Goal: Transaction & Acquisition: Purchase product/service

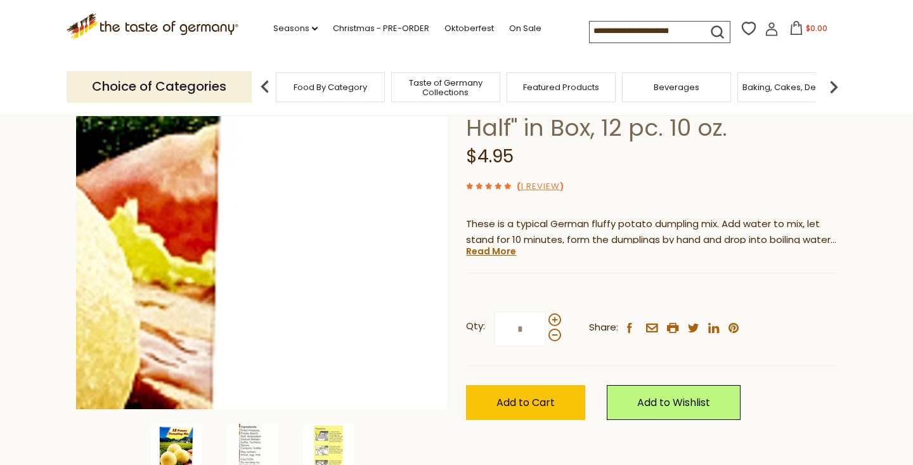
scroll to position [143, 0]
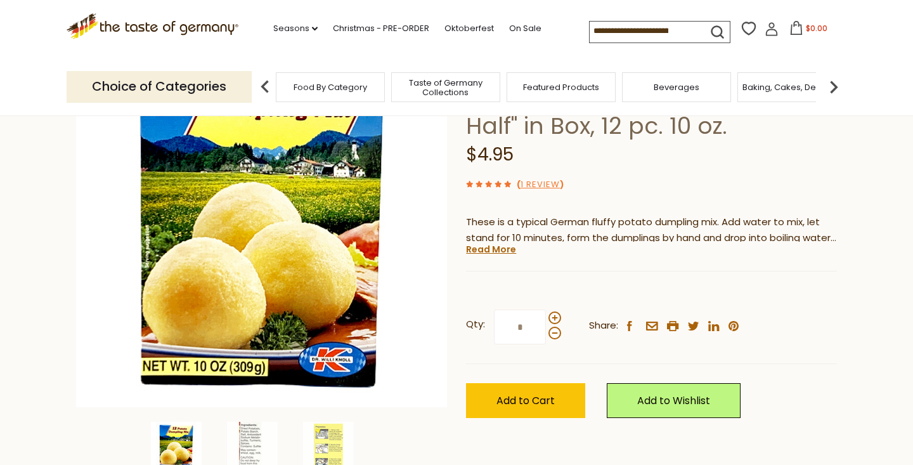
click at [527, 322] on input "*" at bounding box center [520, 326] width 52 height 35
click at [551, 397] on span "Add to Cart" at bounding box center [525, 400] width 58 height 15
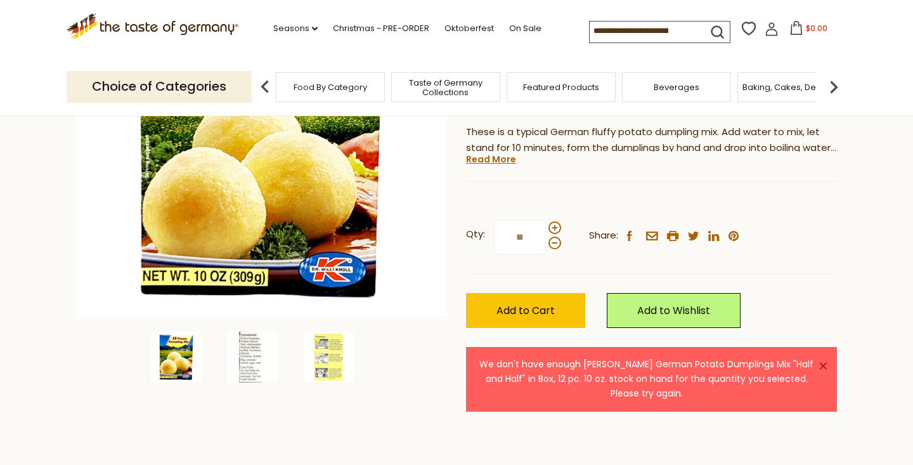
scroll to position [235, 0]
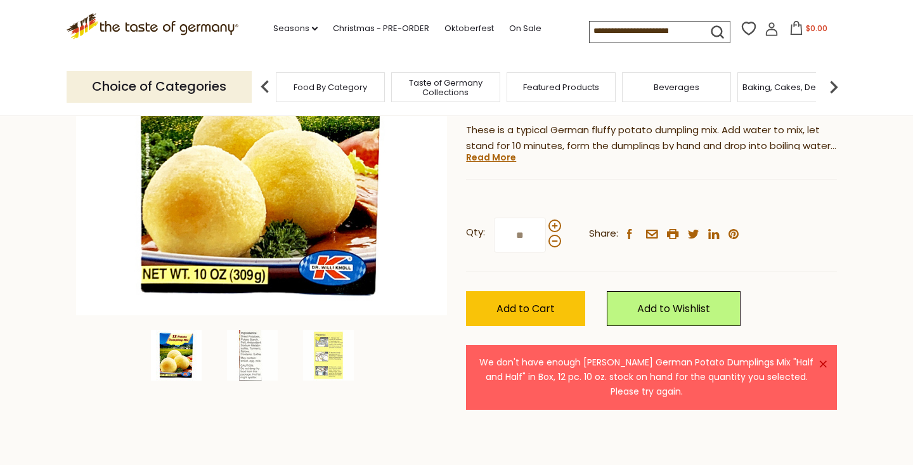
click at [530, 234] on input "**" at bounding box center [520, 234] width 52 height 35
type input "*"
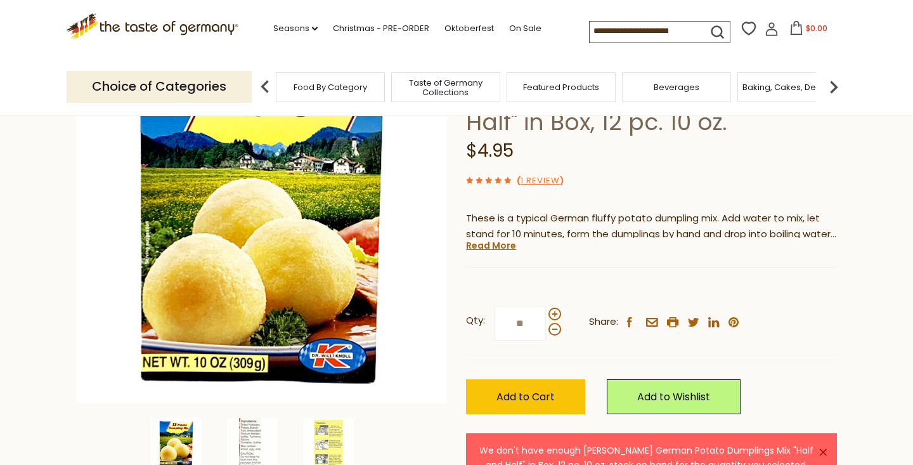
scroll to position [219, 0]
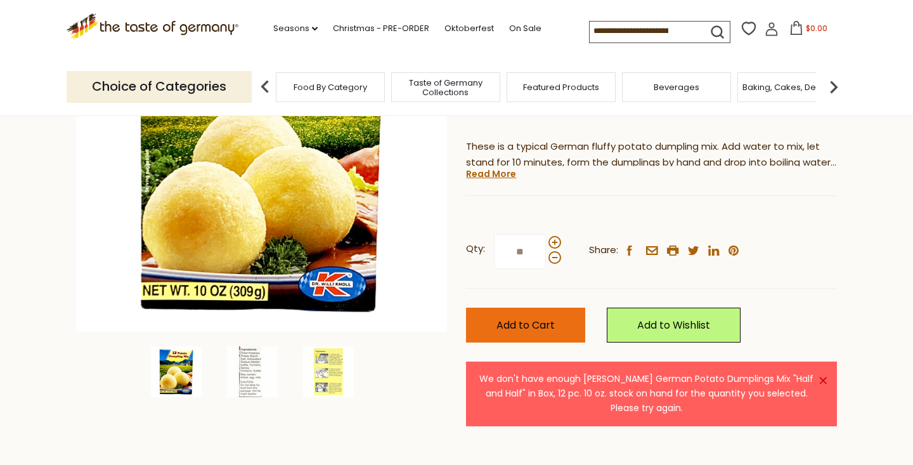
click at [557, 321] on button "Add to Cart" at bounding box center [525, 324] width 119 height 35
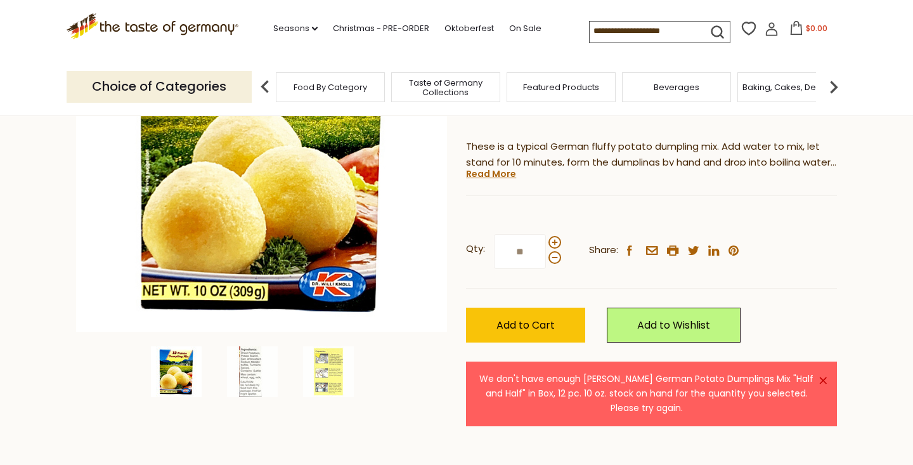
click at [520, 249] on input "**" at bounding box center [520, 251] width 52 height 35
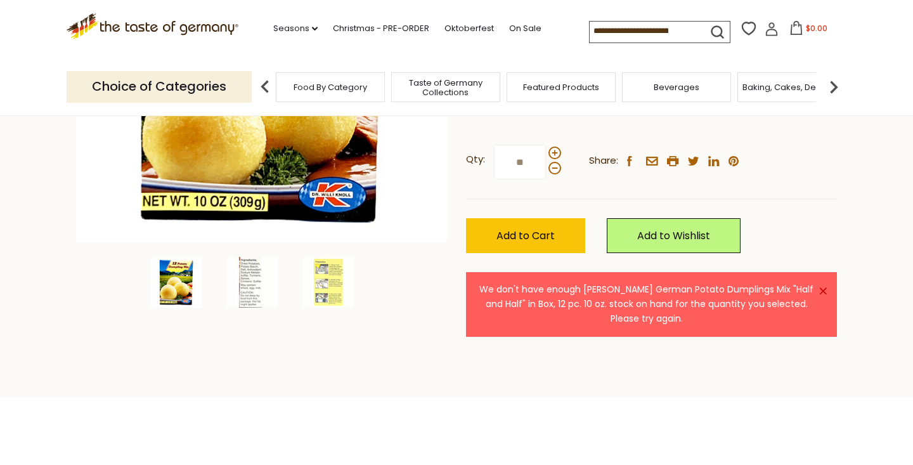
scroll to position [309, 0]
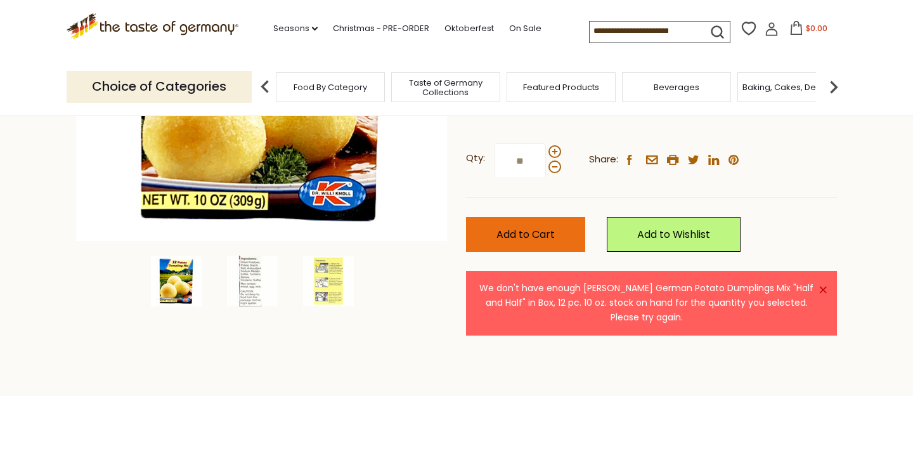
click at [539, 231] on span "Add to Cart" at bounding box center [525, 234] width 58 height 15
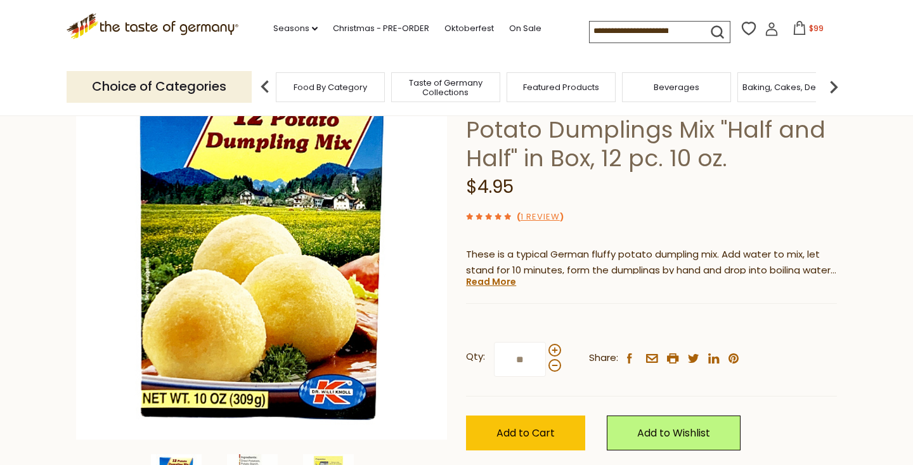
scroll to position [158, 0]
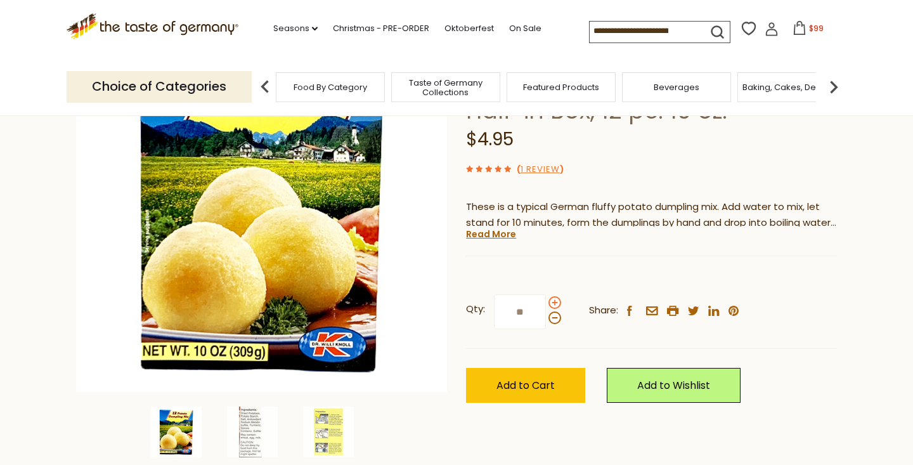
click at [554, 301] on span at bounding box center [554, 302] width 13 height 13
click at [546, 301] on input "**" at bounding box center [520, 311] width 52 height 35
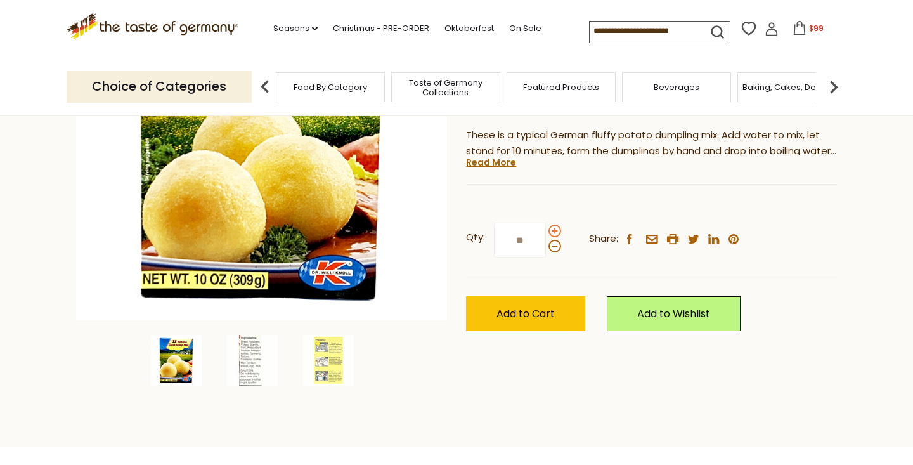
scroll to position [231, 0]
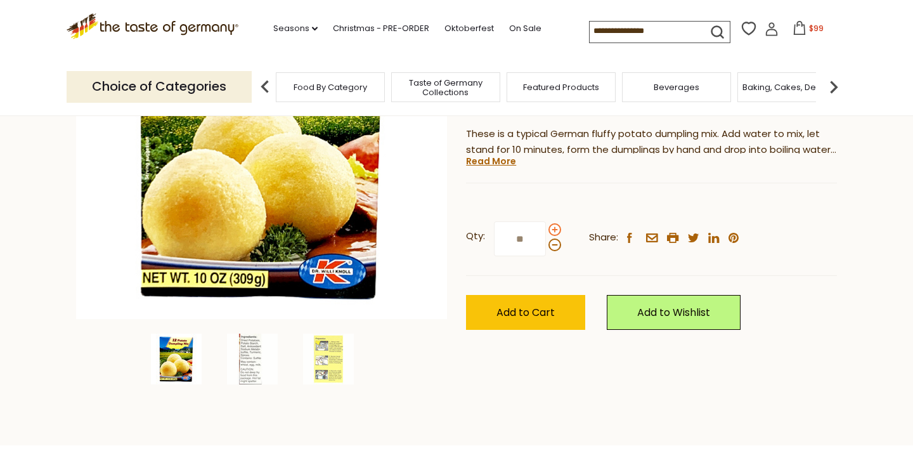
click at [555, 226] on span at bounding box center [554, 229] width 13 height 13
click at [546, 226] on input "**" at bounding box center [520, 238] width 52 height 35
click at [555, 226] on span at bounding box center [554, 229] width 13 height 13
click at [546, 226] on input "**" at bounding box center [520, 238] width 52 height 35
click at [555, 227] on span at bounding box center [554, 229] width 13 height 13
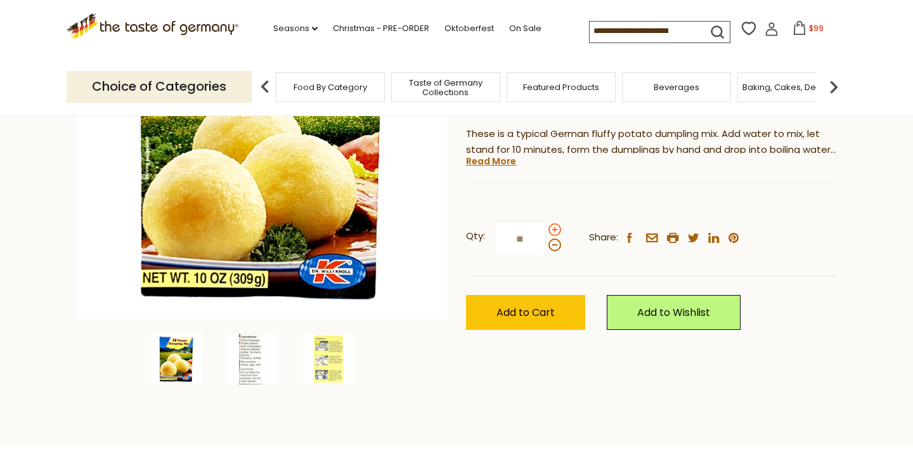
click at [546, 227] on input "**" at bounding box center [520, 238] width 52 height 35
click at [555, 227] on span at bounding box center [554, 229] width 13 height 13
click at [546, 227] on input "**" at bounding box center [520, 238] width 52 height 35
click at [555, 227] on span at bounding box center [554, 229] width 13 height 13
click at [546, 227] on input "**" at bounding box center [520, 238] width 52 height 35
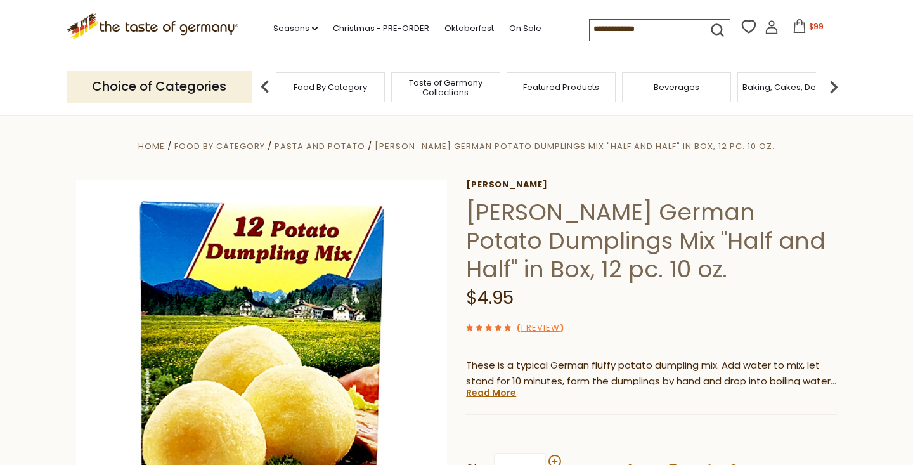
scroll to position [0, 0]
click at [792, 27] on icon at bounding box center [799, 26] width 14 height 14
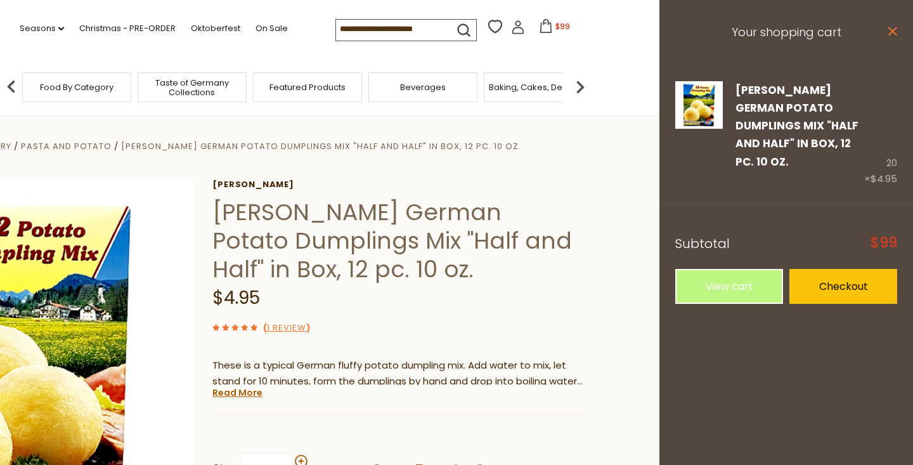
click at [894, 32] on icon at bounding box center [892, 31] width 9 height 9
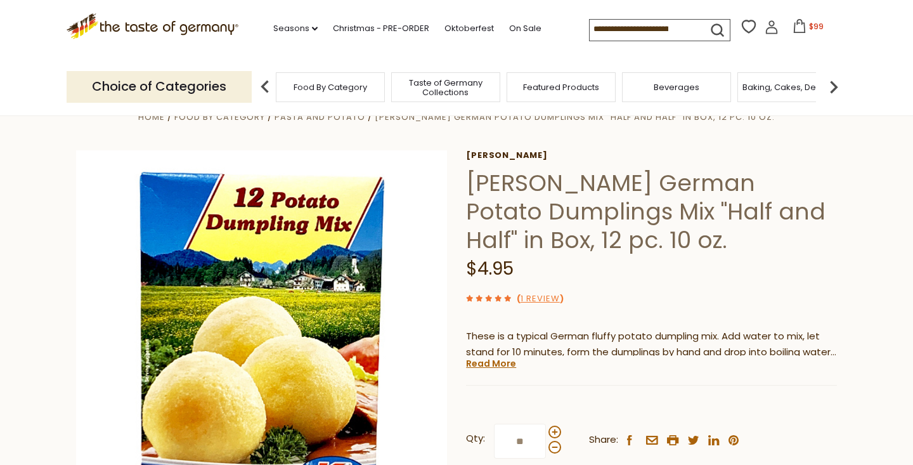
scroll to position [30, 0]
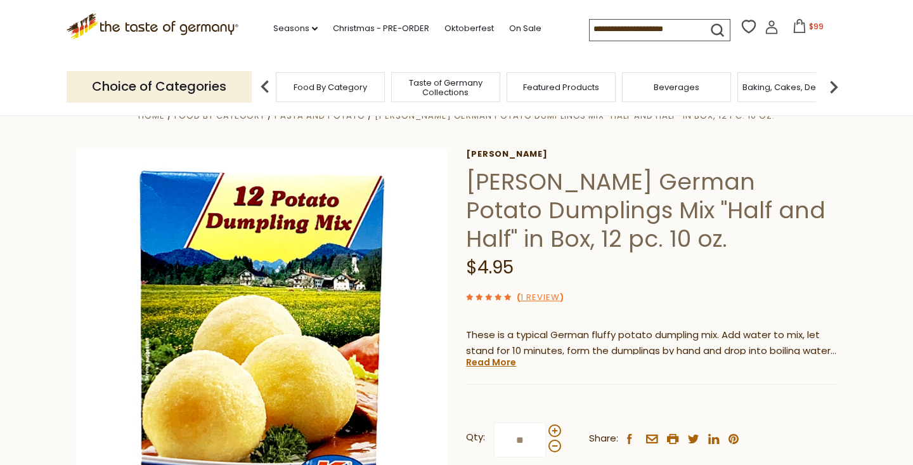
click at [792, 28] on icon at bounding box center [799, 26] width 14 height 14
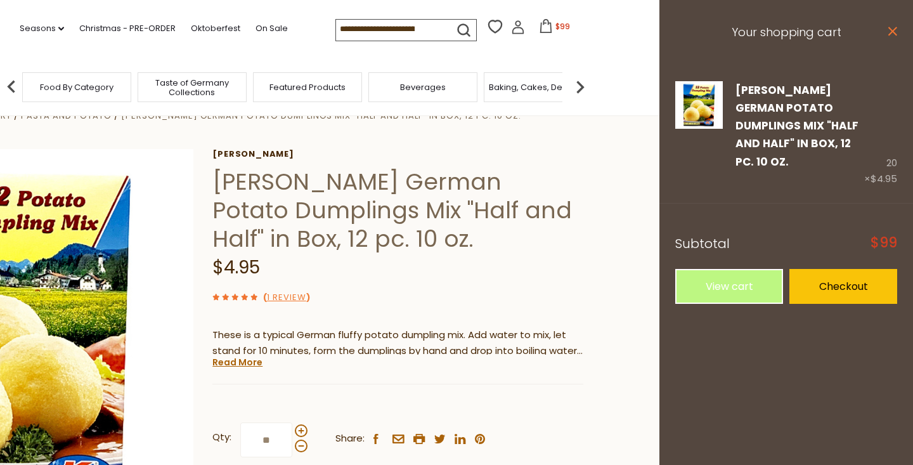
click at [892, 32] on icon at bounding box center [892, 31] width 9 height 9
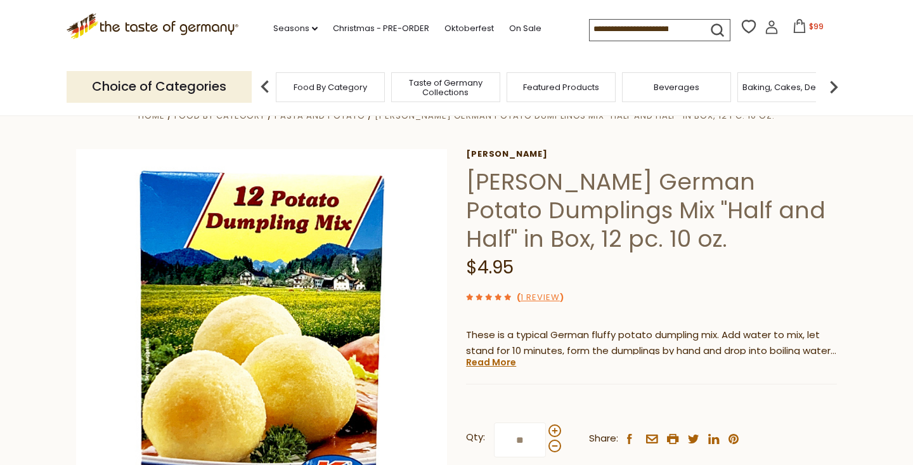
click at [792, 28] on icon at bounding box center [799, 26] width 14 height 14
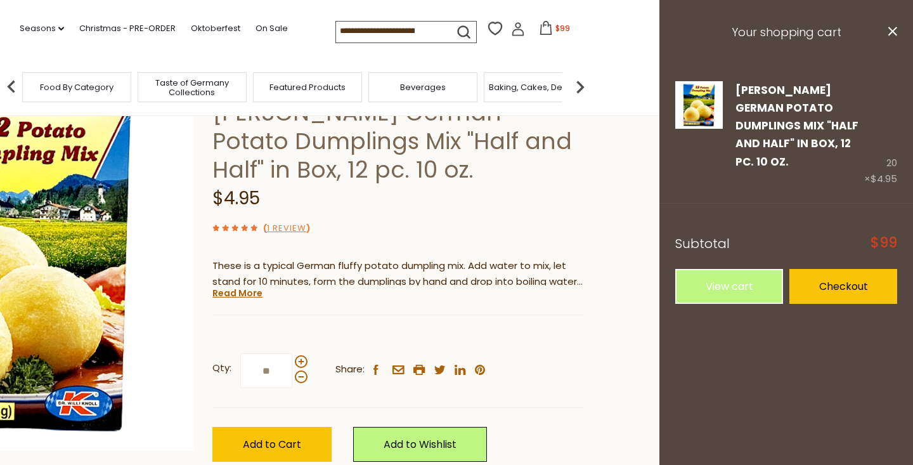
scroll to position [100, 0]
click at [892, 32] on icon at bounding box center [892, 31] width 9 height 9
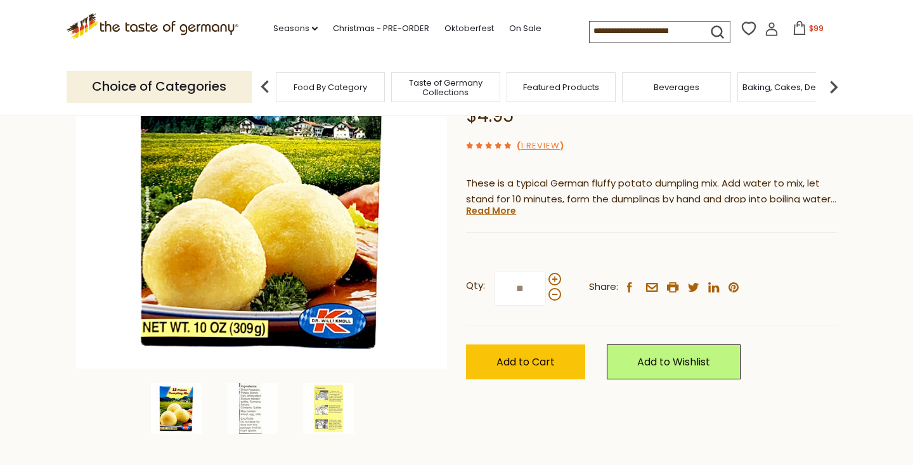
scroll to position [183, 0]
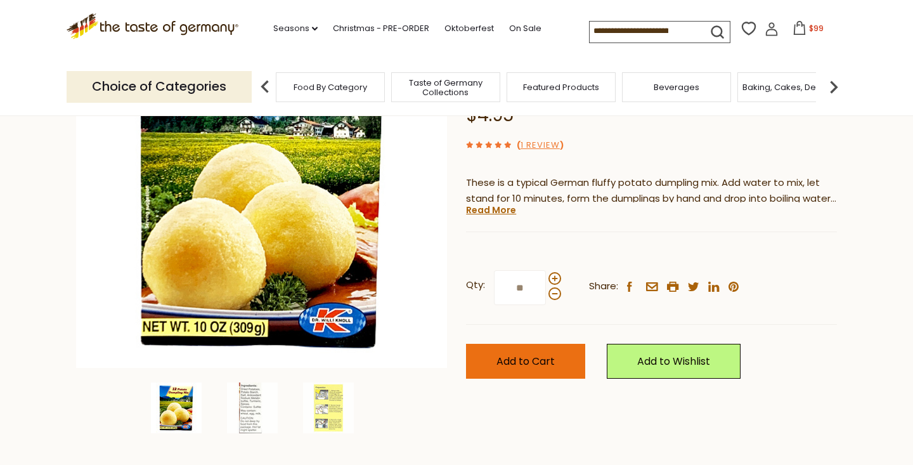
click at [545, 358] on span "Add to Cart" at bounding box center [525, 361] width 58 height 15
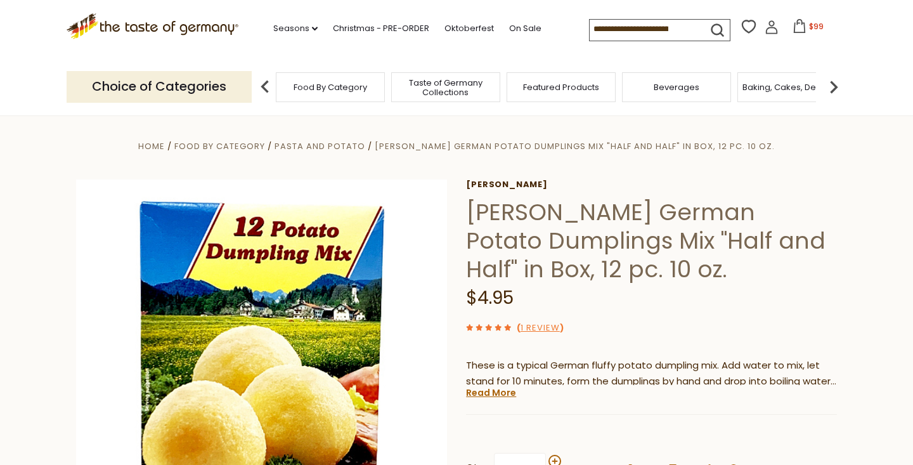
scroll to position [0, 0]
click at [792, 29] on icon at bounding box center [799, 26] width 14 height 14
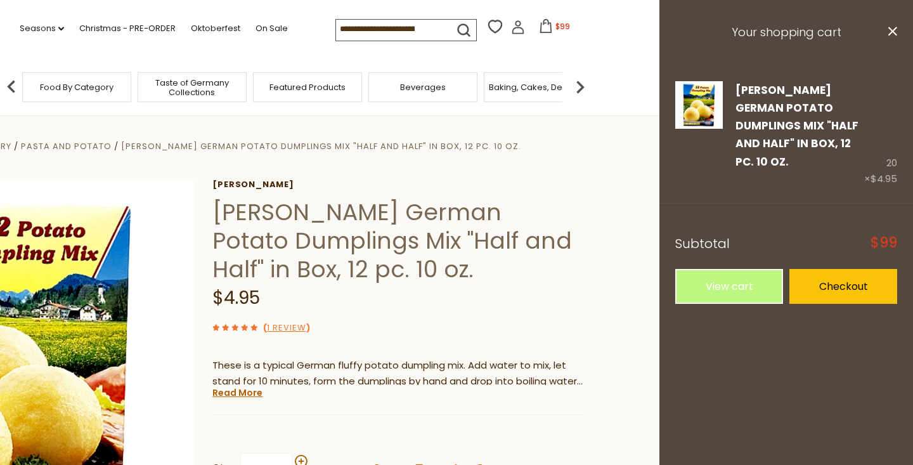
click at [623, 232] on section "Home Food By Category Pasta and Potato Dr. Knoll German Potato Dumplings Mix "H…" at bounding box center [202, 409] width 913 height 592
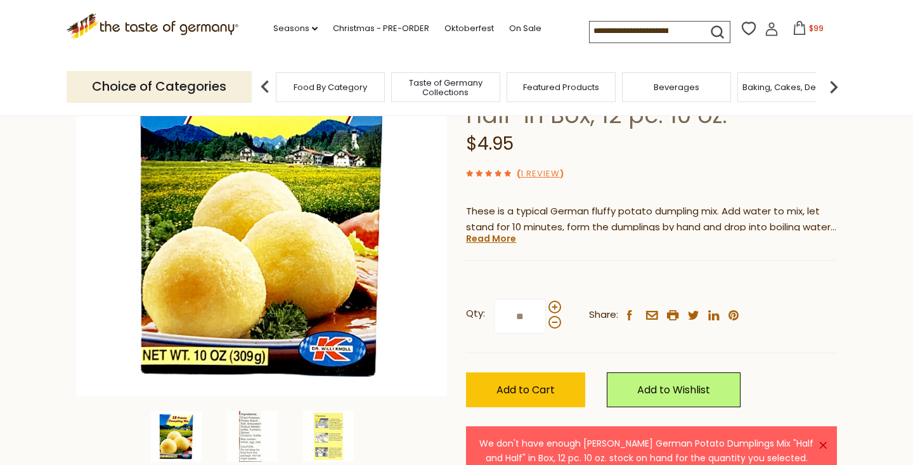
scroll to position [159, 0]
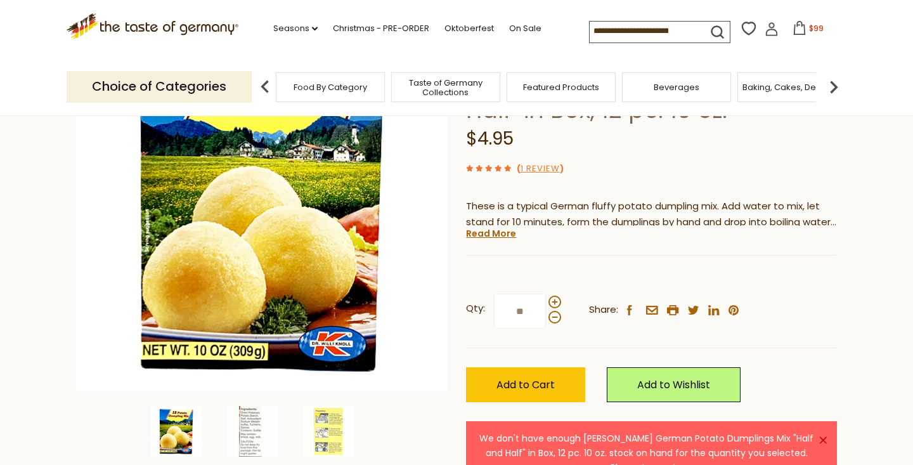
click at [526, 309] on input "**" at bounding box center [520, 311] width 52 height 35
type input "*"
click at [542, 381] on span "Add to Cart" at bounding box center [525, 384] width 58 height 15
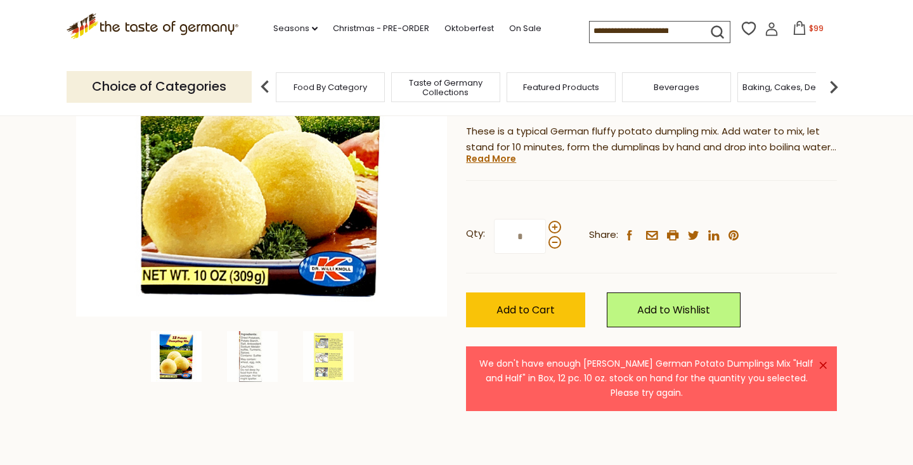
scroll to position [238, 0]
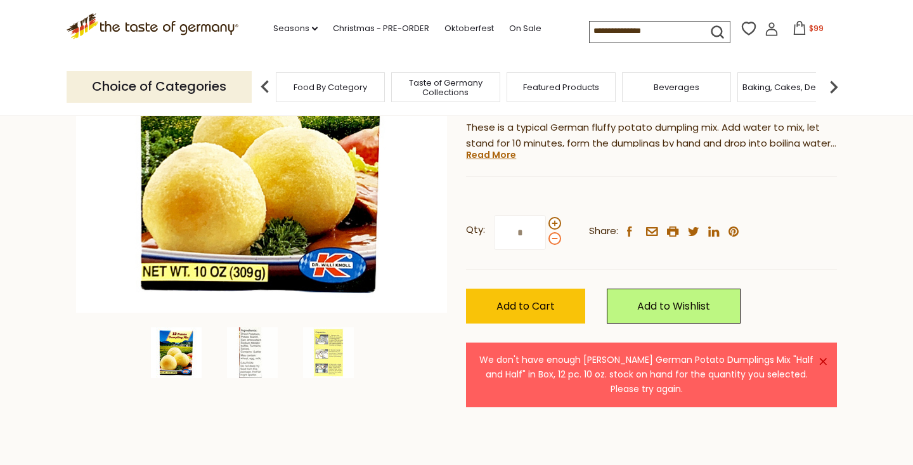
click at [553, 236] on span at bounding box center [554, 238] width 13 height 13
click at [546, 236] on input "*" at bounding box center [520, 232] width 52 height 35
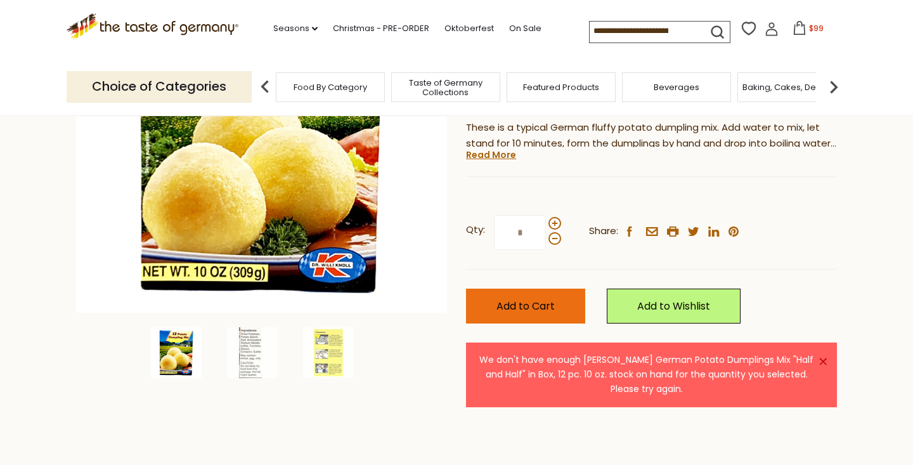
click at [548, 299] on span "Add to Cart" at bounding box center [525, 306] width 58 height 15
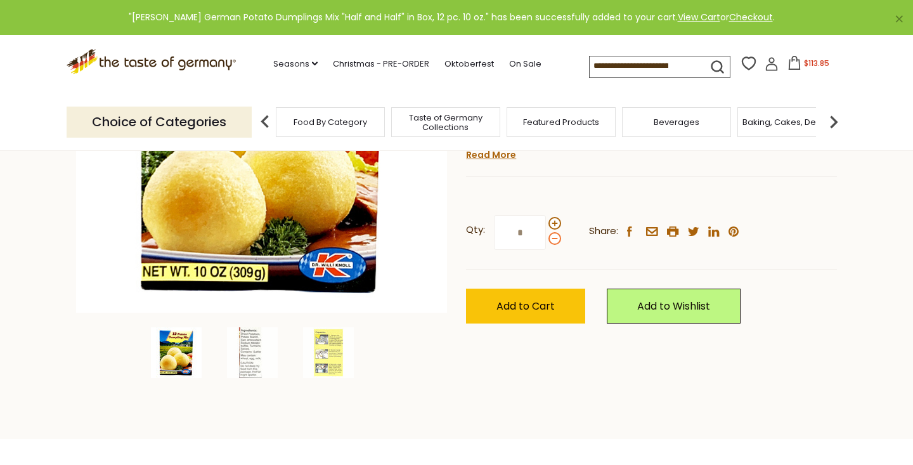
click at [555, 236] on span at bounding box center [554, 238] width 13 height 13
click at [546, 236] on input "*" at bounding box center [520, 232] width 52 height 35
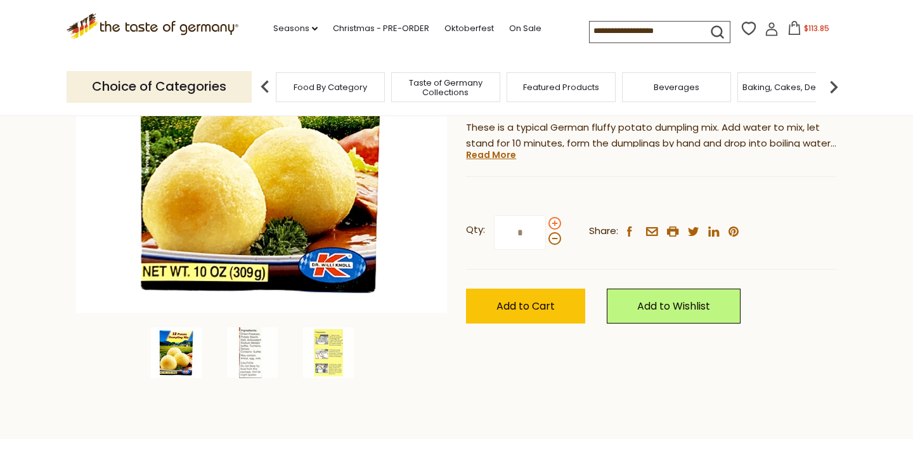
click at [552, 219] on span at bounding box center [554, 223] width 13 height 13
click at [546, 219] on input "*" at bounding box center [520, 232] width 52 height 35
click at [552, 219] on span at bounding box center [554, 223] width 13 height 13
click at [546, 219] on input "*" at bounding box center [520, 232] width 52 height 35
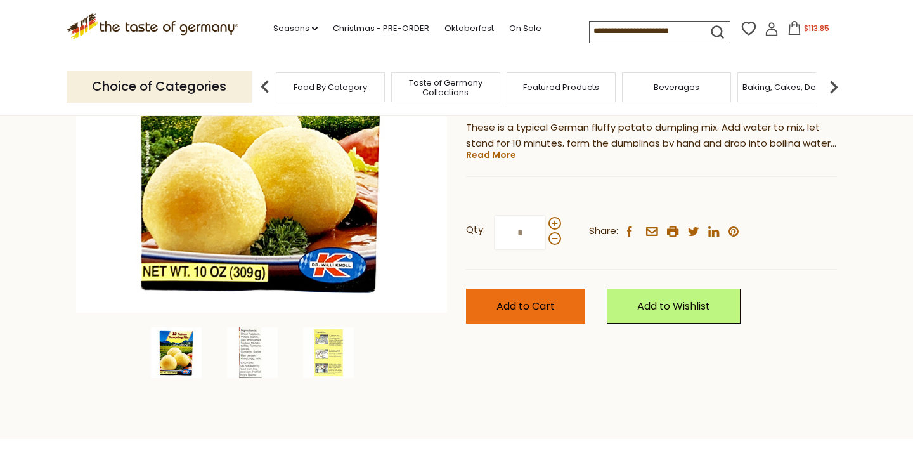
click at [553, 304] on span "Add to Cart" at bounding box center [525, 306] width 58 height 15
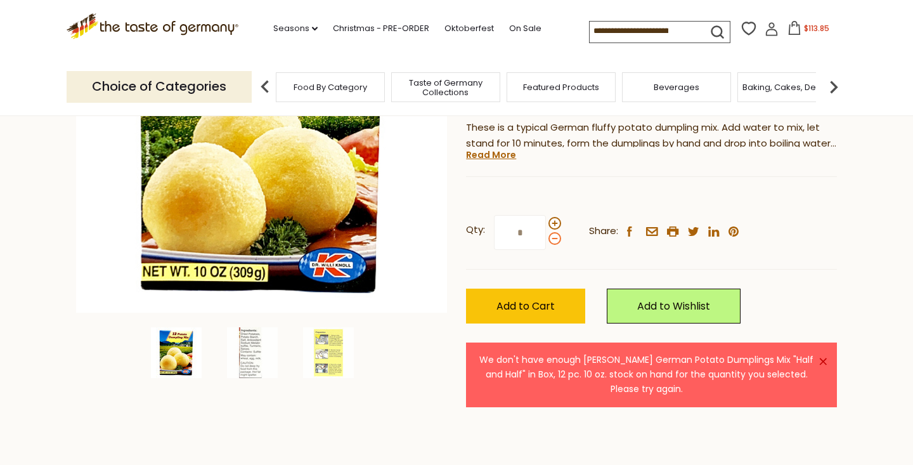
click at [552, 234] on span at bounding box center [554, 238] width 13 height 13
click at [546, 234] on input "*" at bounding box center [520, 232] width 52 height 35
click at [552, 234] on span at bounding box center [554, 238] width 13 height 13
click at [546, 234] on input "*" at bounding box center [520, 232] width 52 height 35
drag, startPoint x: 552, startPoint y: 234, endPoint x: 549, endPoint y: 247, distance: 13.6
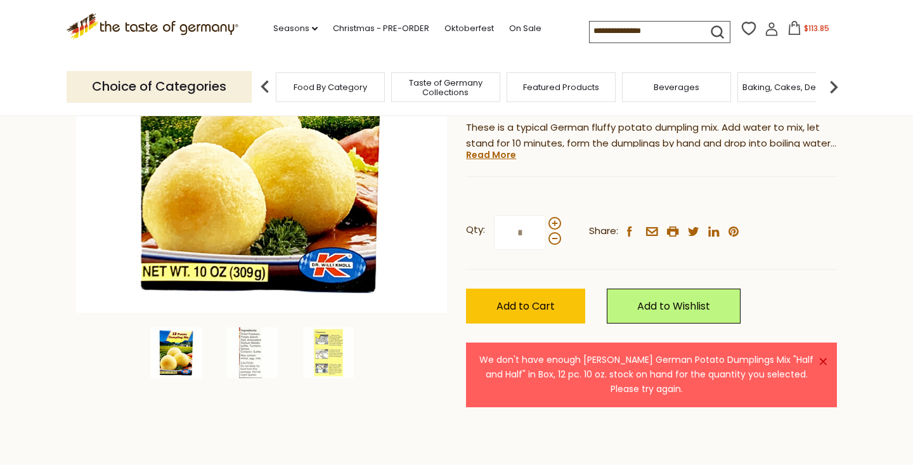
click at [552, 240] on span at bounding box center [554, 238] width 13 height 13
click at [546, 240] on input "*" at bounding box center [520, 232] width 52 height 35
click at [555, 223] on span at bounding box center [554, 223] width 13 height 13
click at [546, 223] on input "*" at bounding box center [520, 232] width 52 height 35
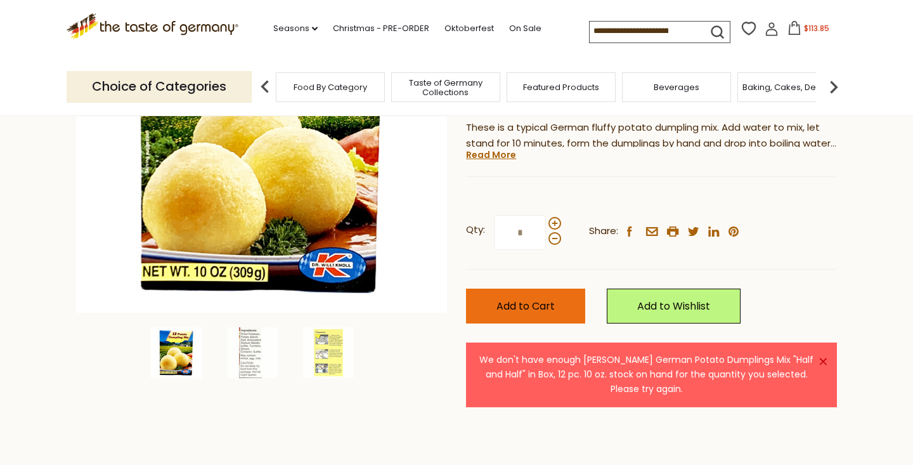
click at [554, 303] on span "Add to Cart" at bounding box center [525, 306] width 58 height 15
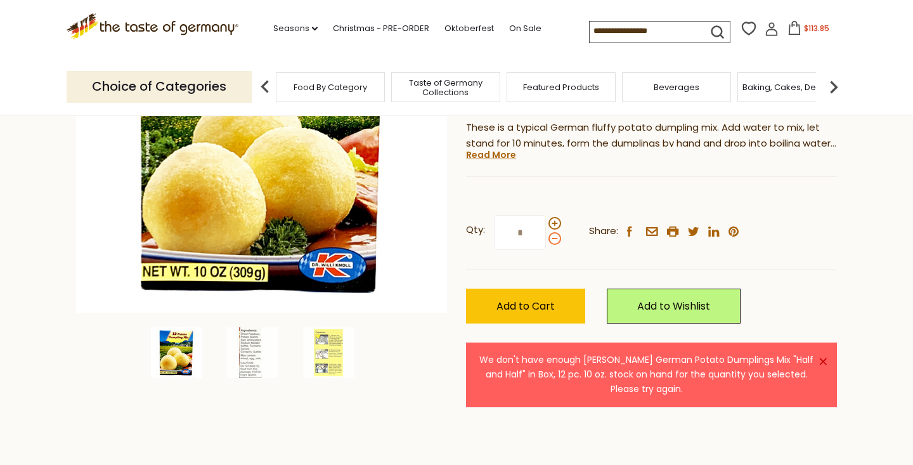
click at [555, 236] on span at bounding box center [554, 238] width 13 height 13
click at [546, 236] on input "*" at bounding box center [520, 232] width 52 height 35
type input "*"
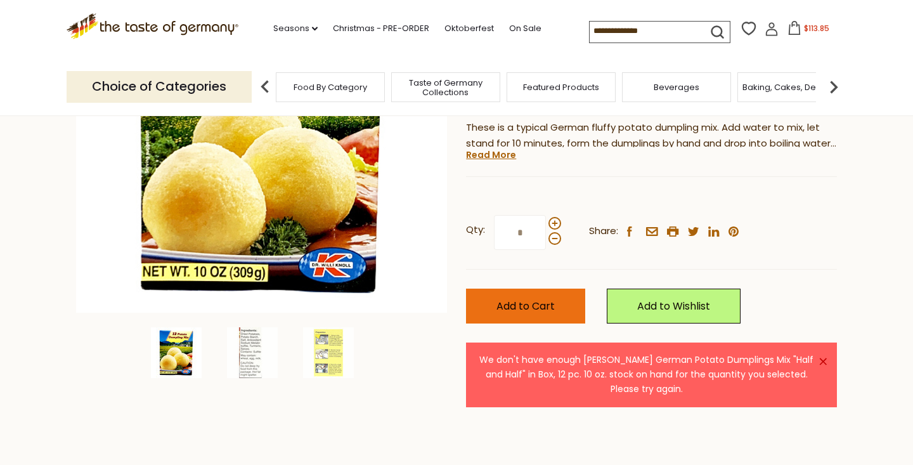
type input "*"
click at [543, 303] on span "Add to Cart" at bounding box center [525, 306] width 58 height 15
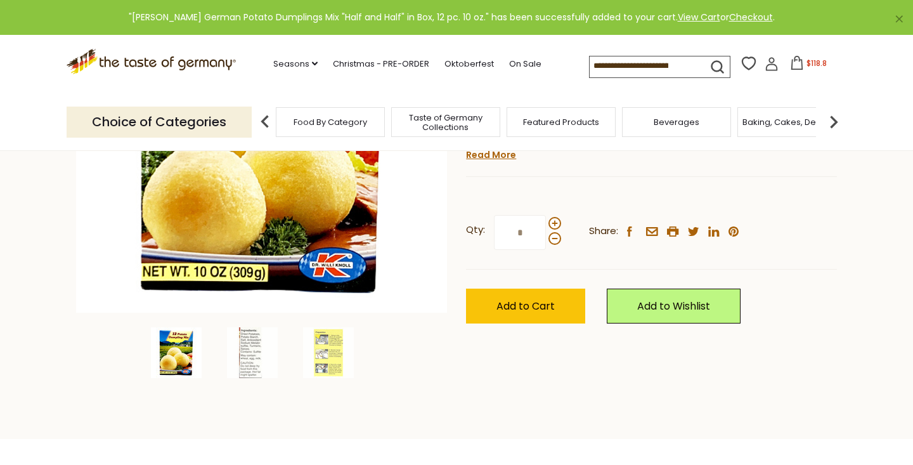
click at [790, 63] on icon at bounding box center [797, 63] width 14 height 14
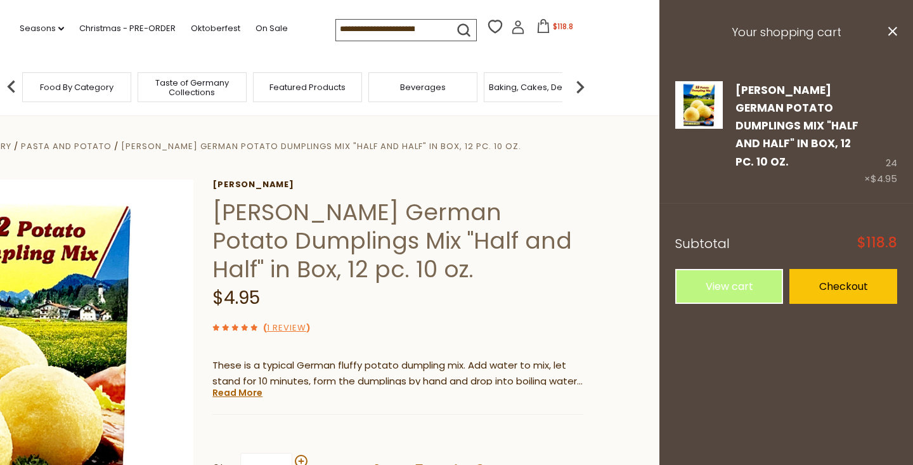
scroll to position [0, 0]
click at [97, 84] on span "Food By Category" at bounding box center [77, 87] width 74 height 10
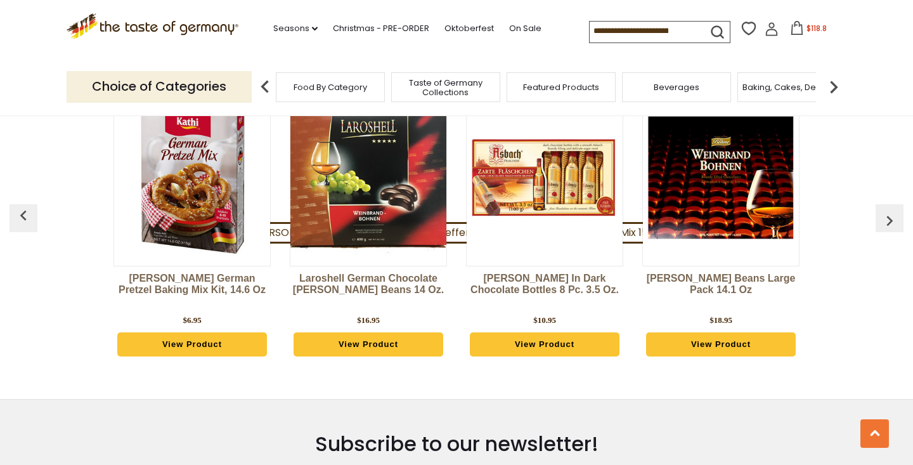
scroll to position [3202, 0]
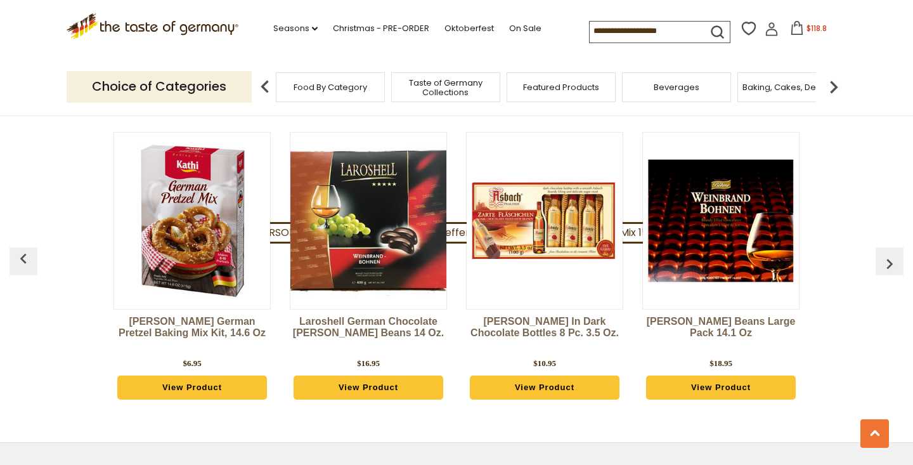
click at [889, 254] on img "button" at bounding box center [889, 264] width 20 height 20
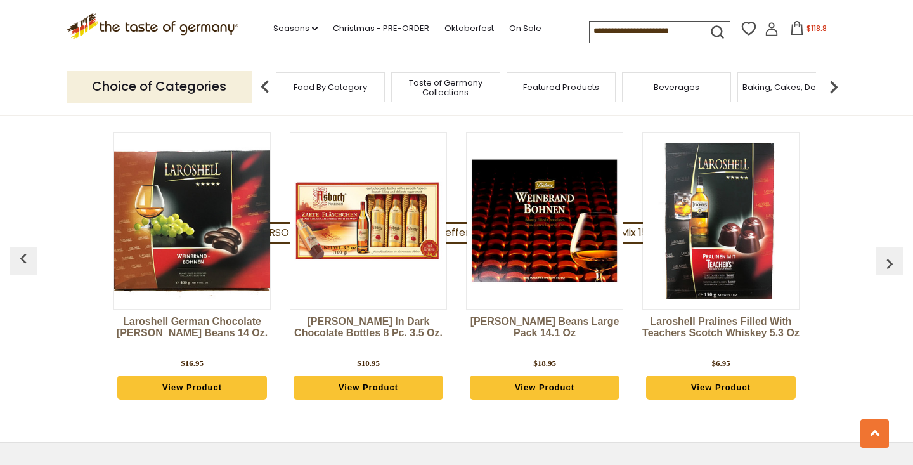
click at [889, 254] on img "button" at bounding box center [889, 264] width 20 height 20
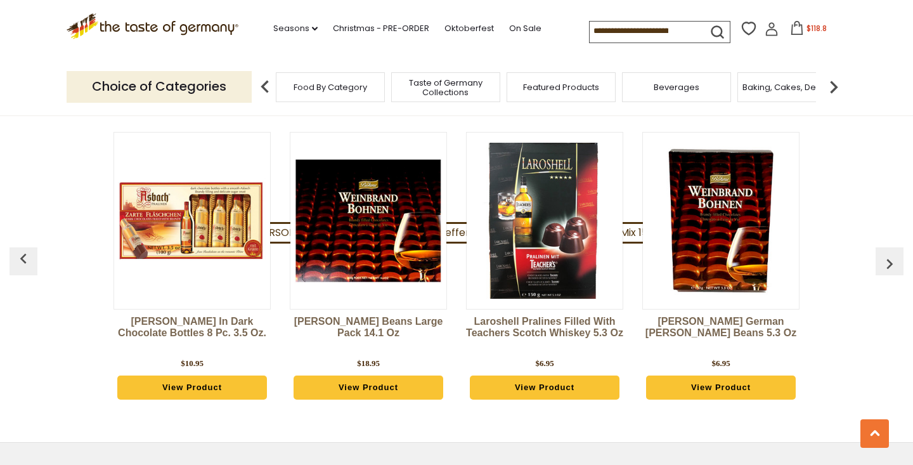
click at [889, 254] on img "button" at bounding box center [889, 264] width 20 height 20
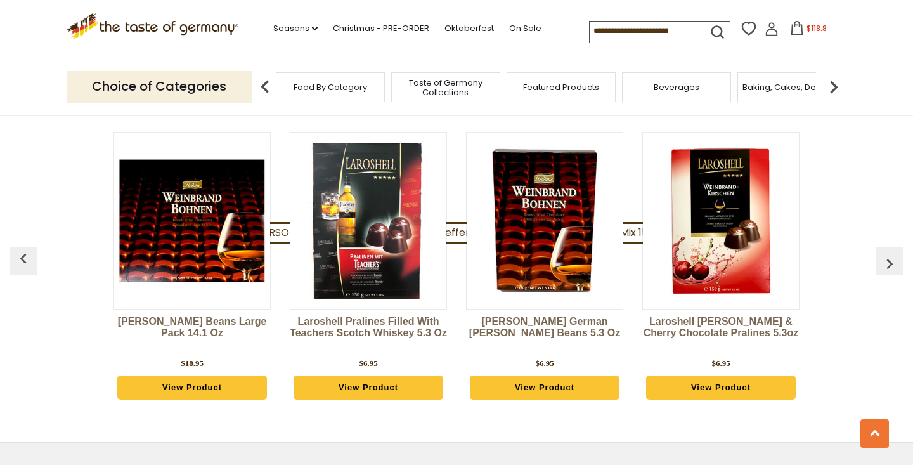
click at [889, 254] on img "button" at bounding box center [889, 264] width 20 height 20
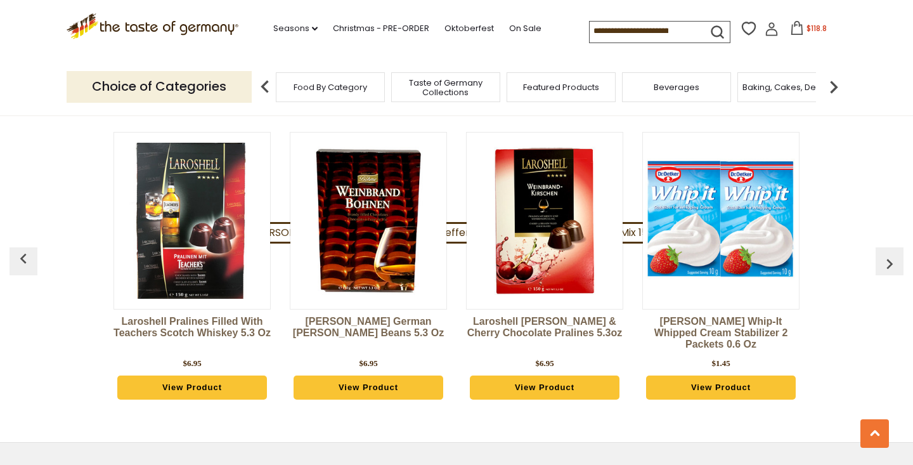
click at [889, 254] on img "button" at bounding box center [889, 264] width 20 height 20
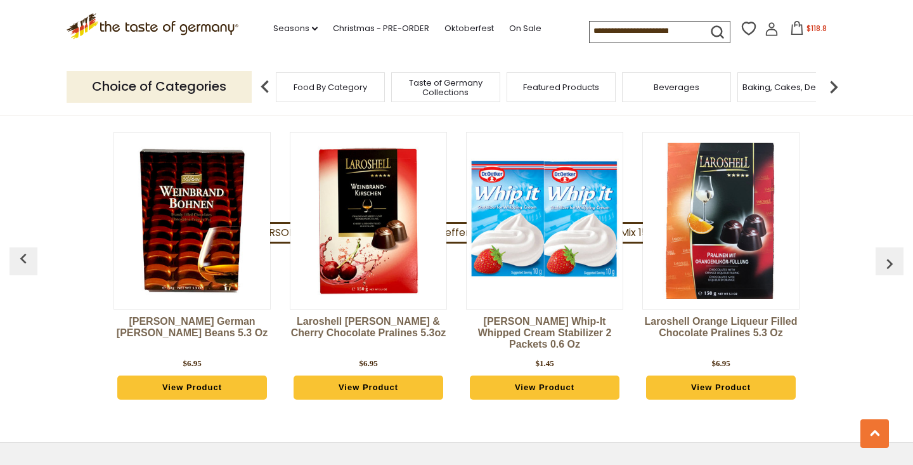
click at [889, 254] on img "button" at bounding box center [889, 264] width 20 height 20
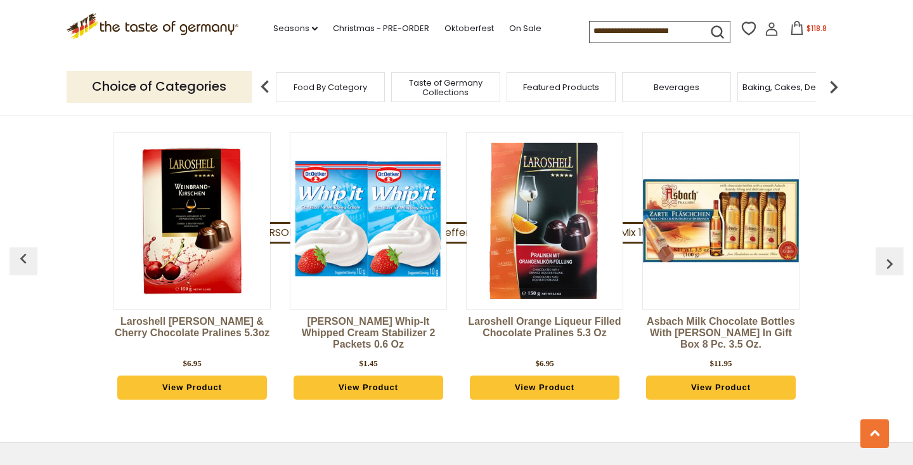
click at [889, 254] on img "button" at bounding box center [889, 264] width 20 height 20
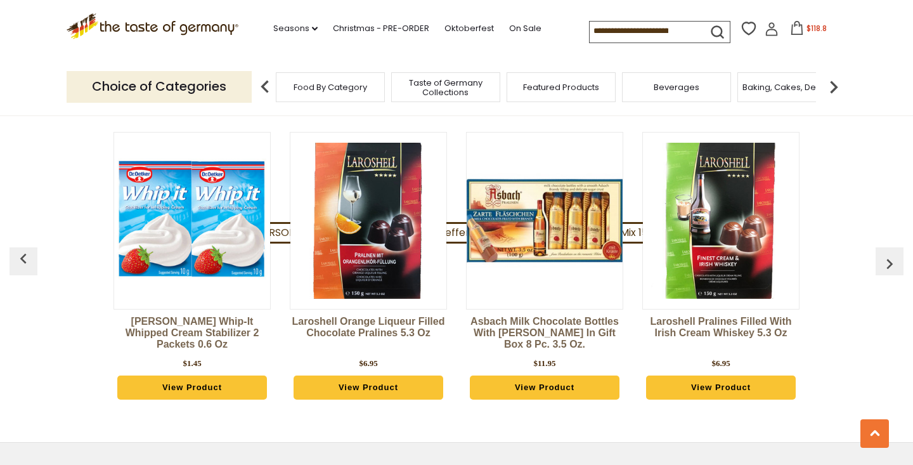
click at [889, 254] on img "button" at bounding box center [889, 264] width 20 height 20
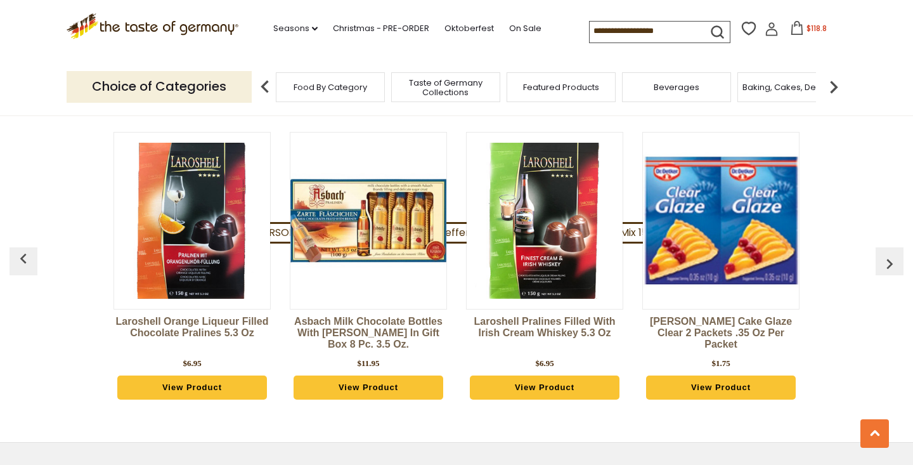
click at [889, 254] on img "button" at bounding box center [889, 264] width 20 height 20
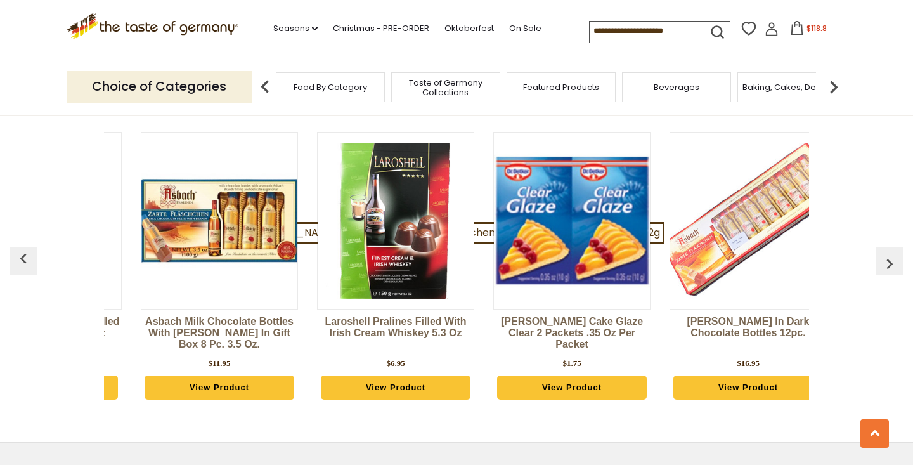
scroll to position [0, 1586]
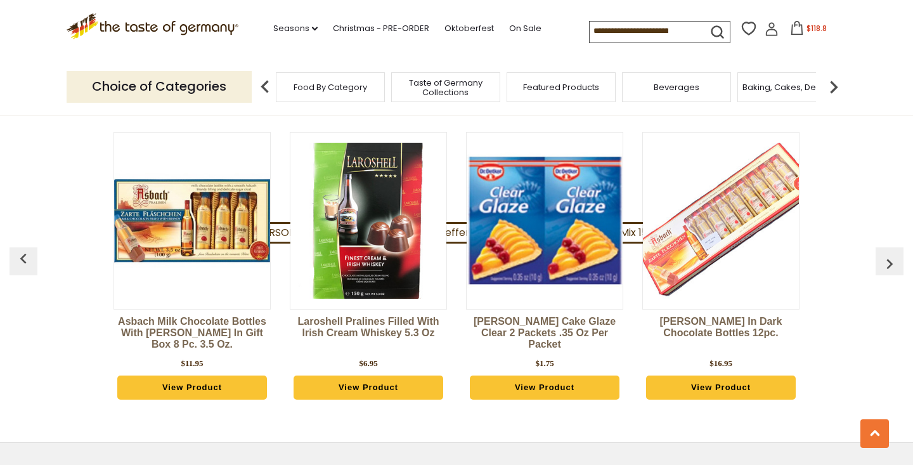
click at [889, 254] on img "button" at bounding box center [889, 264] width 20 height 20
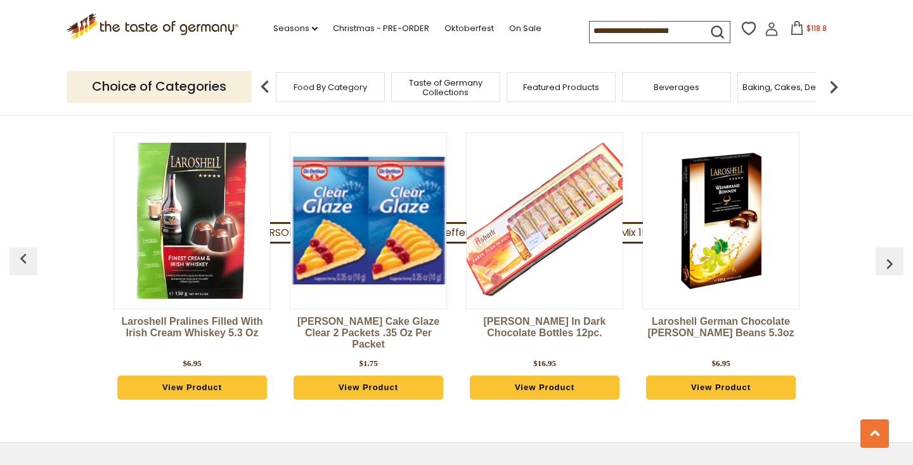
click at [889, 254] on img "button" at bounding box center [889, 264] width 20 height 20
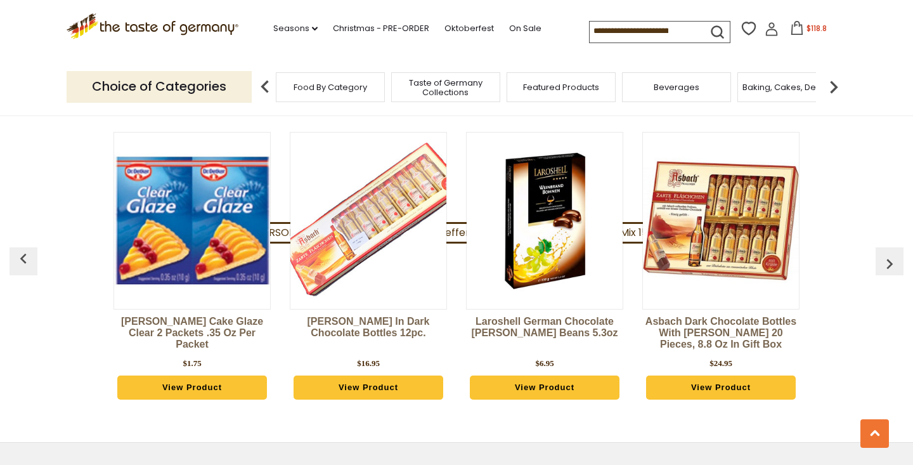
click at [890, 254] on img "button" at bounding box center [889, 264] width 20 height 20
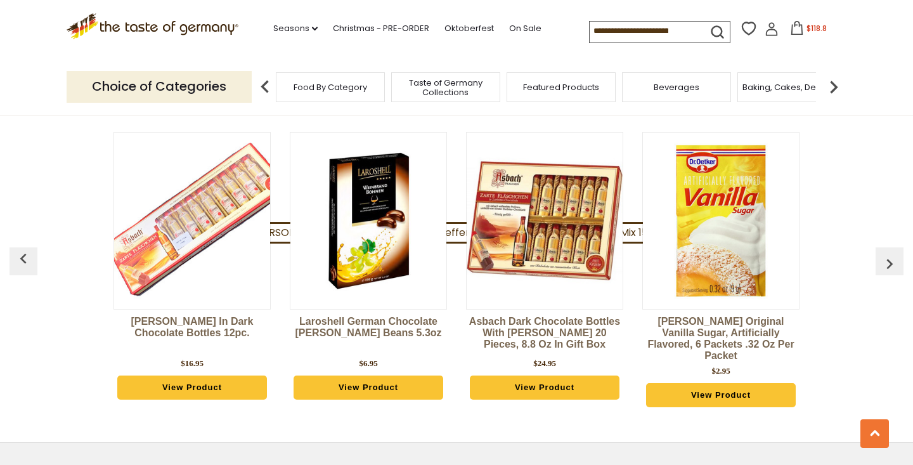
click at [891, 254] on img "button" at bounding box center [889, 264] width 20 height 20
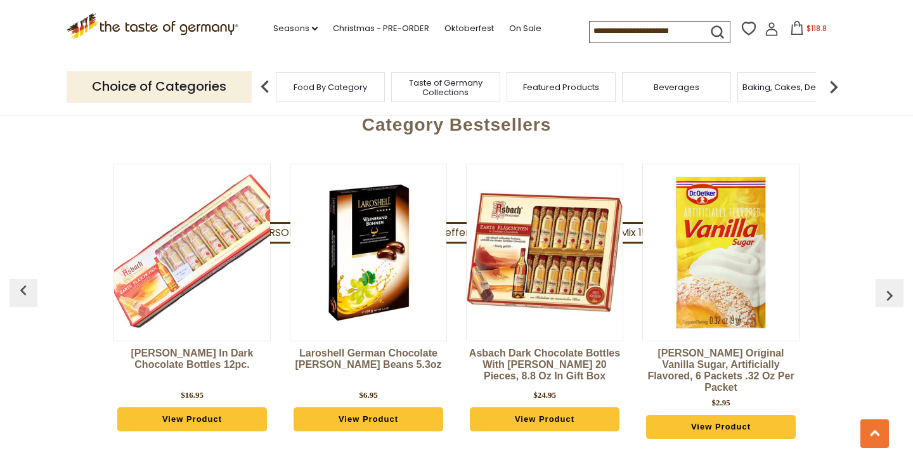
scroll to position [3165, 0]
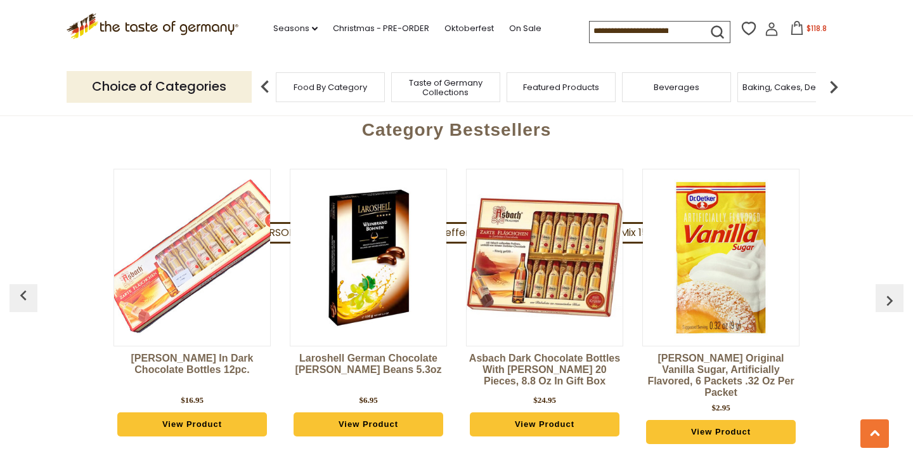
click at [789, 88] on span "Baking, Cakes, Desserts" at bounding box center [791, 87] width 98 height 10
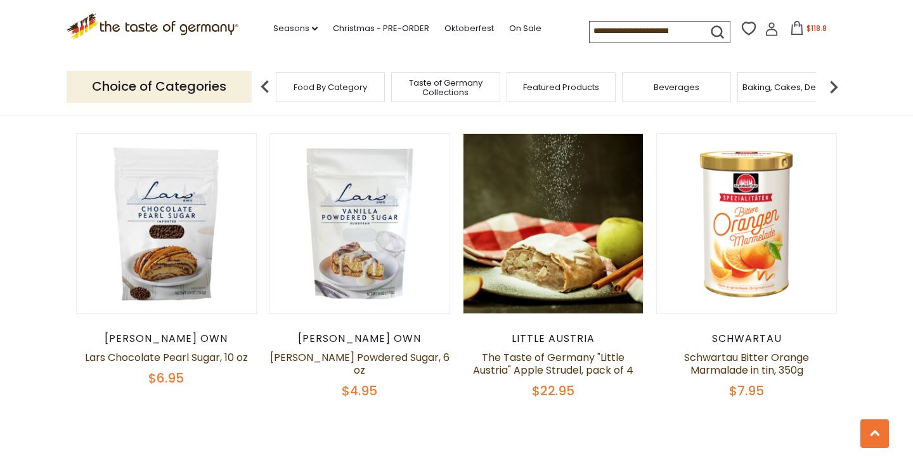
scroll to position [2865, 0]
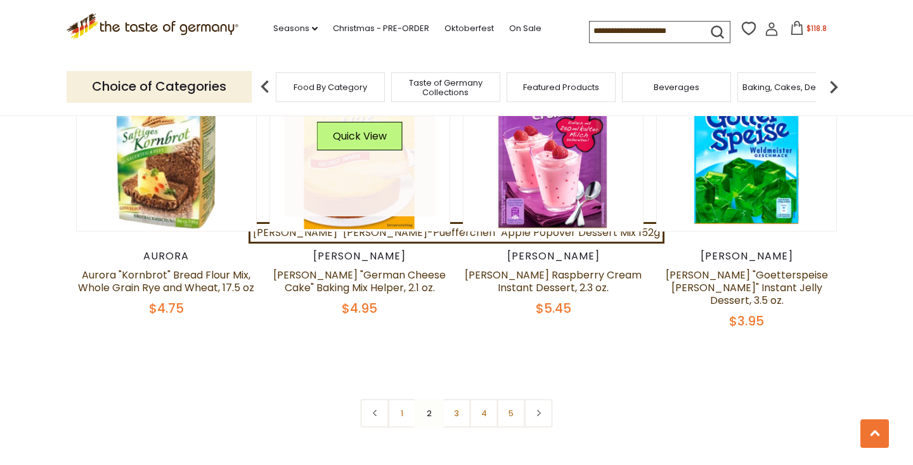
scroll to position [2923, 0]
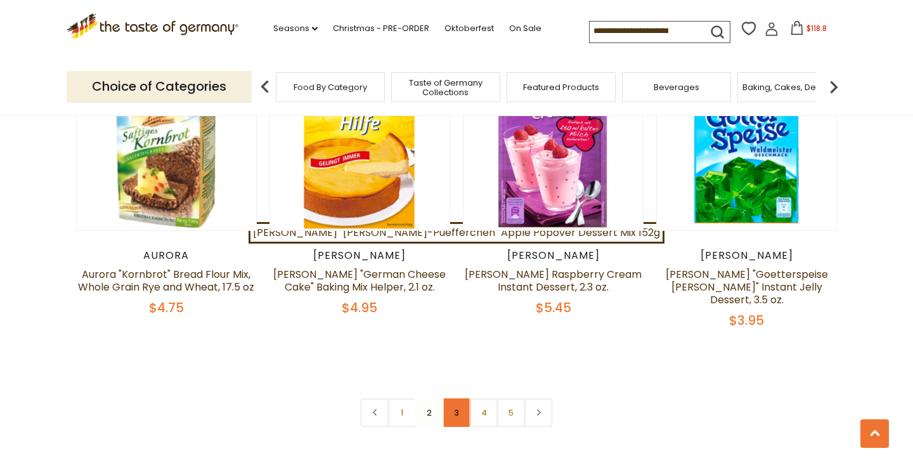
click at [458, 398] on link "3" at bounding box center [456, 412] width 29 height 29
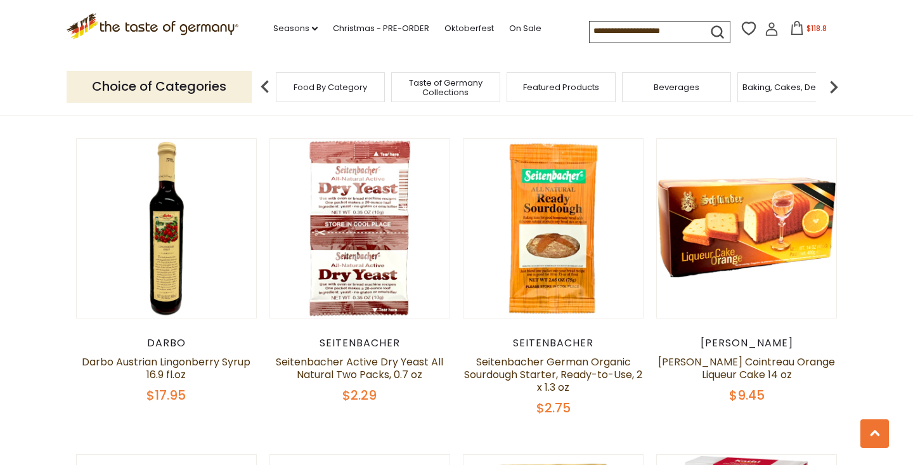
scroll to position [1904, 0]
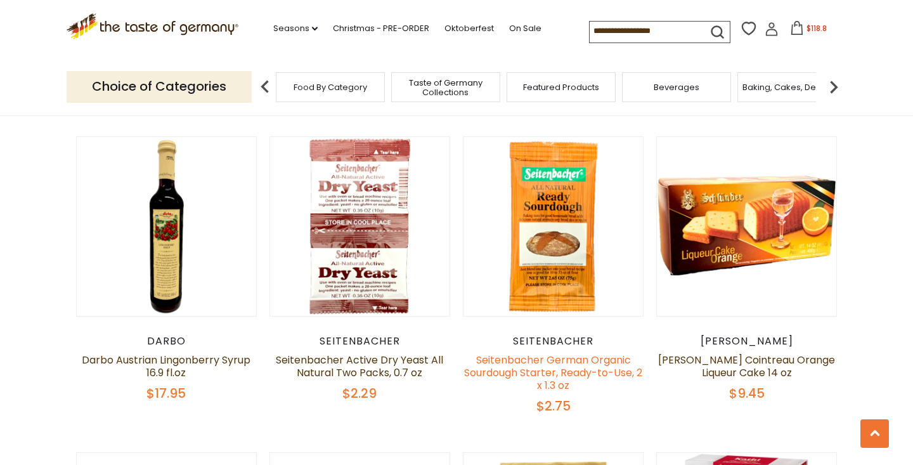
click at [550, 352] on link "Seitenbacher German Organic Sourdough Starter, Ready-to-Use, 2 x 1.3 oz" at bounding box center [553, 372] width 178 height 40
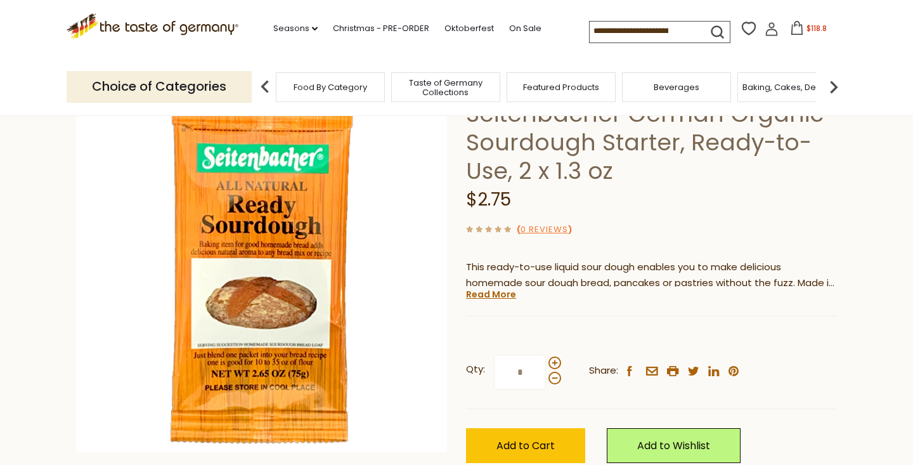
scroll to position [100, 0]
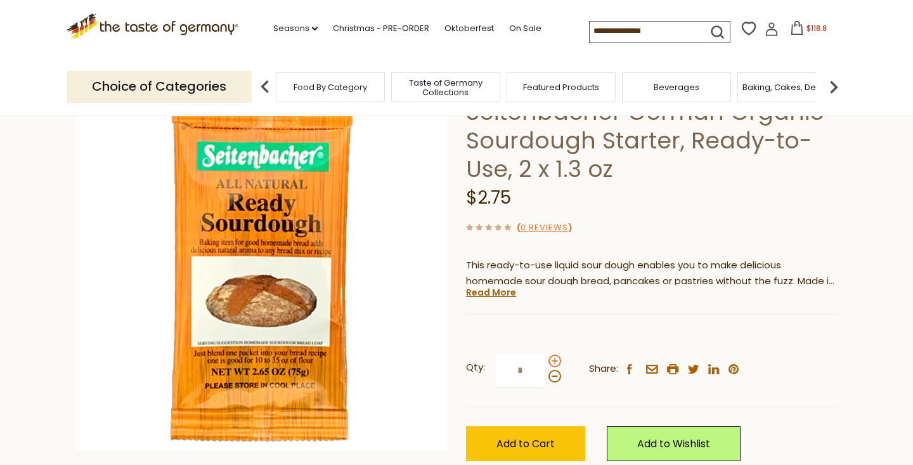
click at [555, 361] on span at bounding box center [554, 360] width 13 height 13
click at [546, 361] on input "*" at bounding box center [520, 369] width 52 height 35
click at [555, 377] on span at bounding box center [554, 376] width 13 height 13
click at [546, 377] on input "*" at bounding box center [520, 369] width 52 height 35
type input "*"
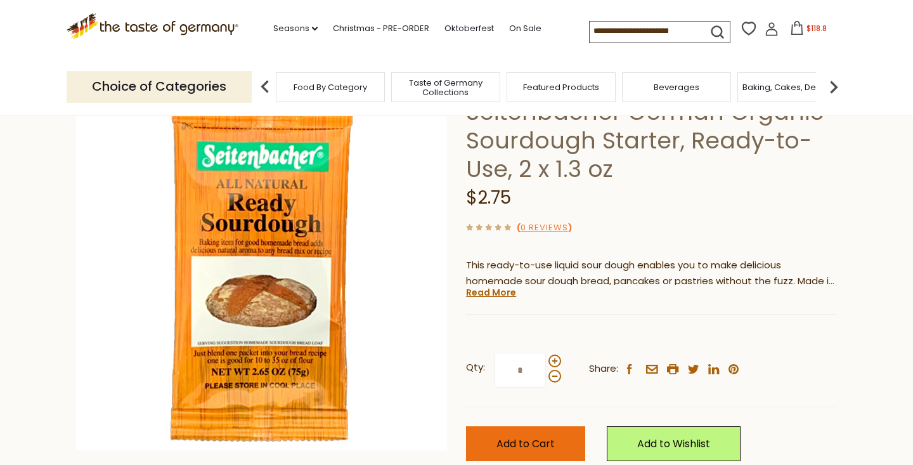
type input "*"
click at [527, 442] on span "Add to Cart" at bounding box center [525, 443] width 58 height 15
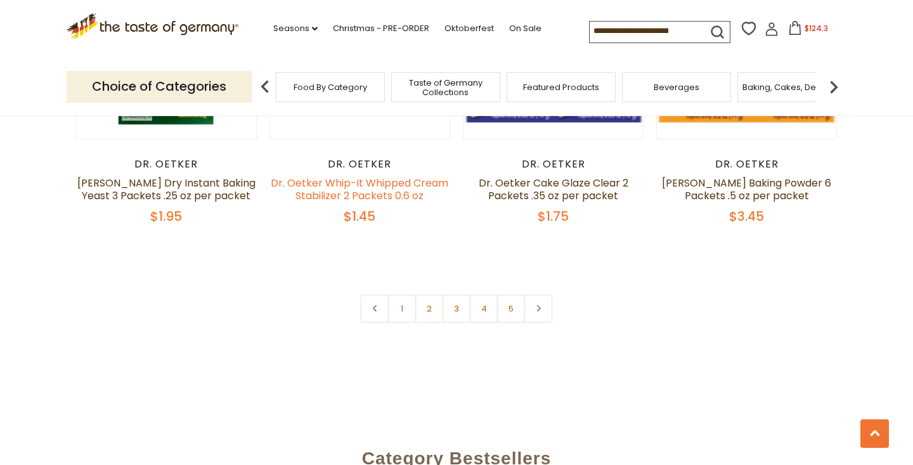
scroll to position [3035, 0]
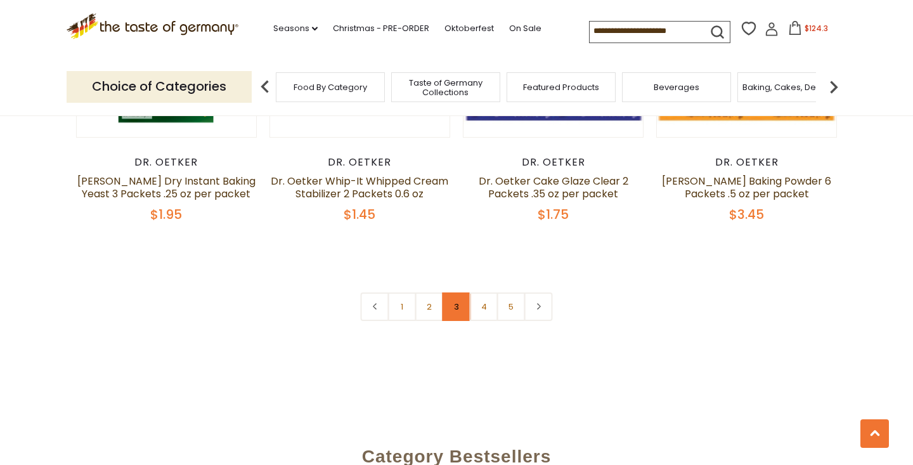
click at [455, 292] on link "3" at bounding box center [456, 306] width 29 height 29
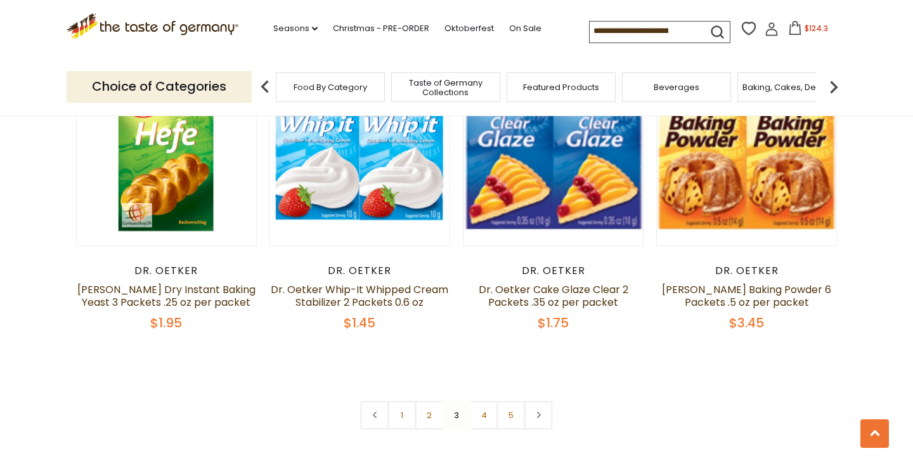
scroll to position [2925, 0]
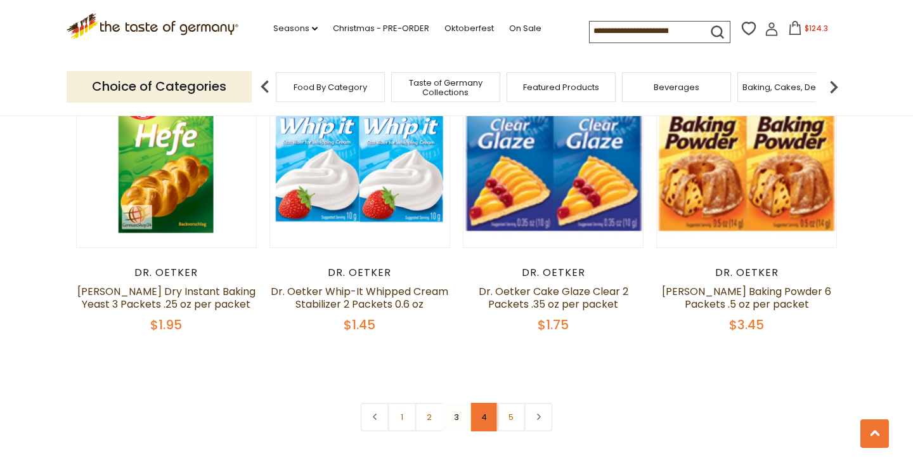
click at [485, 403] on link "4" at bounding box center [484, 417] width 29 height 29
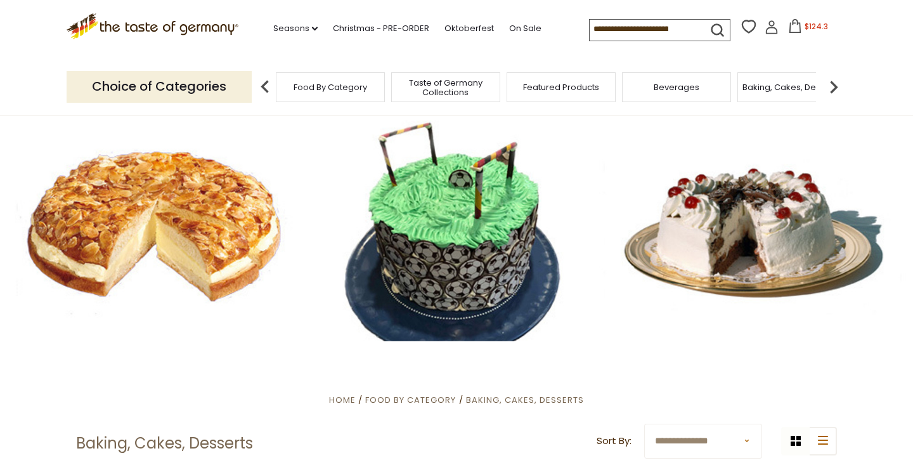
scroll to position [0, 0]
click at [361, 25] on link "Christmas - PRE-ORDER" at bounding box center [381, 29] width 96 height 14
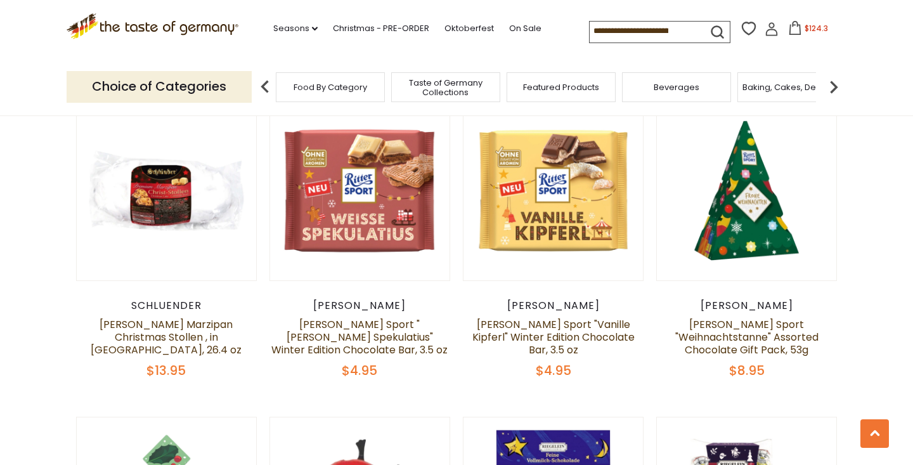
scroll to position [1647, 0]
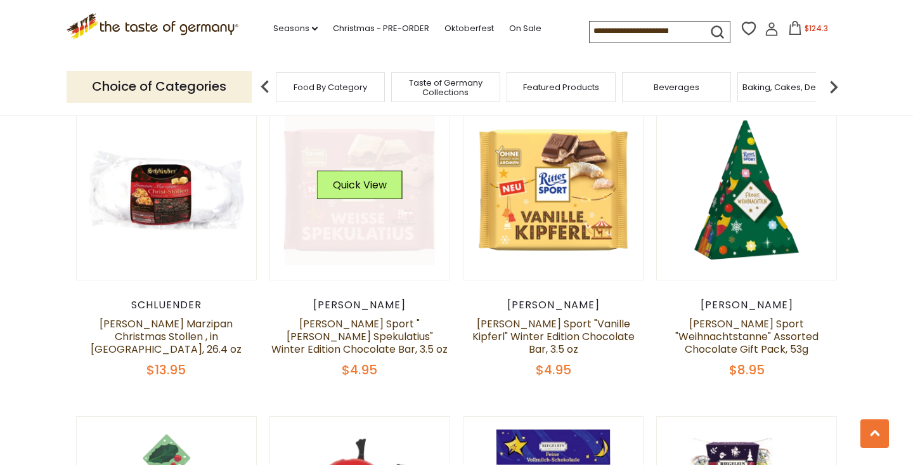
click at [365, 195] on div "Quick View" at bounding box center [360, 190] width 86 height 38
click at [362, 176] on button "Quick View" at bounding box center [360, 185] width 86 height 29
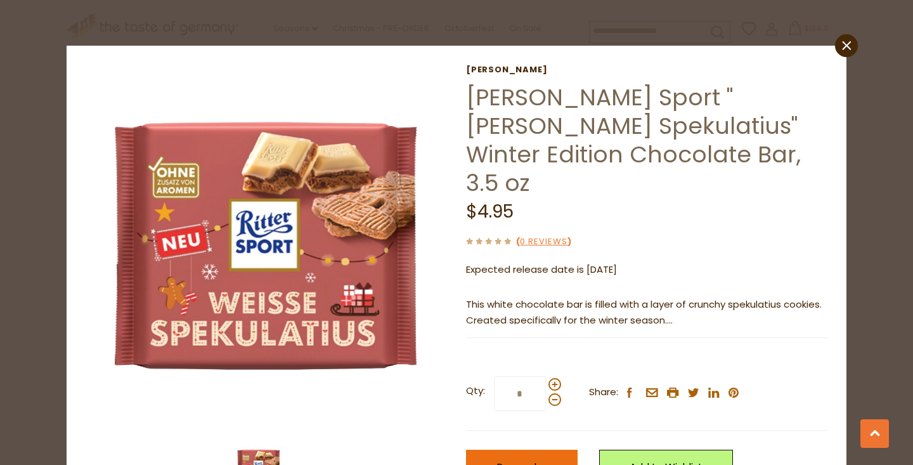
click at [524, 460] on span "Pre-order" at bounding box center [521, 467] width 51 height 15
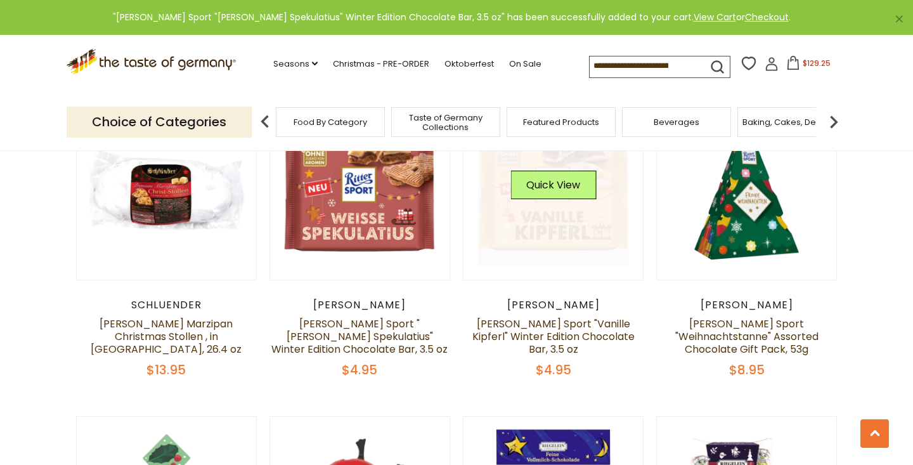
click at [553, 216] on link at bounding box center [553, 190] width 151 height 151
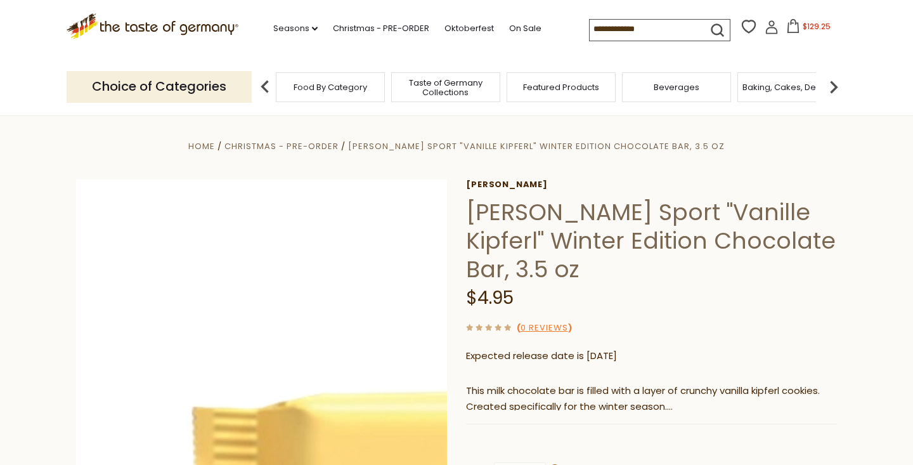
scroll to position [245, 0]
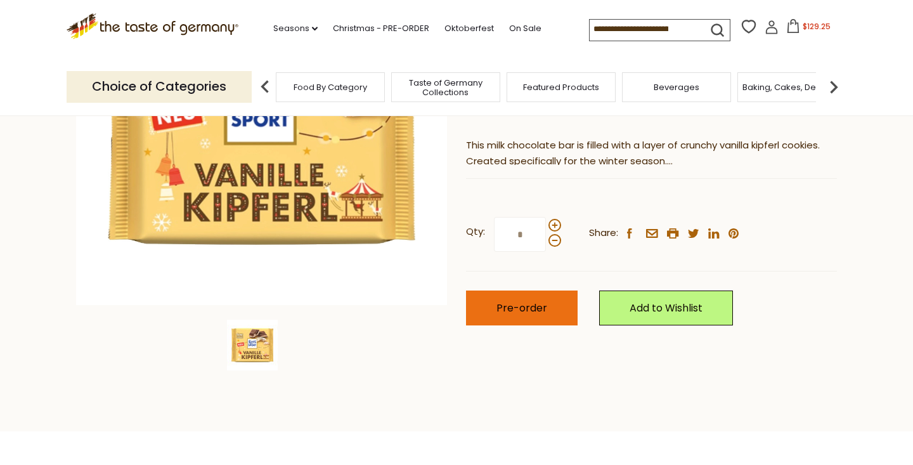
click at [510, 314] on button "Pre-order" at bounding box center [522, 307] width 112 height 35
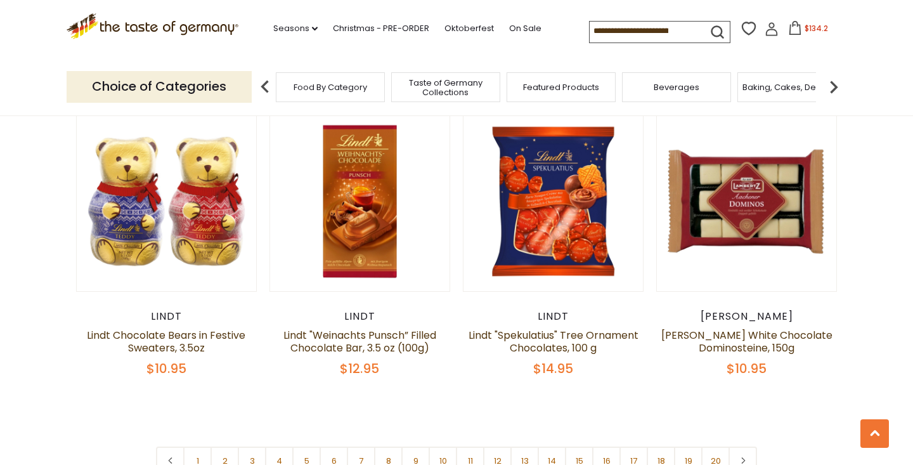
scroll to position [2902, 0]
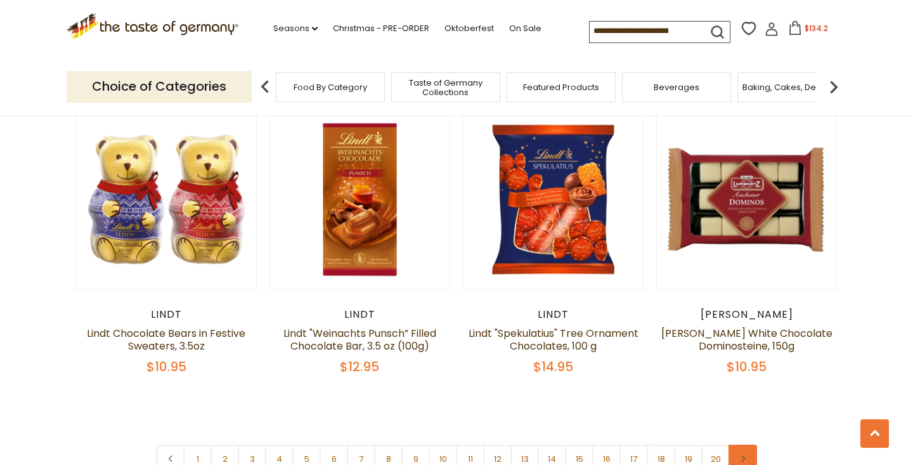
click at [737, 444] on link at bounding box center [742, 458] width 29 height 29
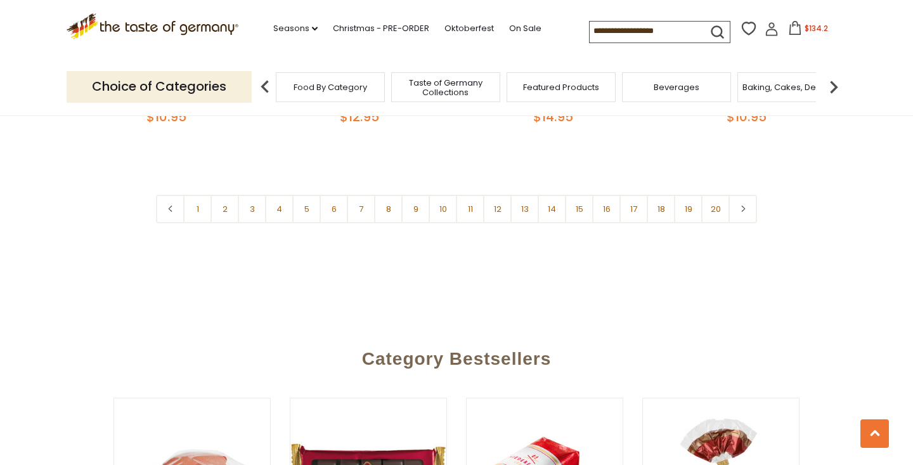
scroll to position [3155, 0]
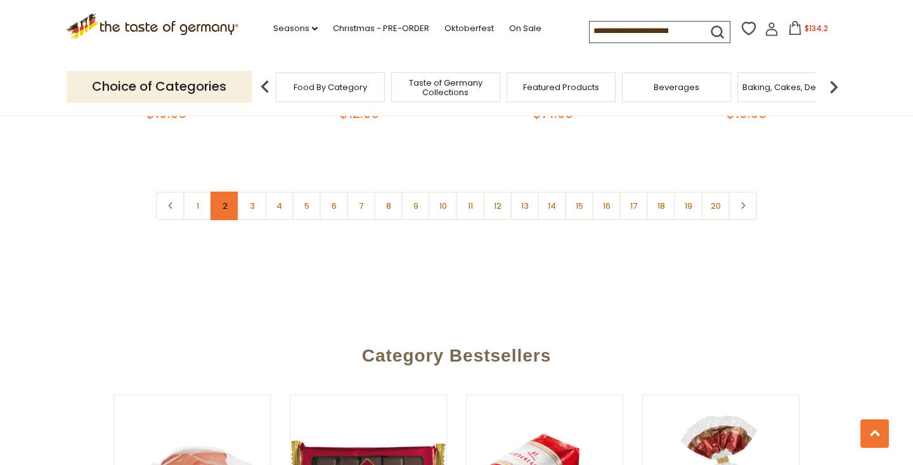
click at [226, 191] on link "2" at bounding box center [224, 205] width 29 height 29
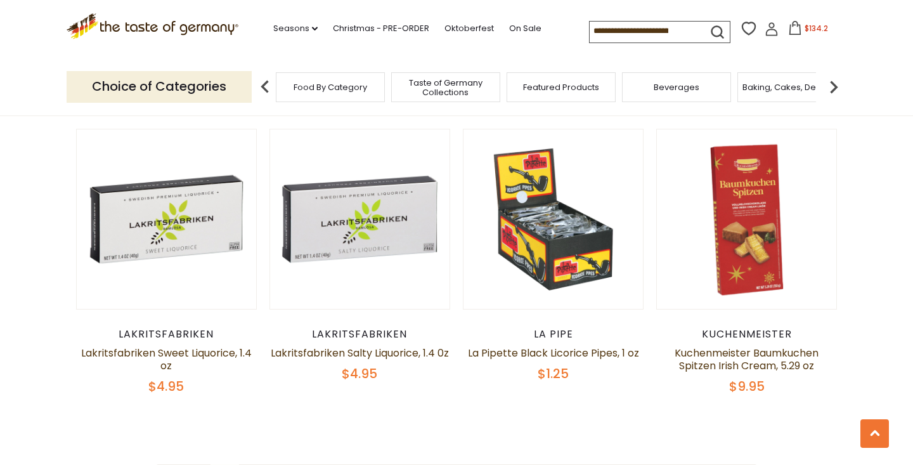
scroll to position [2921, 0]
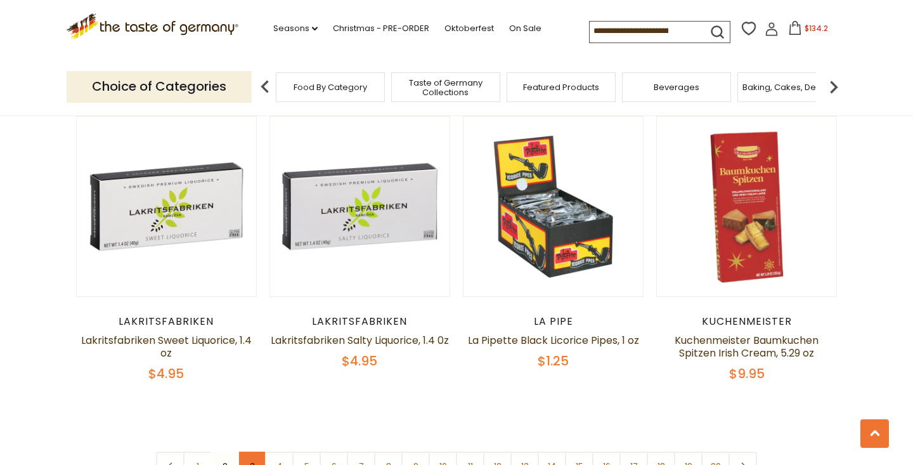
click at [249, 451] on link "3" at bounding box center [252, 465] width 29 height 29
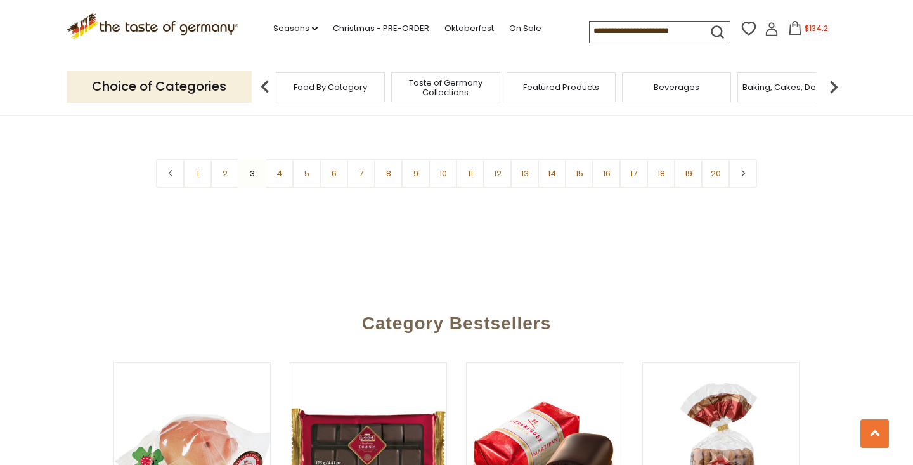
scroll to position [3189, 0]
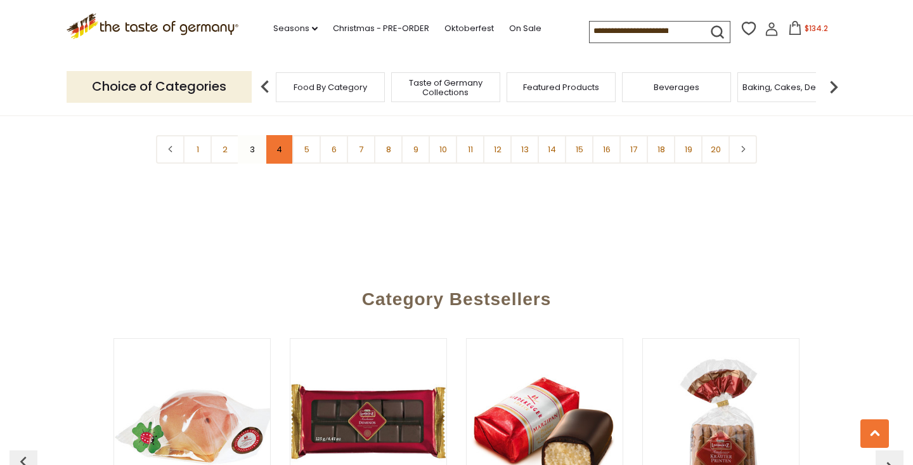
click at [278, 136] on link "4" at bounding box center [279, 149] width 29 height 29
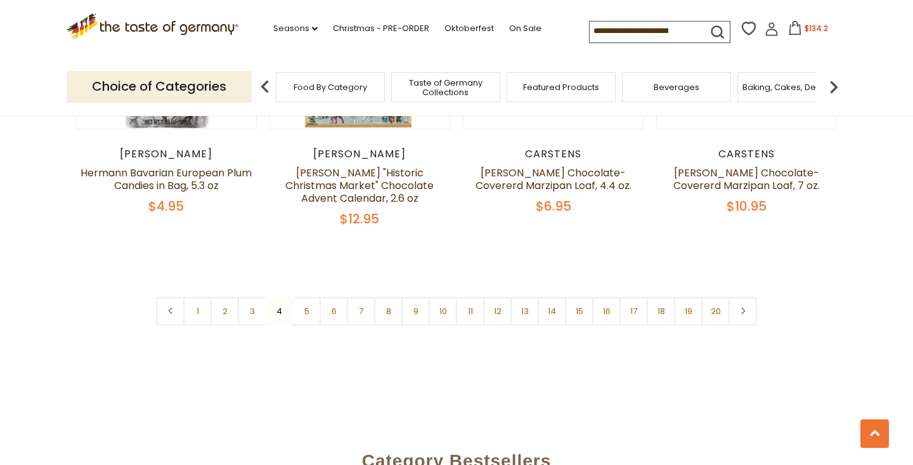
scroll to position [3069, 0]
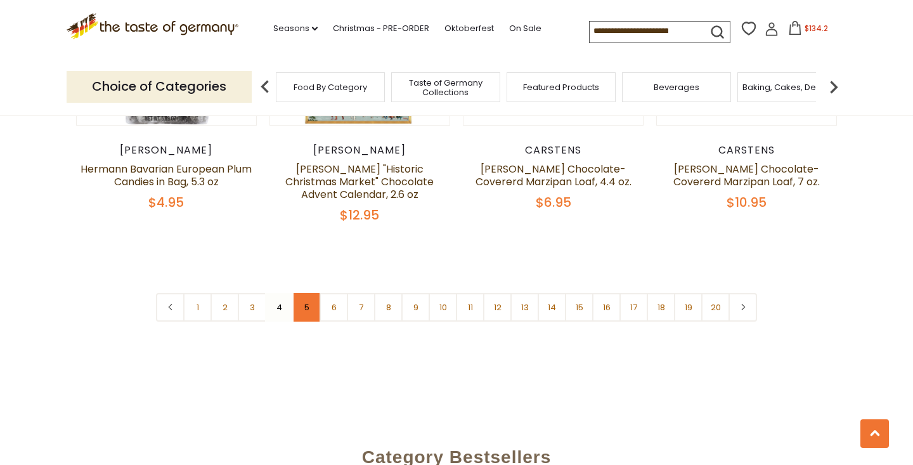
click at [311, 293] on link "5" at bounding box center [306, 307] width 29 height 29
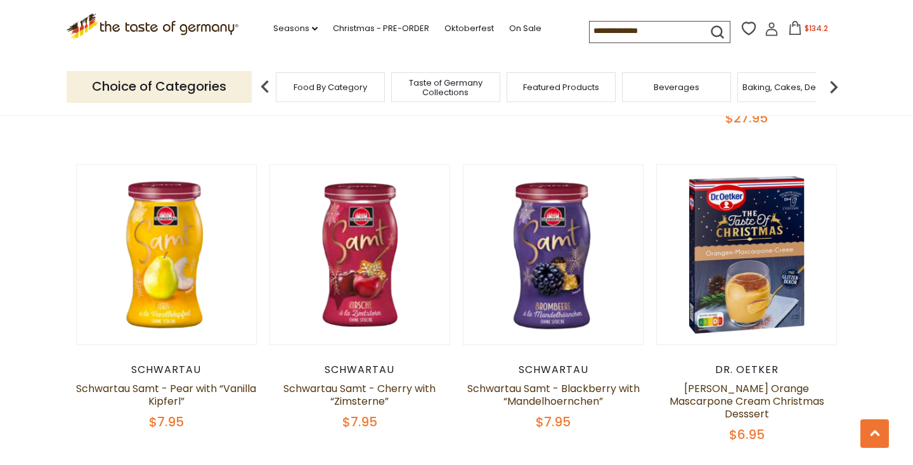
scroll to position [1572, 0]
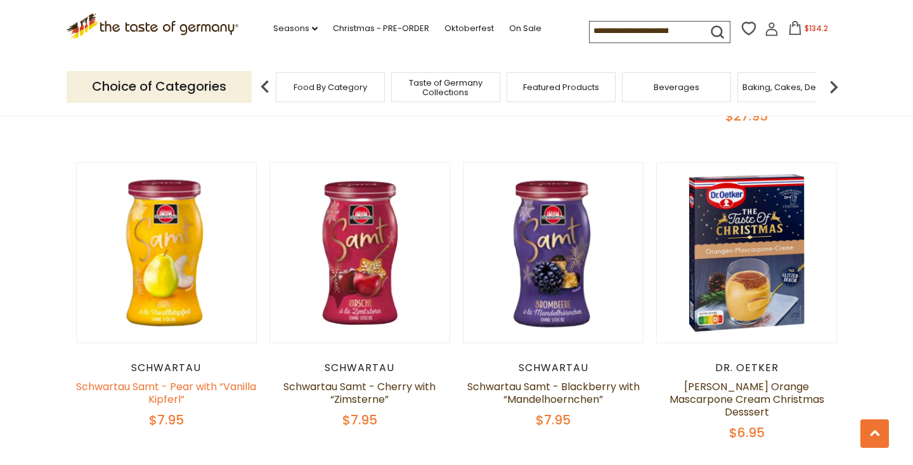
click at [170, 392] on link "Schwartau Samt - Pear with “Vanilla Kipferl”" at bounding box center [166, 392] width 180 height 27
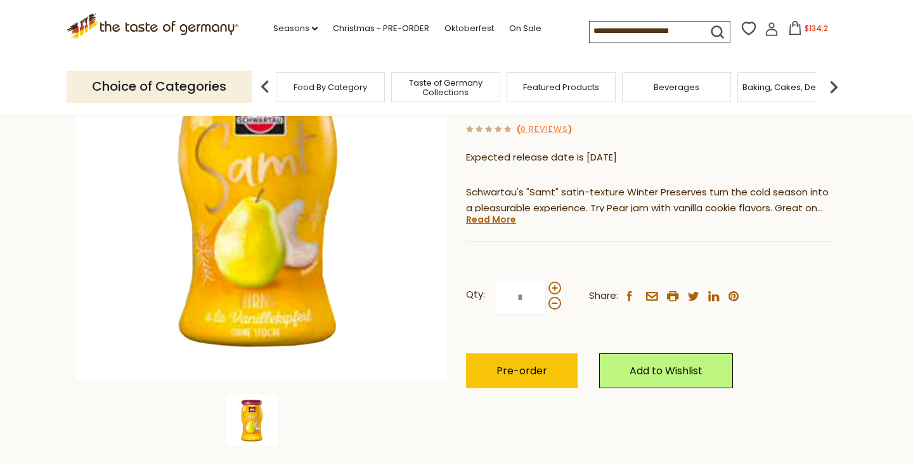
scroll to position [186, 0]
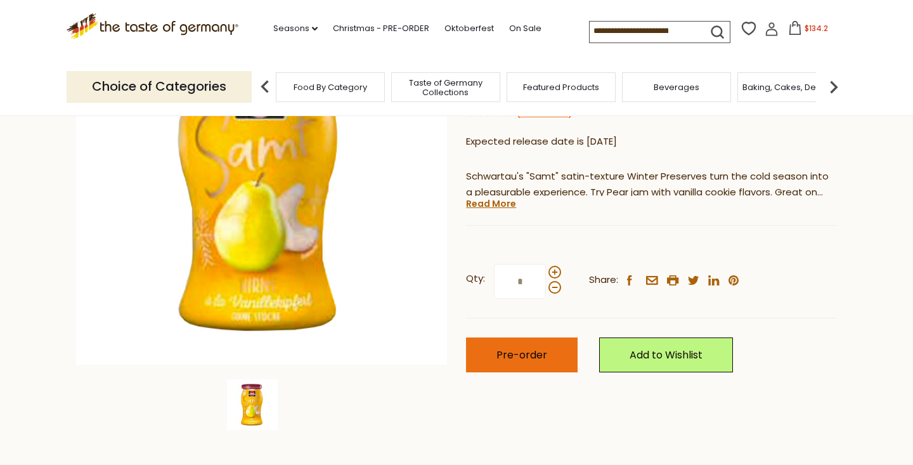
click at [533, 347] on span "Pre-order" at bounding box center [521, 354] width 51 height 15
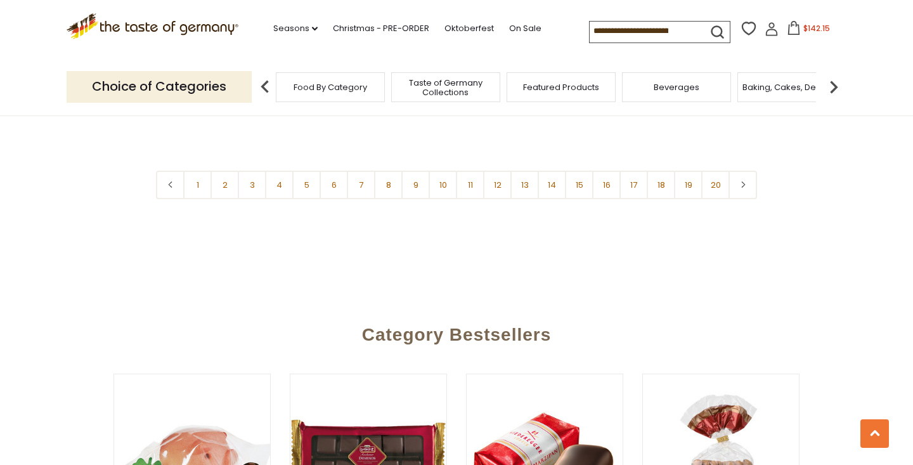
scroll to position [3155, 0]
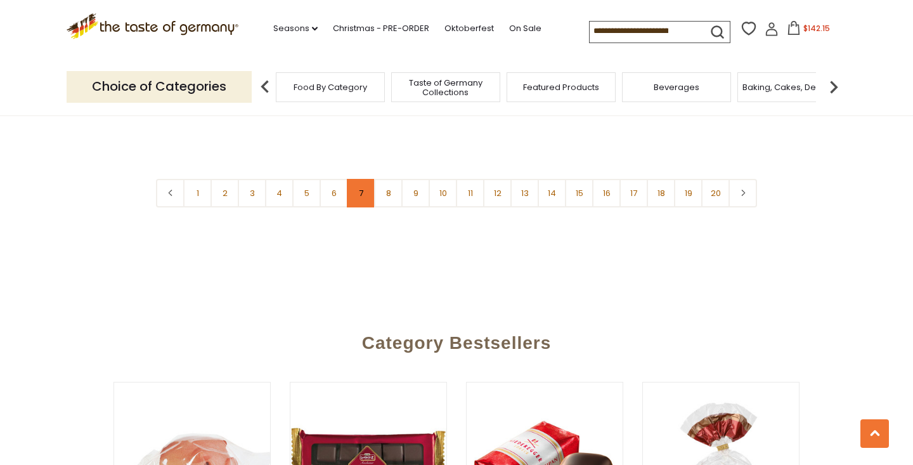
click at [361, 179] on link "7" at bounding box center [361, 193] width 29 height 29
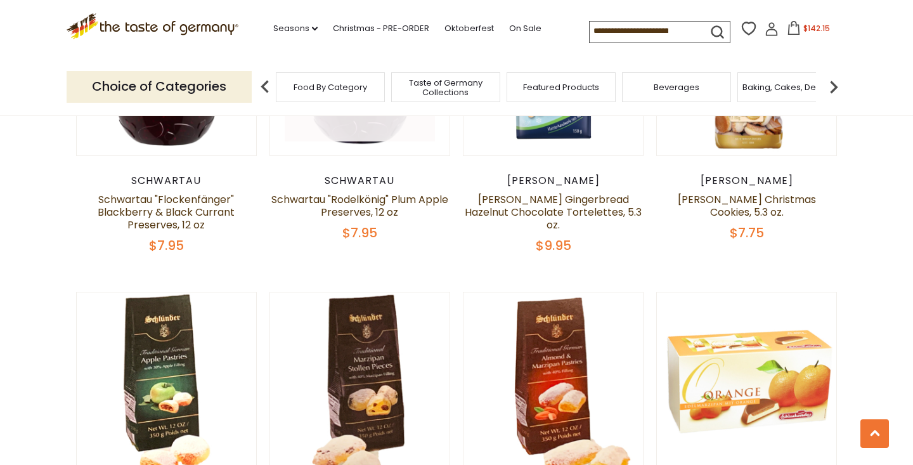
scroll to position [825, 0]
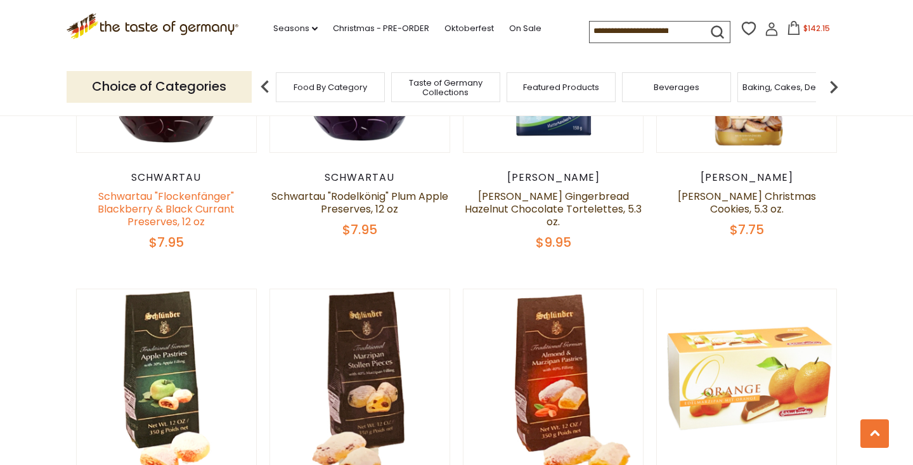
click at [172, 209] on link "Schwartau "Flockenfänger" Blackberry & Black Currant Preserves, 12 oz" at bounding box center [166, 209] width 137 height 40
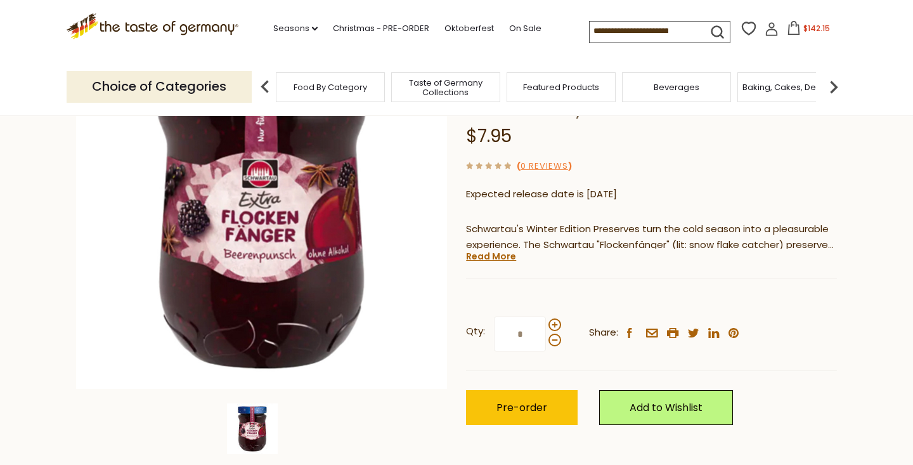
scroll to position [215, 0]
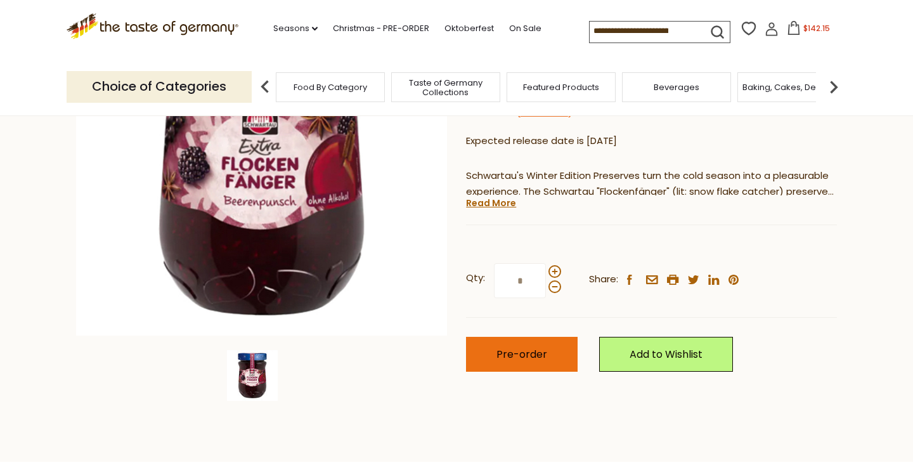
click at [536, 351] on span "Pre-order" at bounding box center [521, 354] width 51 height 15
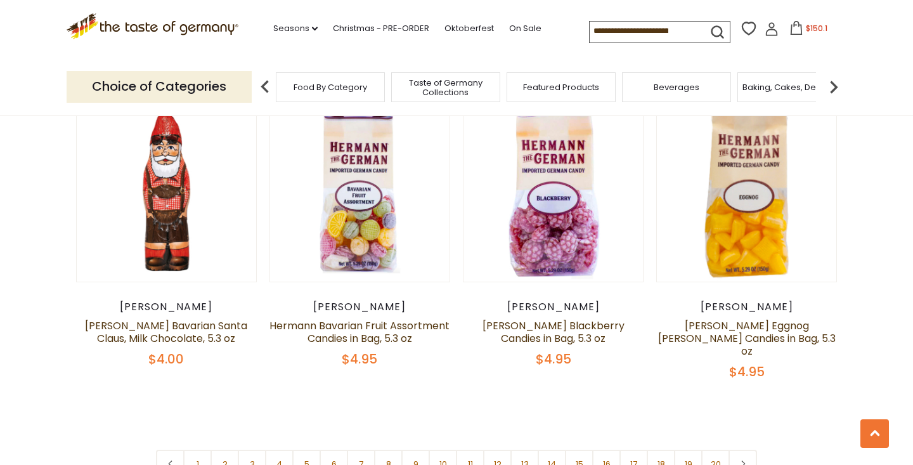
scroll to position [2910, 0]
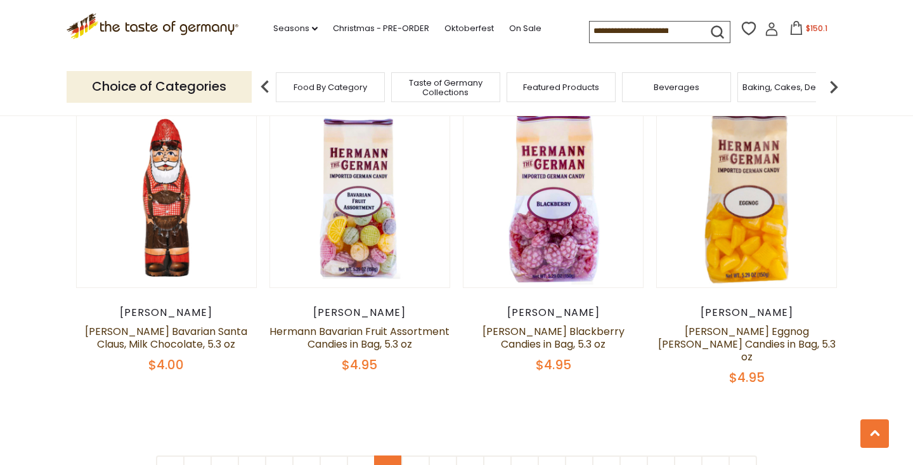
click at [392, 455] on link "8" at bounding box center [388, 469] width 29 height 29
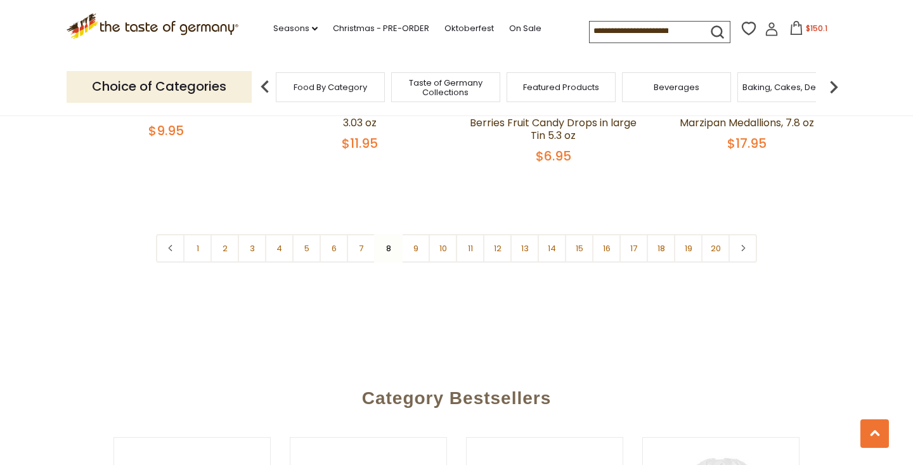
scroll to position [3152, 0]
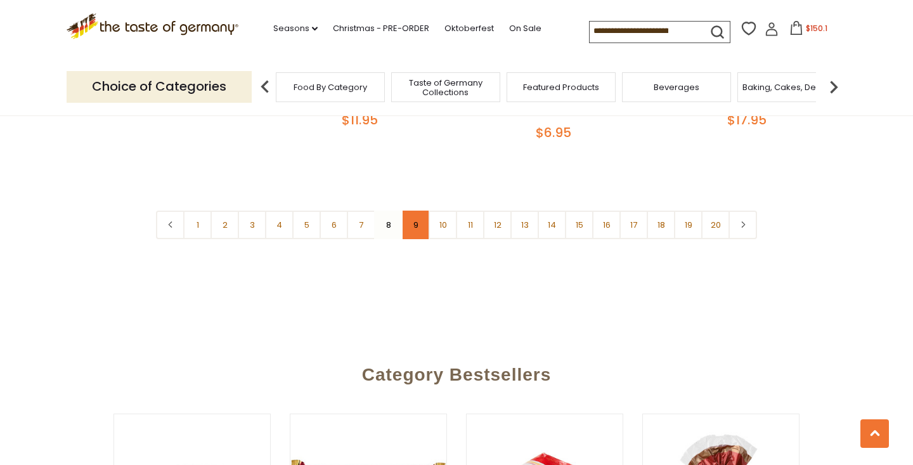
click at [413, 210] on link "9" at bounding box center [415, 224] width 29 height 29
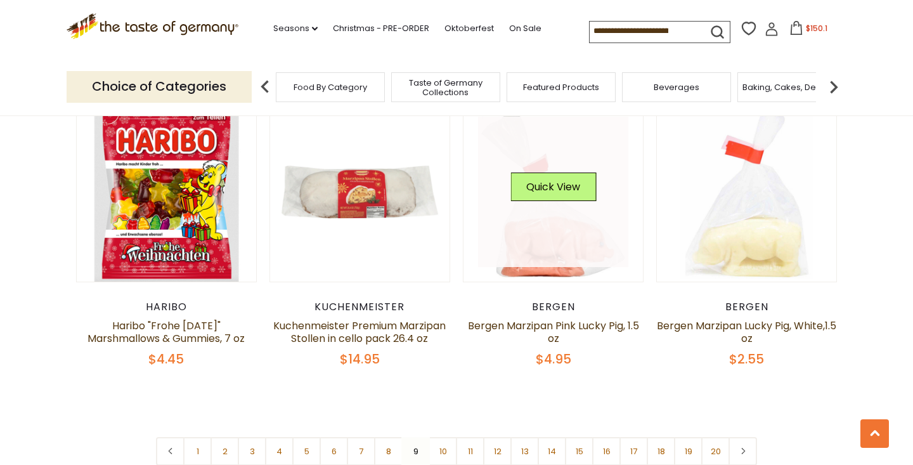
scroll to position [2981, 0]
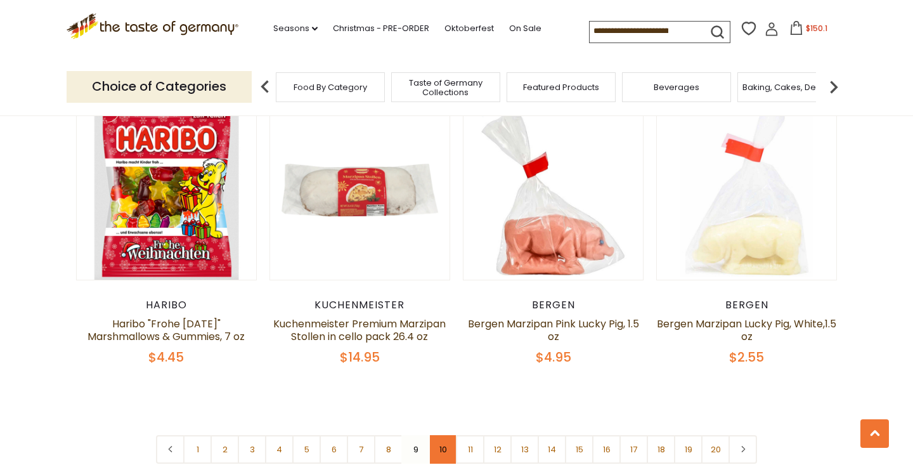
click at [444, 435] on link "10" at bounding box center [443, 449] width 29 height 29
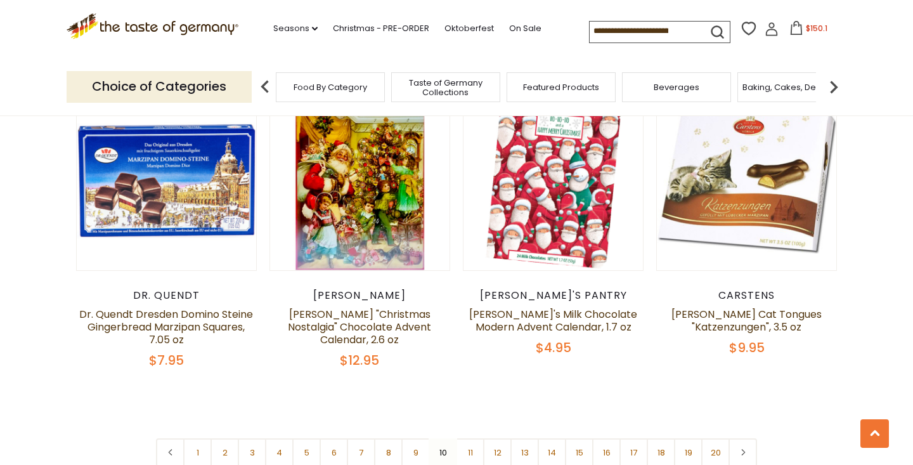
scroll to position [2935, 0]
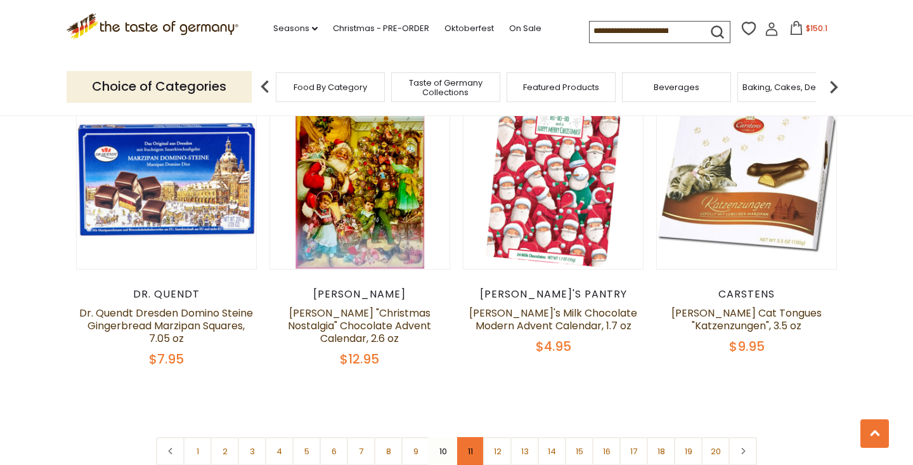
click at [469, 437] on link "11" at bounding box center [470, 451] width 29 height 29
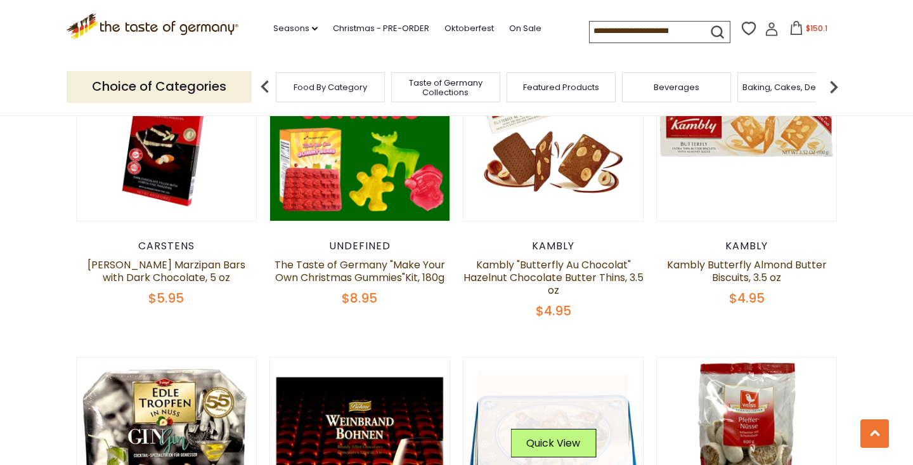
scroll to position [2339, 0]
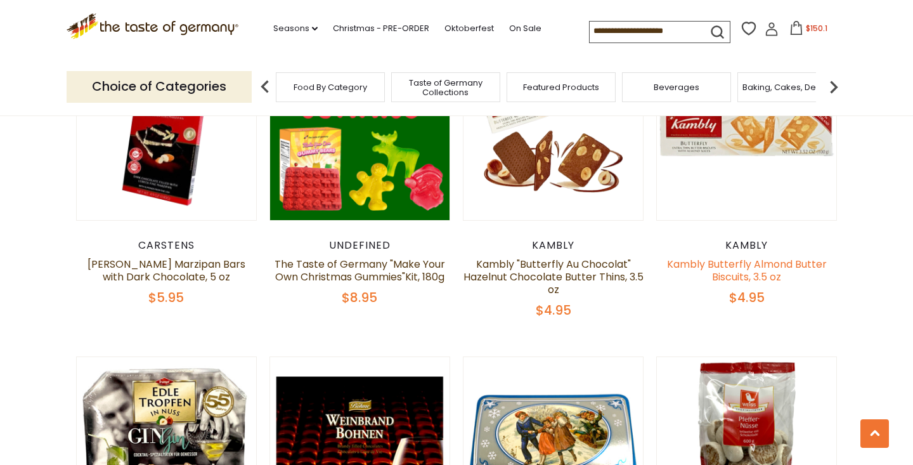
click at [759, 264] on link "Kambly Butterfly Almond Butter Biscuits, 3.5 oz" at bounding box center [747, 270] width 160 height 27
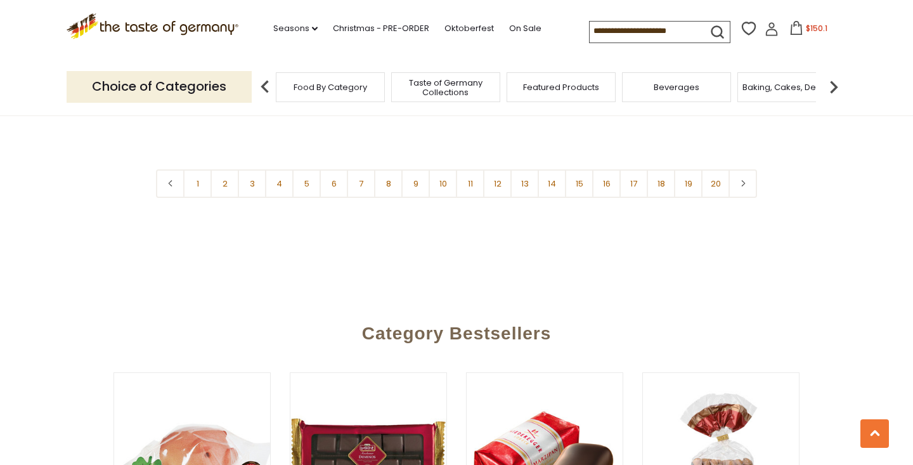
scroll to position [3213, 0]
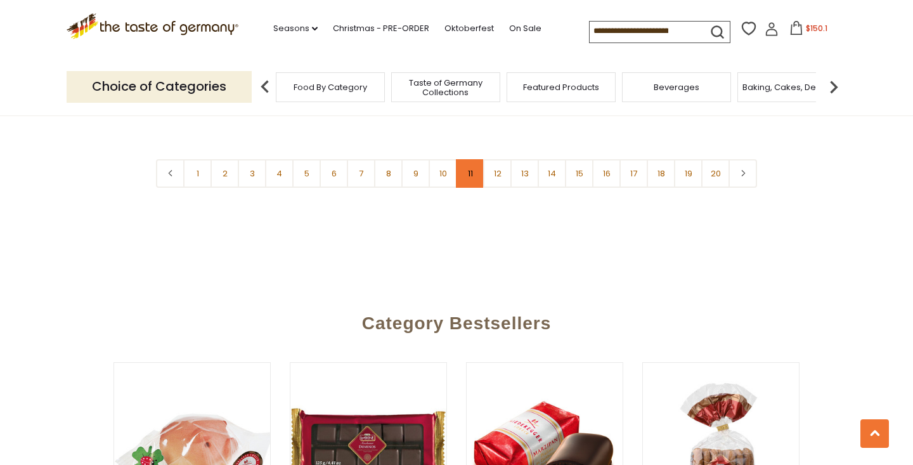
click at [470, 164] on link "11" at bounding box center [470, 173] width 29 height 29
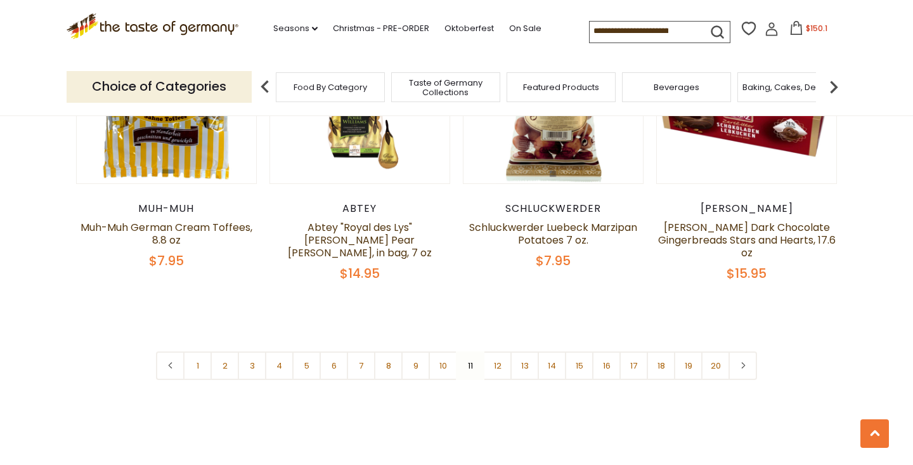
scroll to position [3020, 0]
click at [499, 359] on link "12" at bounding box center [497, 366] width 29 height 29
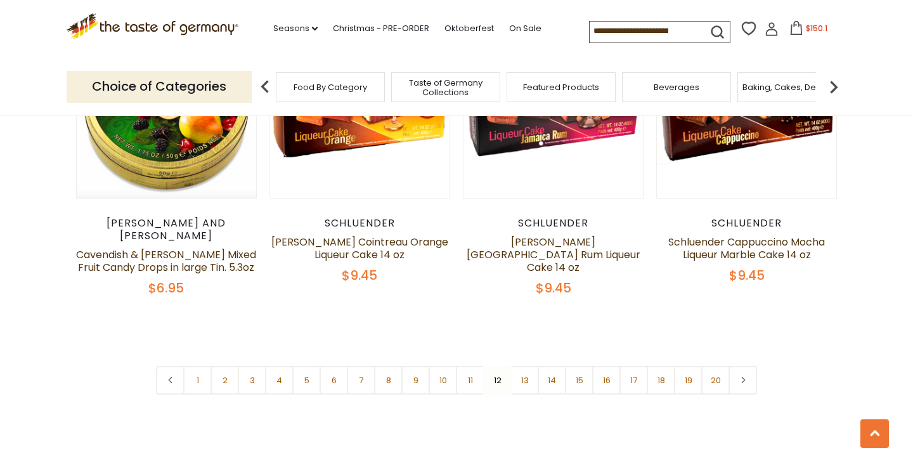
scroll to position [3027, 0]
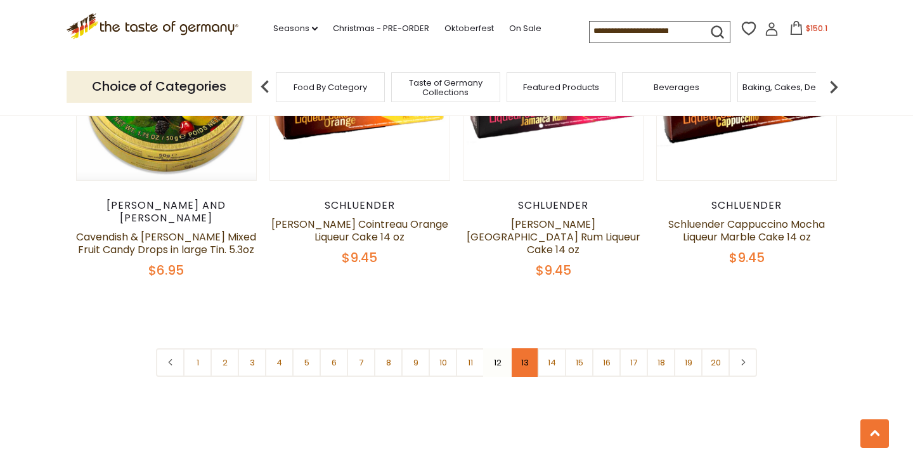
click at [524, 348] on link "13" at bounding box center [524, 362] width 29 height 29
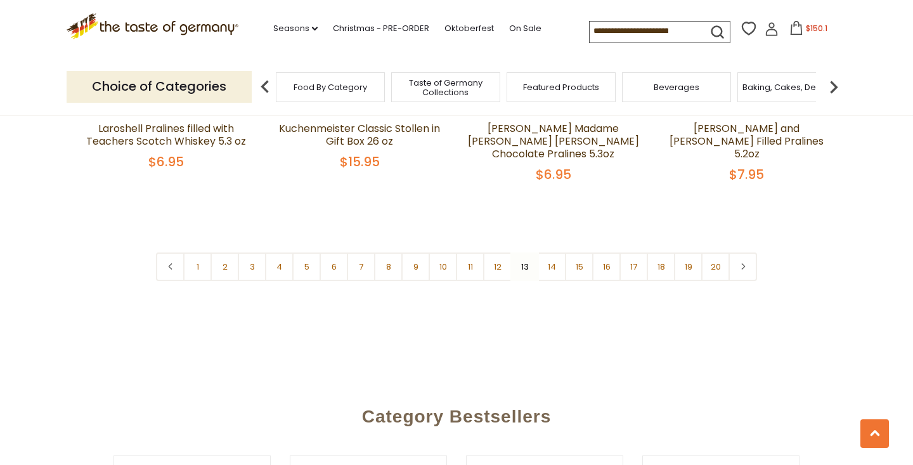
scroll to position [3137, 0]
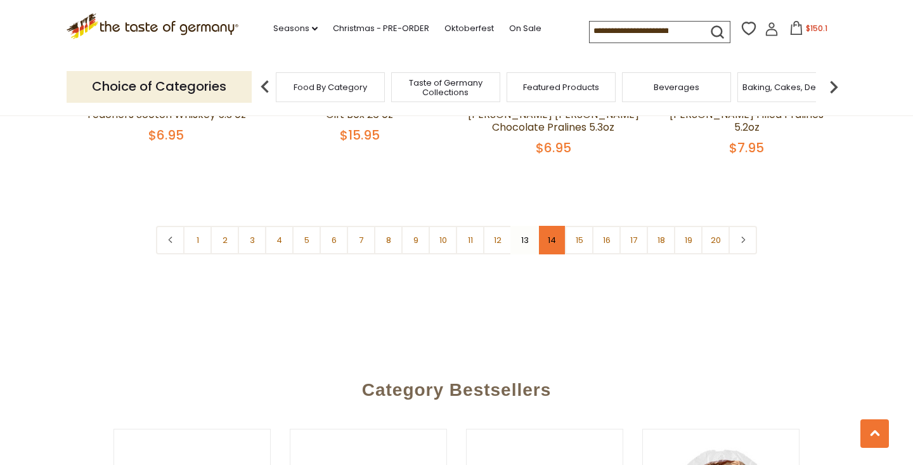
click at [556, 236] on link "14" at bounding box center [552, 240] width 29 height 29
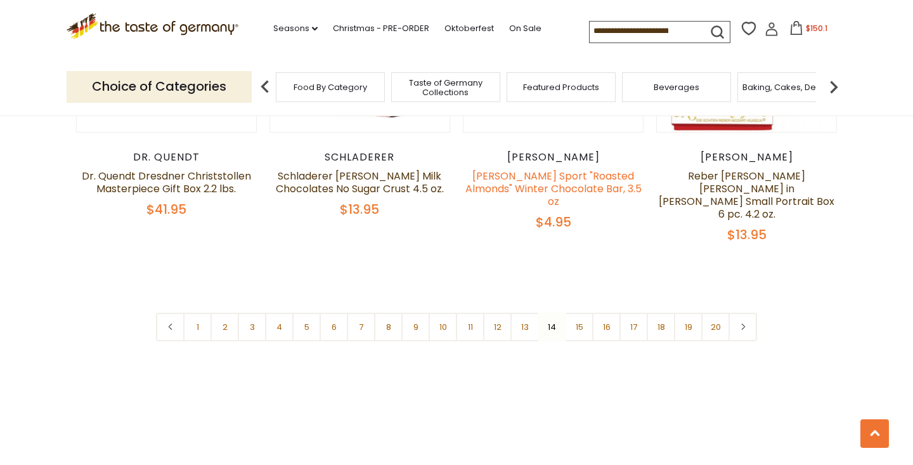
scroll to position [3078, 0]
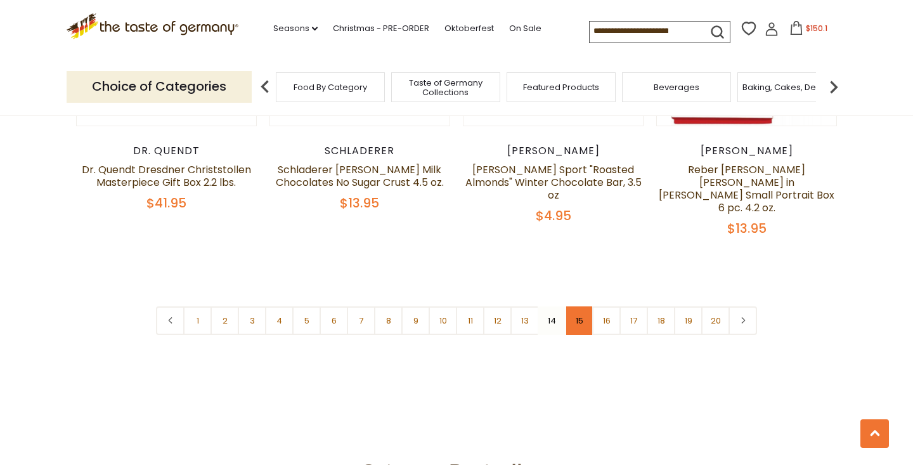
click at [574, 306] on link "15" at bounding box center [579, 320] width 29 height 29
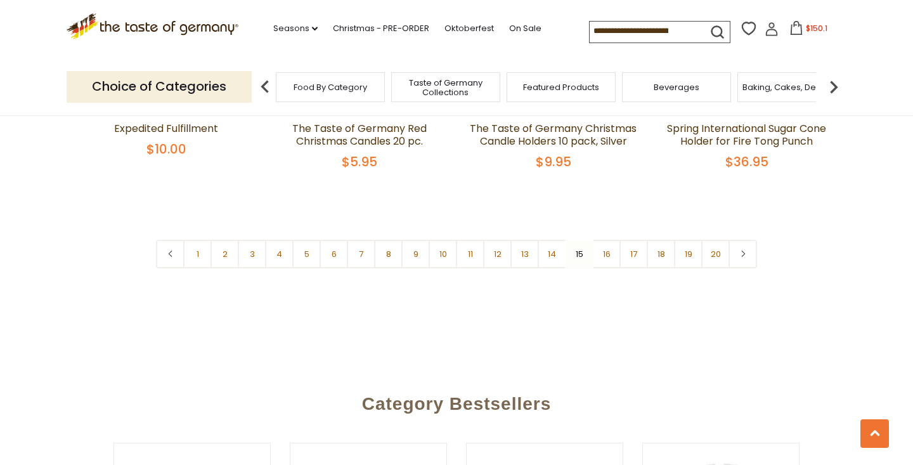
scroll to position [3105, 0]
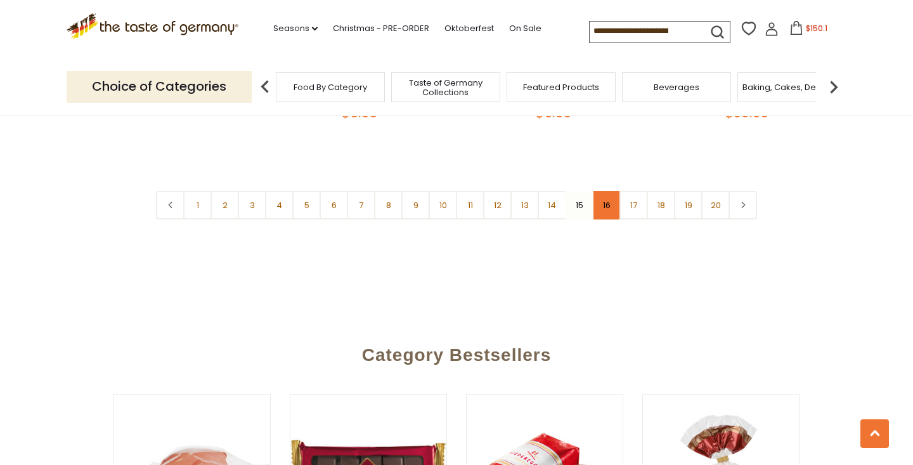
click at [612, 191] on link "16" at bounding box center [606, 205] width 29 height 29
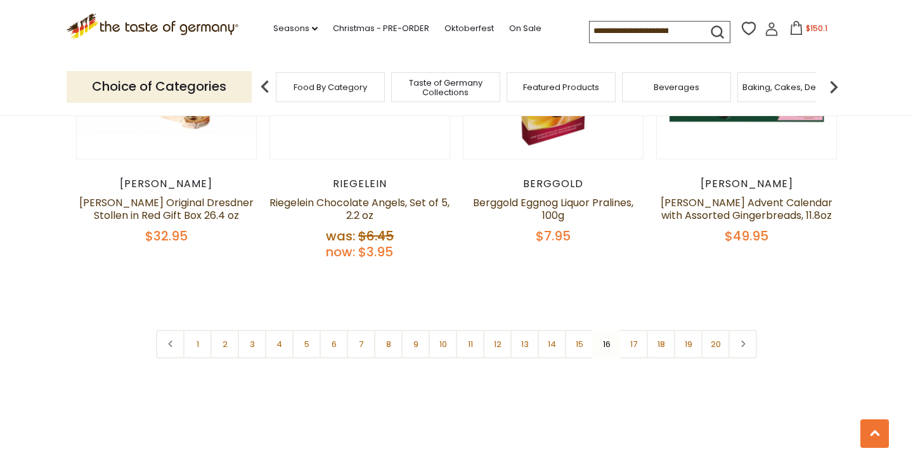
scroll to position [3038, 0]
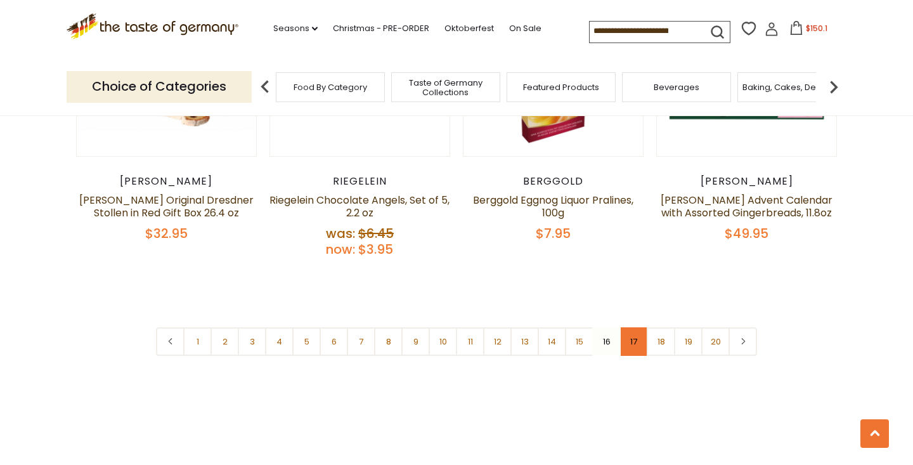
click at [625, 327] on link "17" at bounding box center [633, 341] width 29 height 29
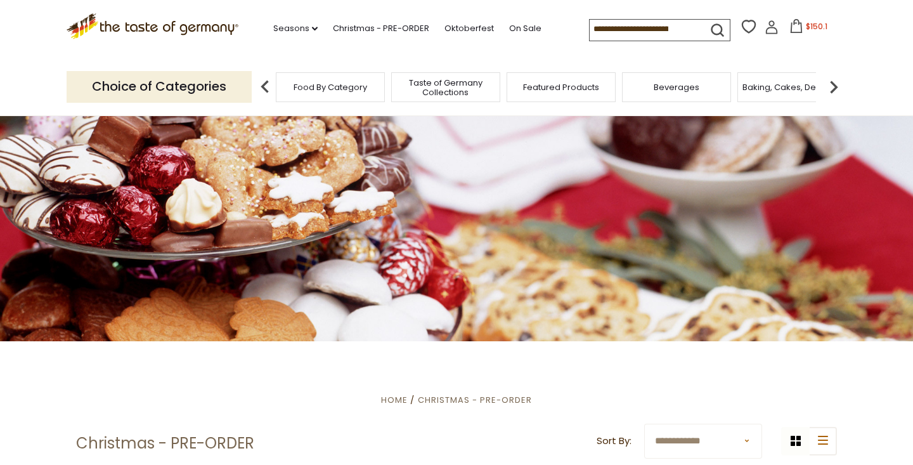
scroll to position [0, 0]
click at [834, 77] on img at bounding box center [833, 86] width 25 height 25
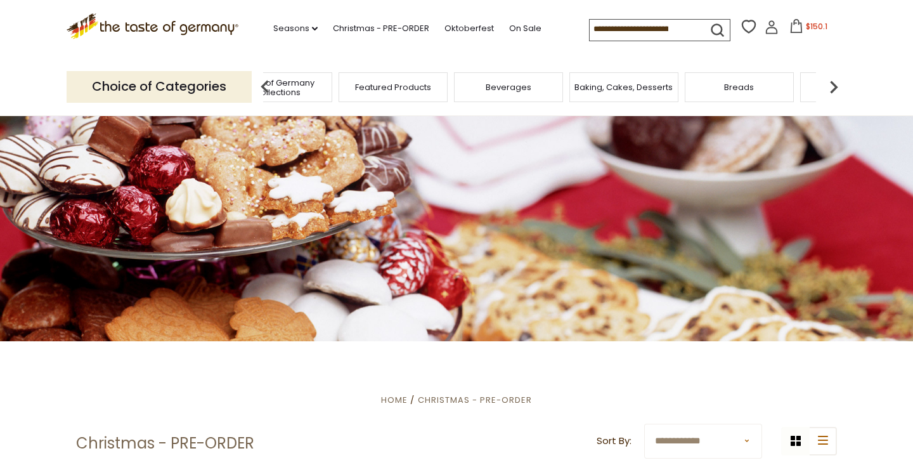
click at [749, 96] on div "Breads" at bounding box center [739, 87] width 109 height 30
click at [741, 84] on span "Breads" at bounding box center [739, 87] width 30 height 10
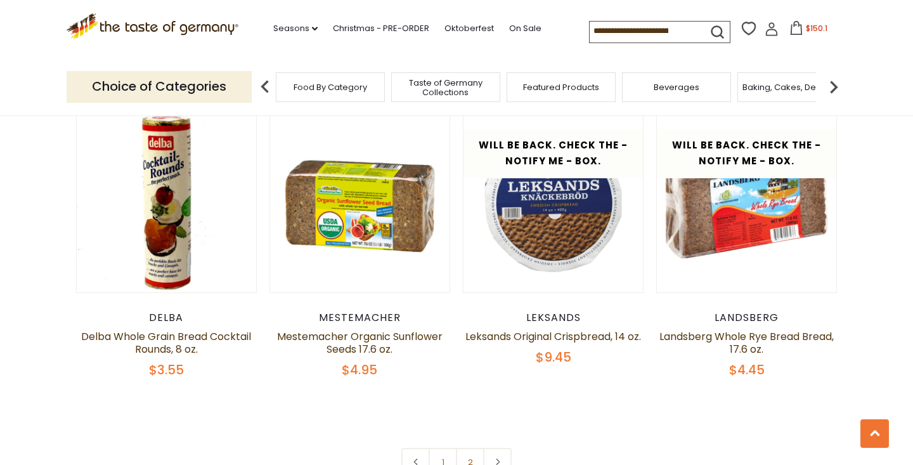
scroll to position [2862, 0]
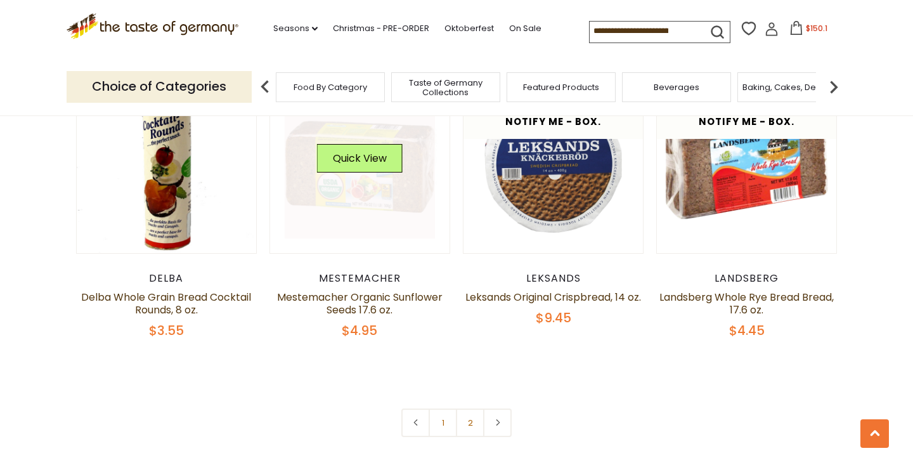
click at [365, 214] on link at bounding box center [360, 163] width 151 height 151
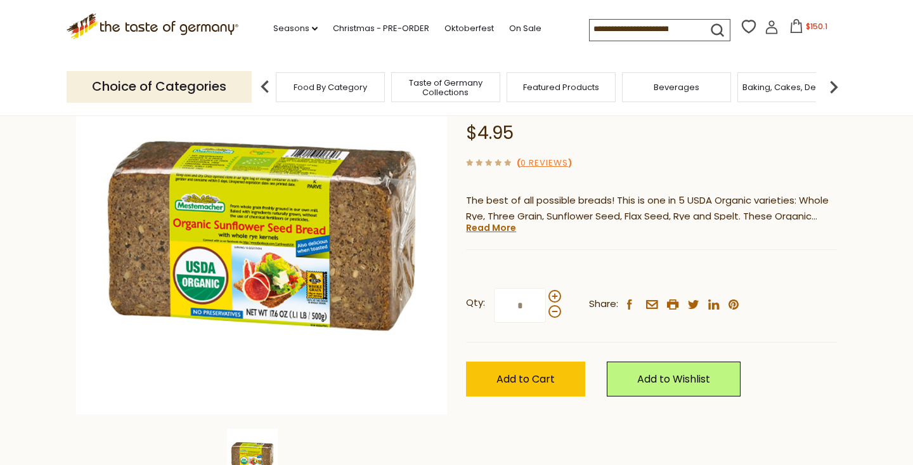
scroll to position [216, 0]
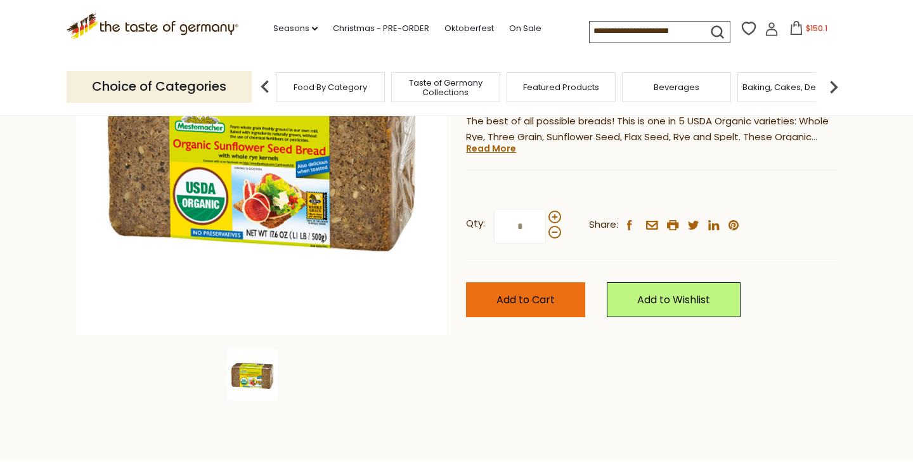
click at [538, 302] on span "Add to Cart" at bounding box center [525, 299] width 58 height 15
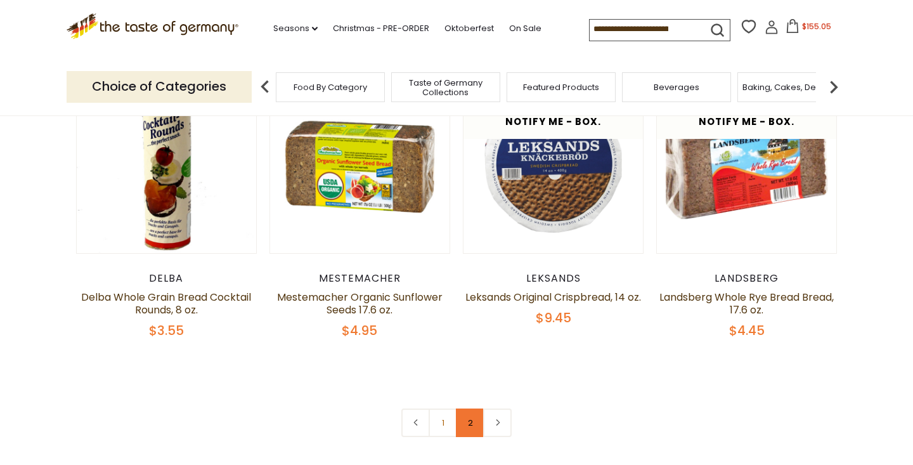
click at [464, 419] on link "2" at bounding box center [470, 422] width 29 height 29
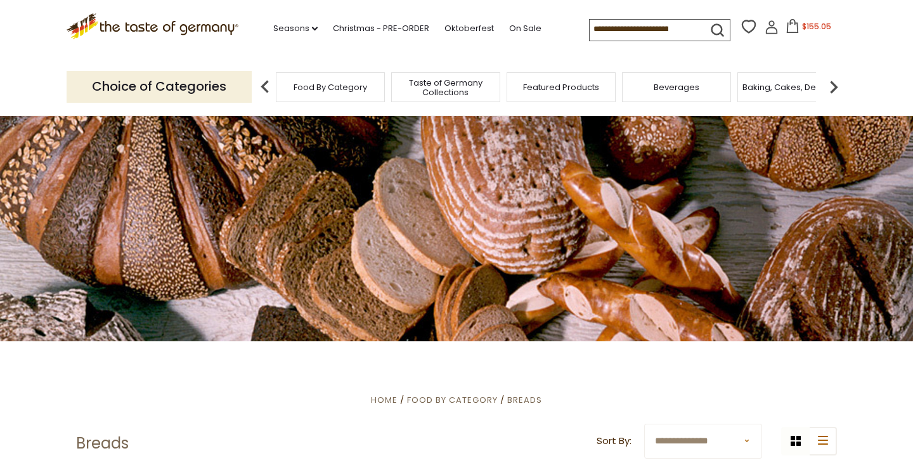
click at [832, 83] on img at bounding box center [833, 86] width 25 height 25
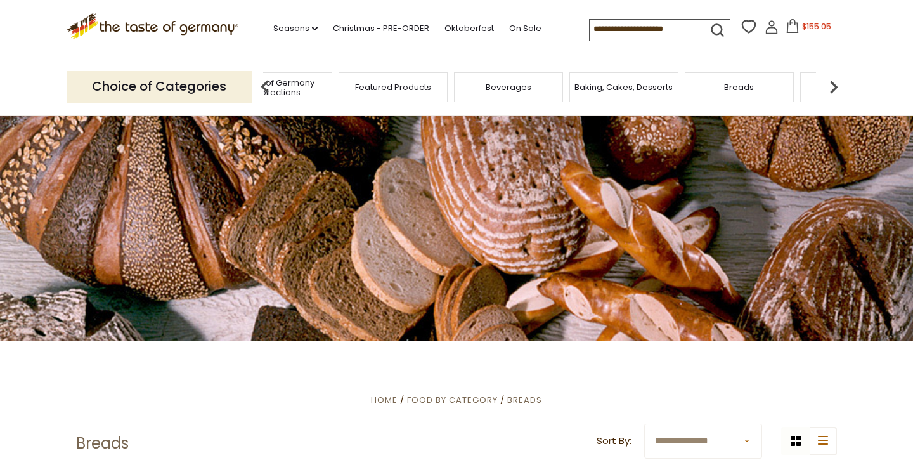
click at [832, 83] on img at bounding box center [833, 86] width 25 height 25
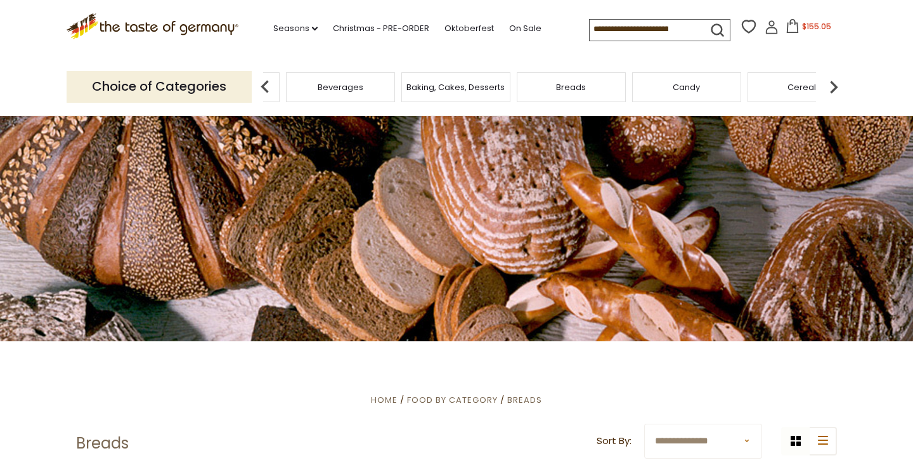
click at [832, 83] on img at bounding box center [833, 86] width 25 height 25
click at [830, 84] on img at bounding box center [833, 86] width 25 height 25
click at [832, 82] on img at bounding box center [833, 86] width 25 height 25
click at [720, 92] on span "Condiments, Seasonings" at bounding box center [706, 87] width 101 height 19
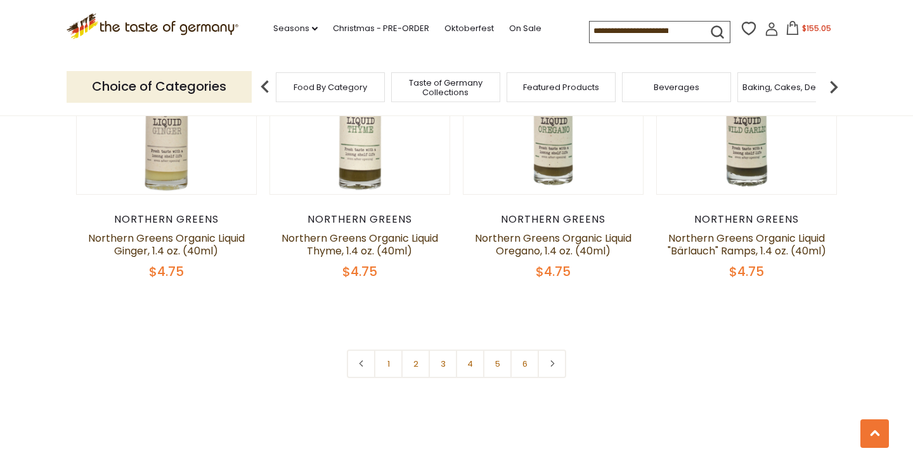
scroll to position [2993, 0]
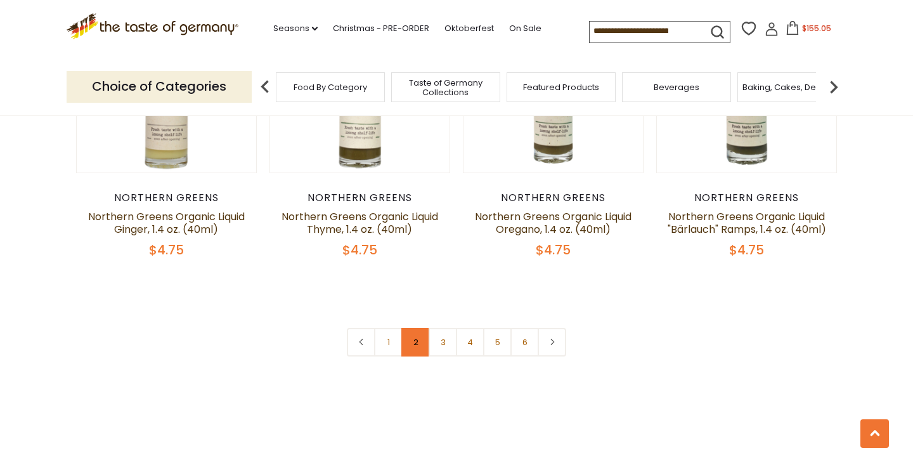
click at [413, 328] on link "2" at bounding box center [415, 342] width 29 height 29
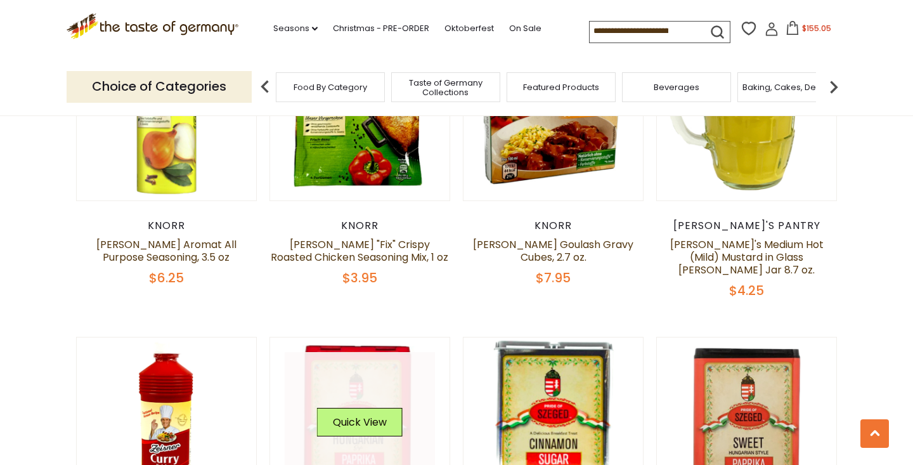
scroll to position [2881, 0]
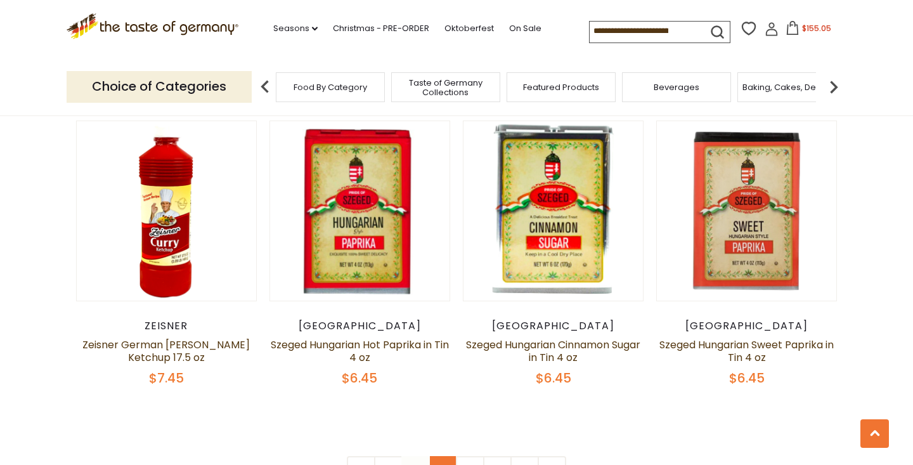
click at [436, 456] on link "3" at bounding box center [443, 470] width 29 height 29
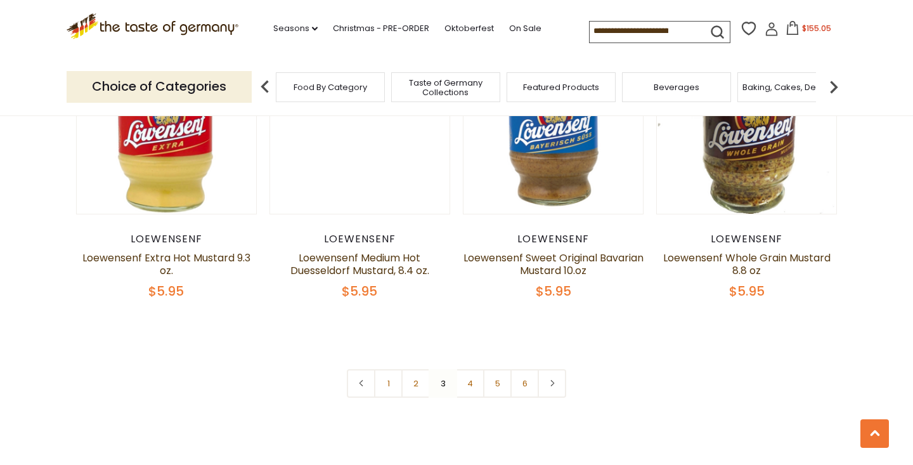
scroll to position [2922, 0]
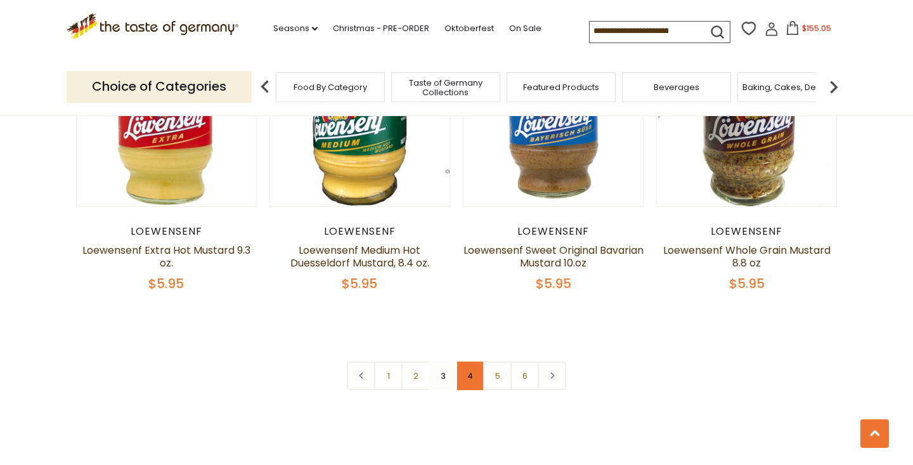
click at [467, 373] on link "4" at bounding box center [470, 375] width 29 height 29
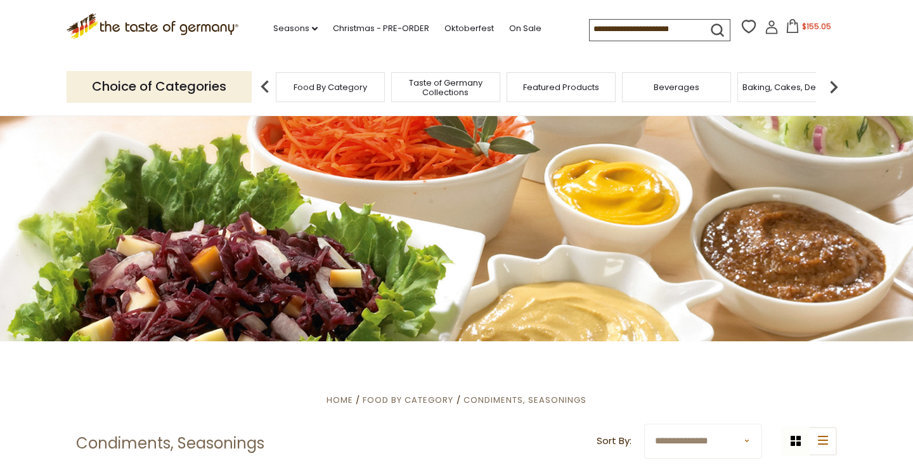
scroll to position [0, 0]
click at [834, 85] on img at bounding box center [833, 86] width 25 height 25
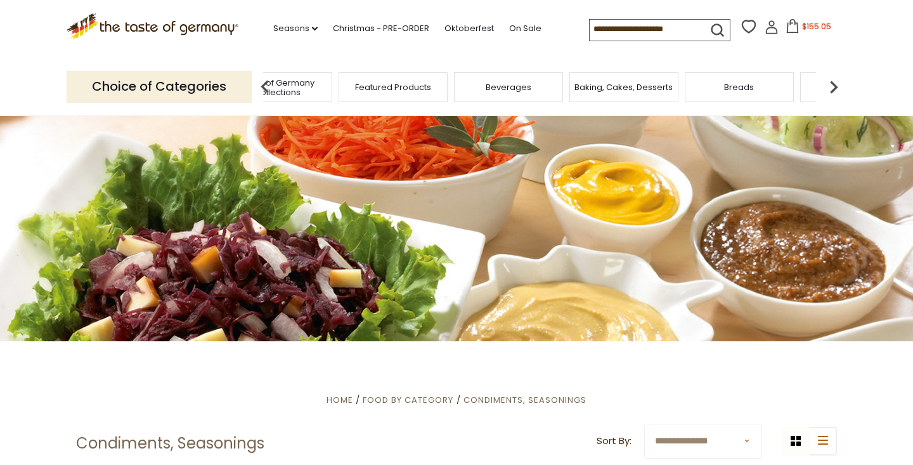
click at [834, 85] on img at bounding box center [833, 86] width 25 height 25
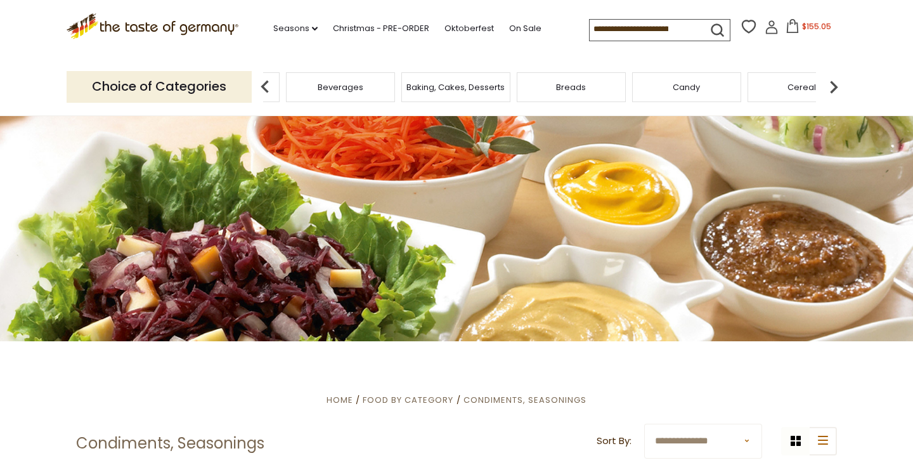
click at [834, 85] on img at bounding box center [833, 86] width 25 height 25
click at [834, 84] on img at bounding box center [833, 86] width 25 height 25
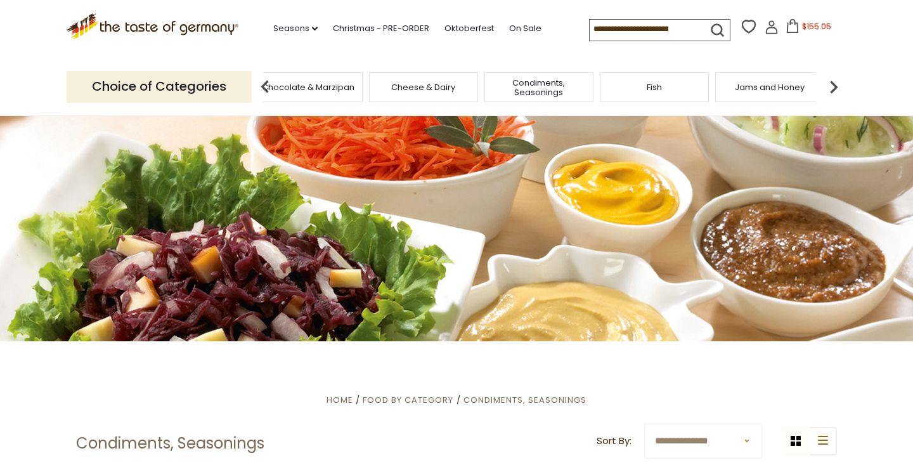
click at [787, 89] on span "Jams and Honey" at bounding box center [770, 87] width 70 height 10
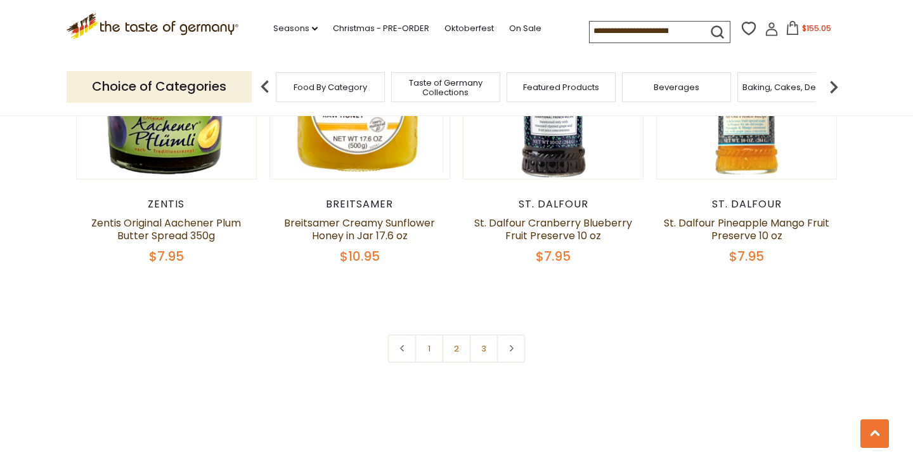
scroll to position [3037, 0]
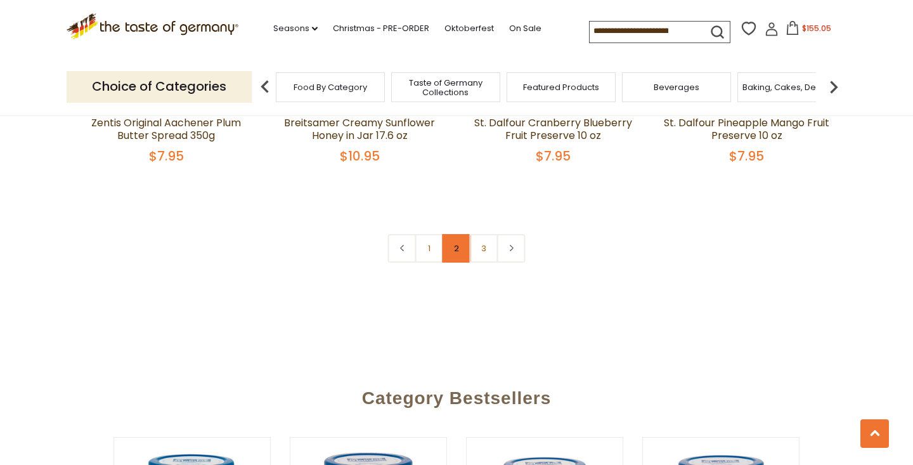
click at [460, 241] on link "2" at bounding box center [456, 248] width 29 height 29
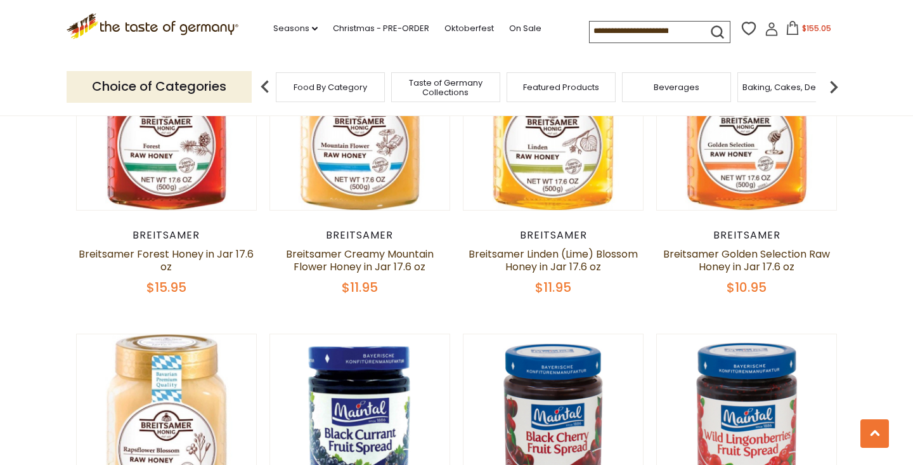
scroll to position [856, 0]
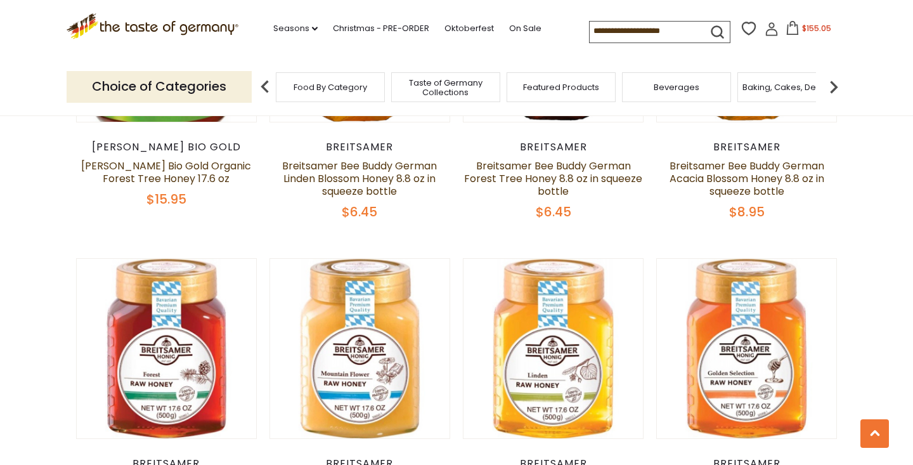
click at [832, 84] on img at bounding box center [833, 86] width 25 height 25
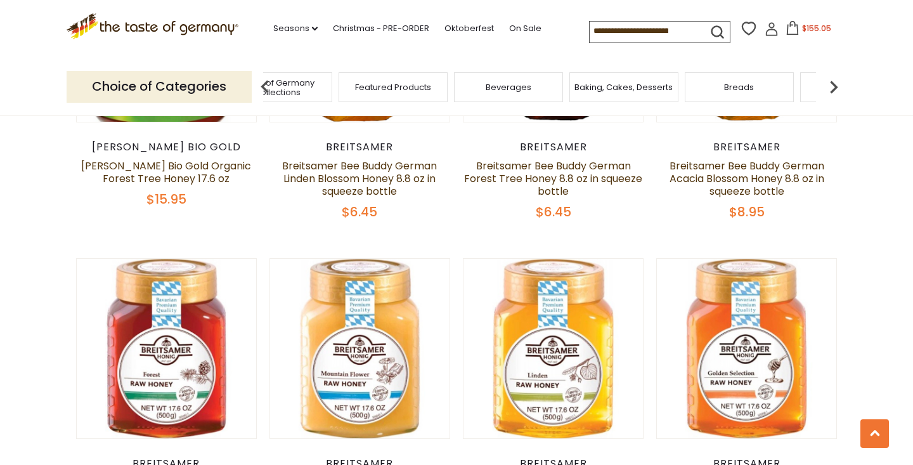
click at [832, 84] on img at bounding box center [833, 86] width 25 height 25
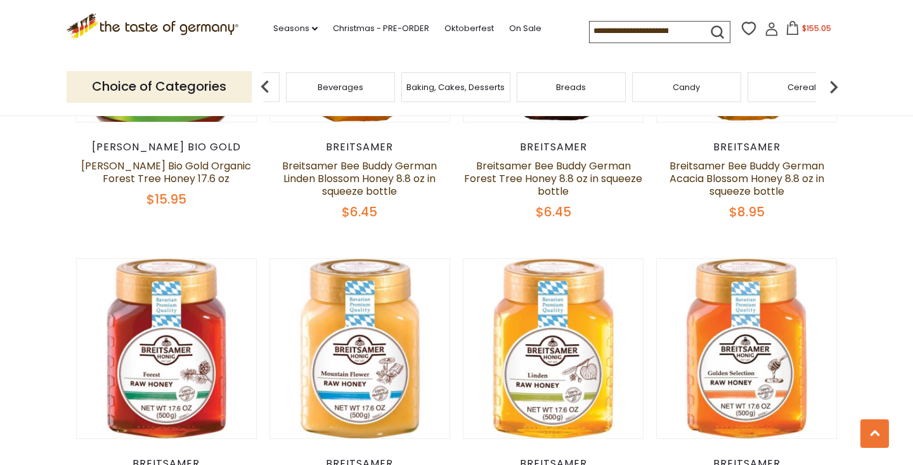
click at [832, 84] on img at bounding box center [833, 86] width 25 height 25
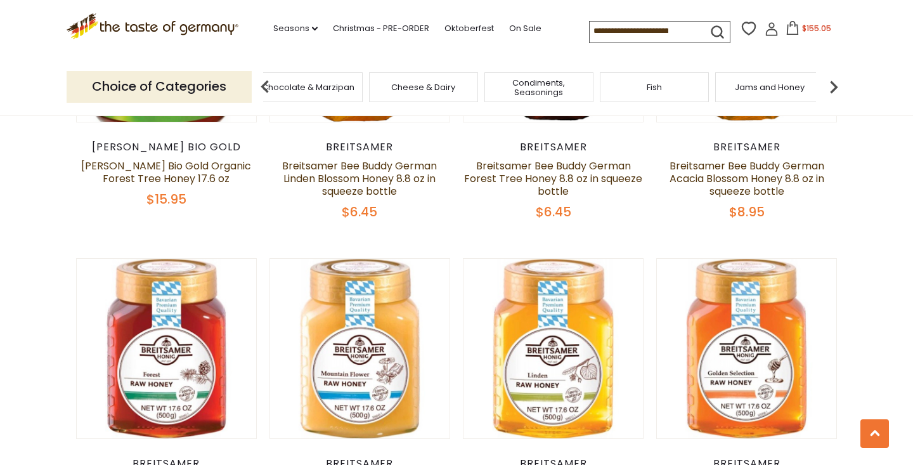
click at [832, 84] on img at bounding box center [833, 86] width 25 height 25
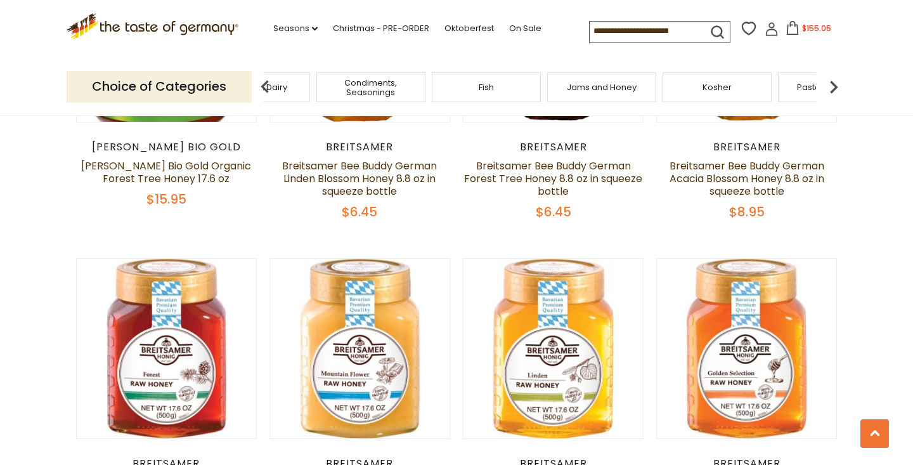
click at [831, 84] on img at bounding box center [833, 86] width 25 height 25
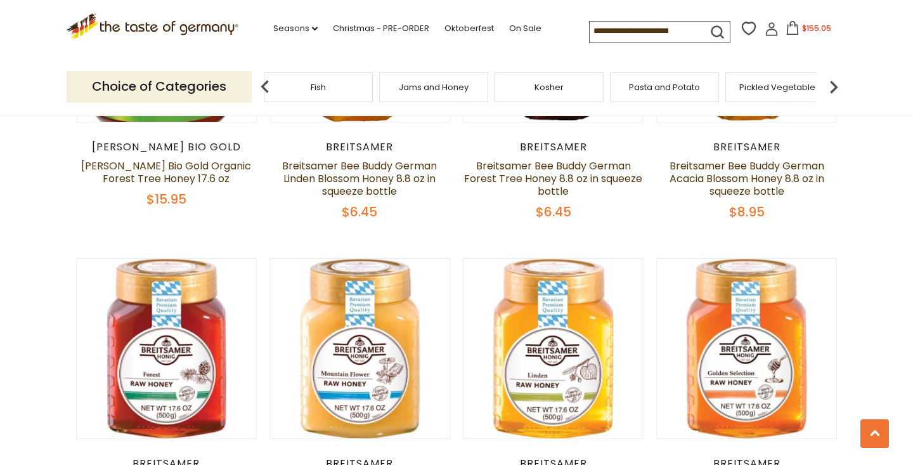
click at [831, 84] on img at bounding box center [833, 86] width 25 height 25
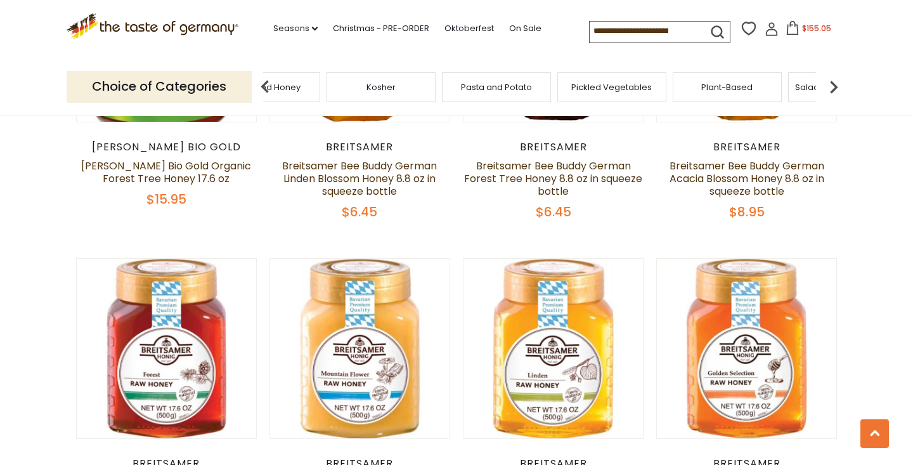
click at [728, 94] on div "Plant-Based" at bounding box center [727, 87] width 109 height 30
click at [721, 82] on span "Plant-Based" at bounding box center [726, 87] width 51 height 10
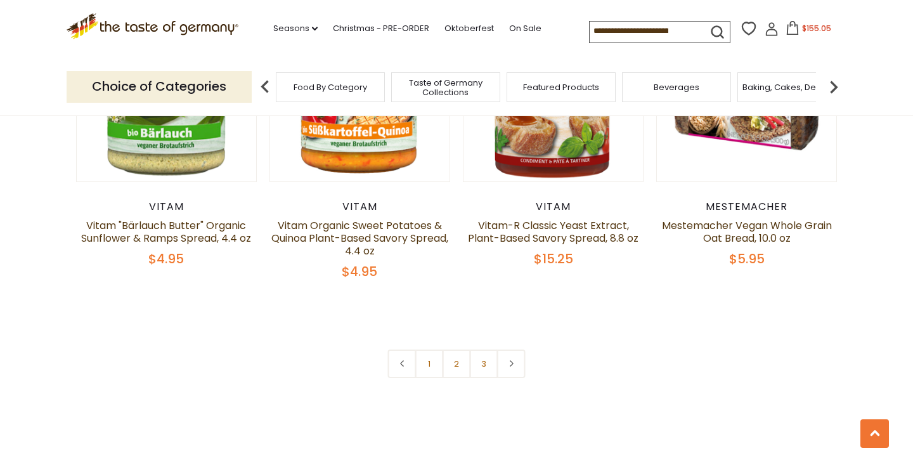
scroll to position [2764, 0]
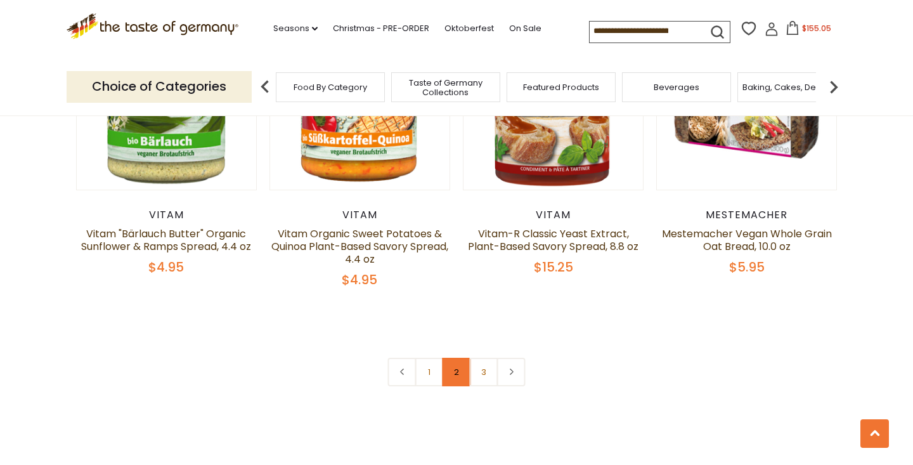
click at [460, 366] on link "2" at bounding box center [456, 372] width 29 height 29
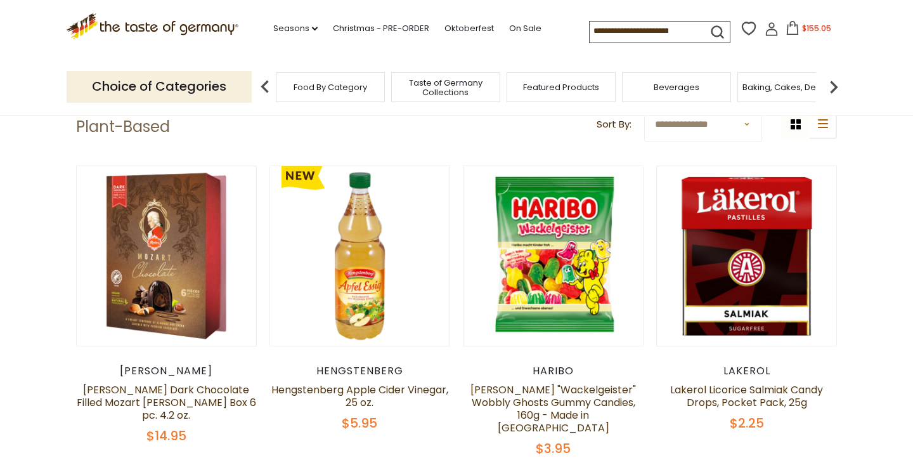
scroll to position [110, 0]
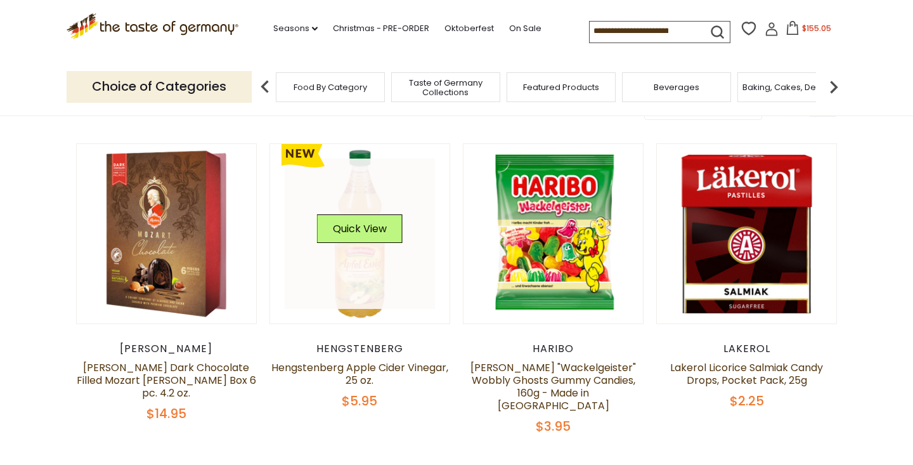
click at [367, 285] on link at bounding box center [360, 233] width 151 height 151
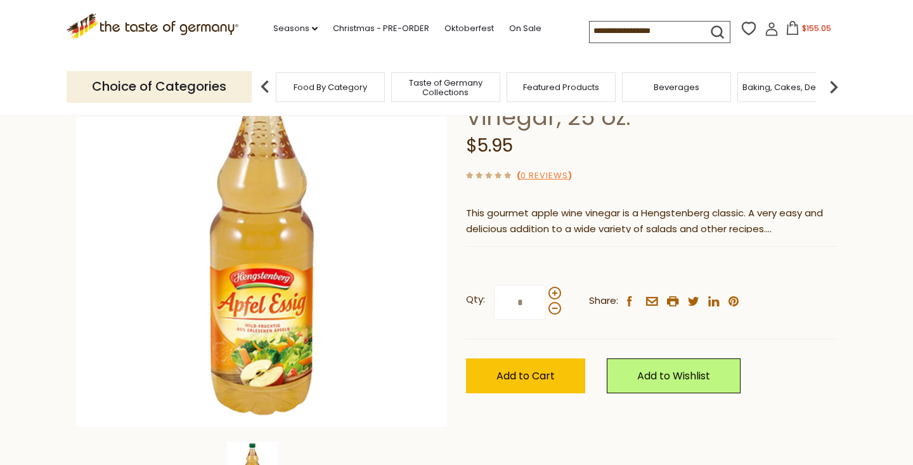
scroll to position [186, 0]
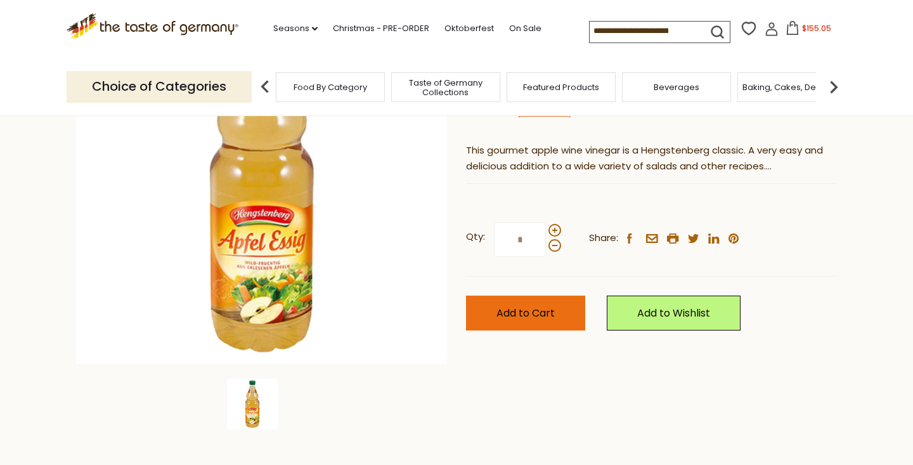
click at [530, 300] on button "Add to Cart" at bounding box center [525, 312] width 119 height 35
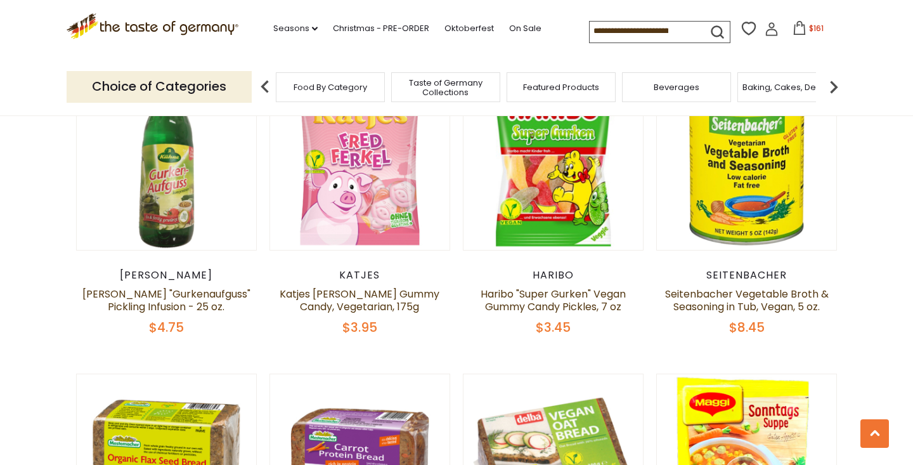
scroll to position [136, 0]
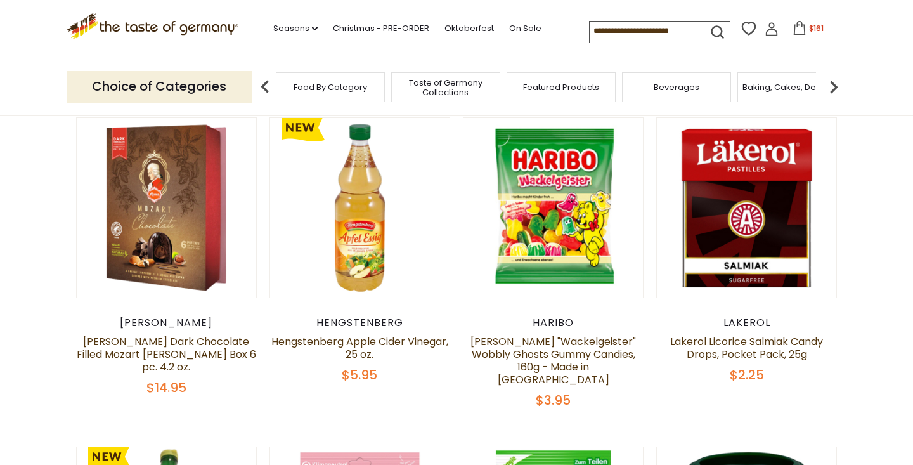
click at [834, 88] on img at bounding box center [833, 86] width 25 height 25
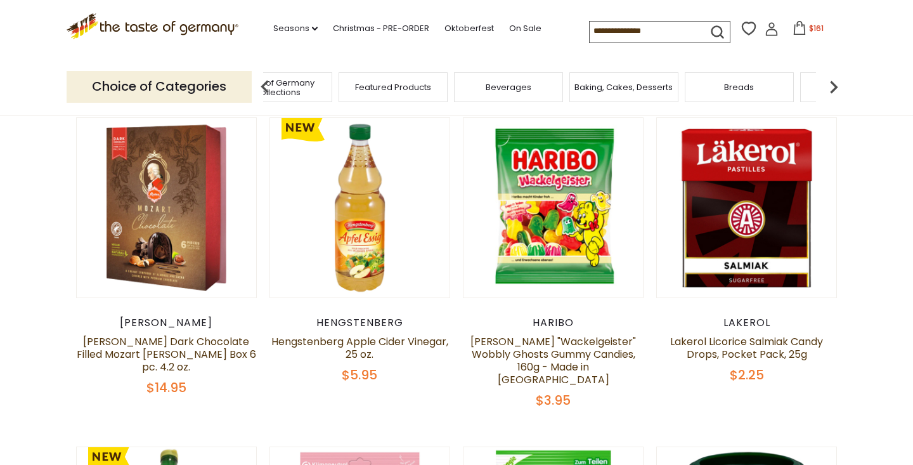
click at [834, 88] on img at bounding box center [833, 86] width 25 height 25
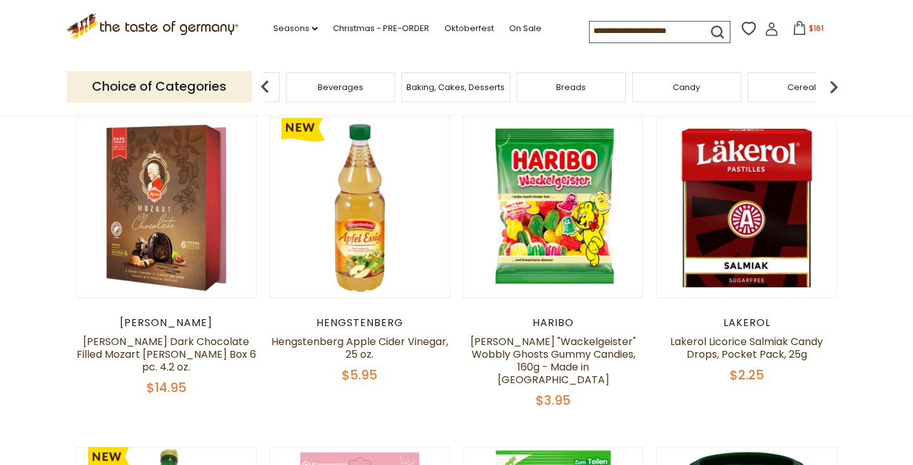
click at [834, 88] on img at bounding box center [833, 86] width 25 height 25
click at [834, 89] on img at bounding box center [833, 86] width 25 height 25
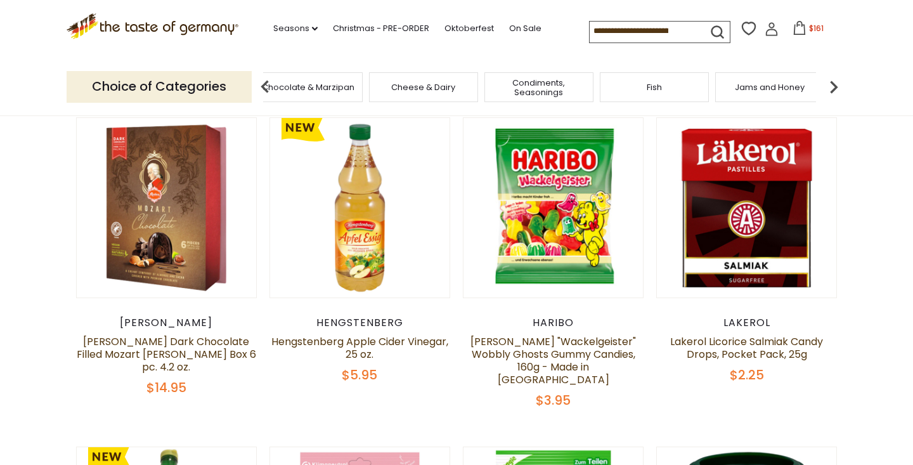
click at [834, 89] on img at bounding box center [833, 86] width 25 height 25
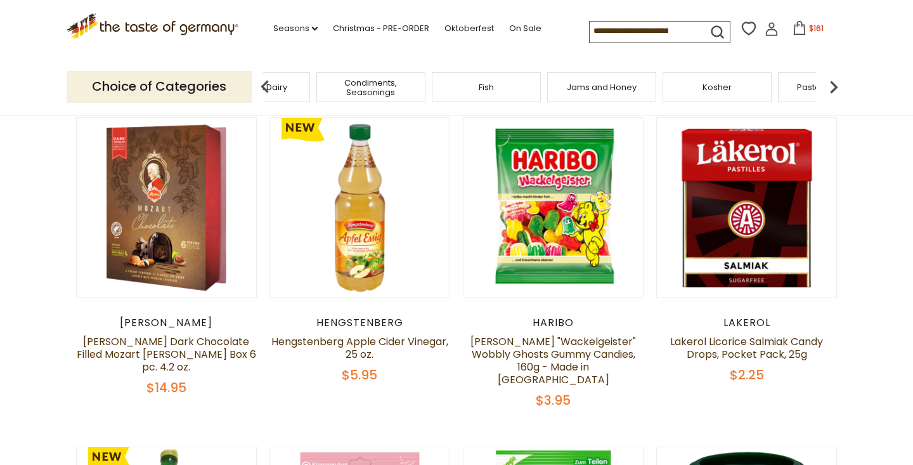
click at [834, 89] on img at bounding box center [833, 86] width 25 height 25
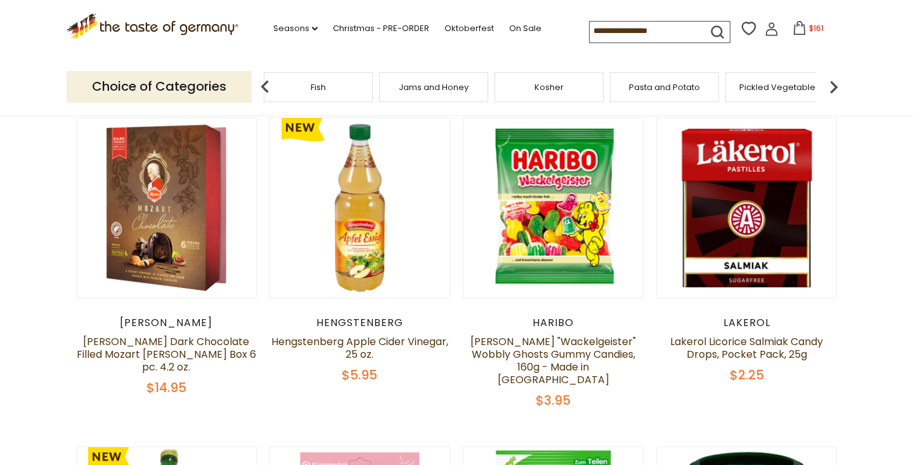
click at [831, 82] on img at bounding box center [833, 86] width 25 height 25
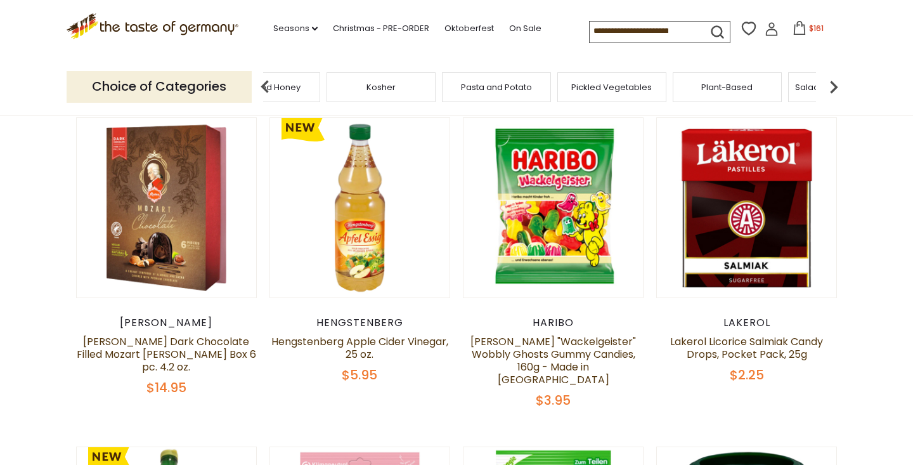
click at [830, 84] on img at bounding box center [833, 86] width 25 height 25
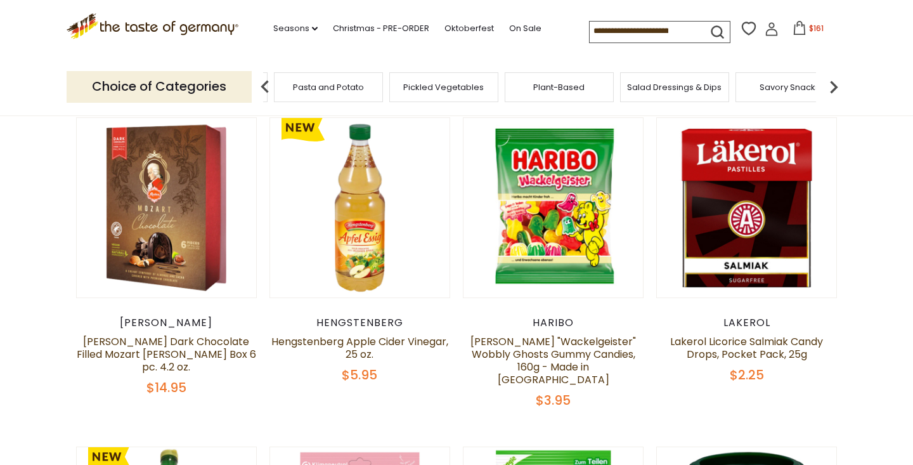
click at [702, 86] on span "Salad Dressings & Dips" at bounding box center [674, 87] width 94 height 10
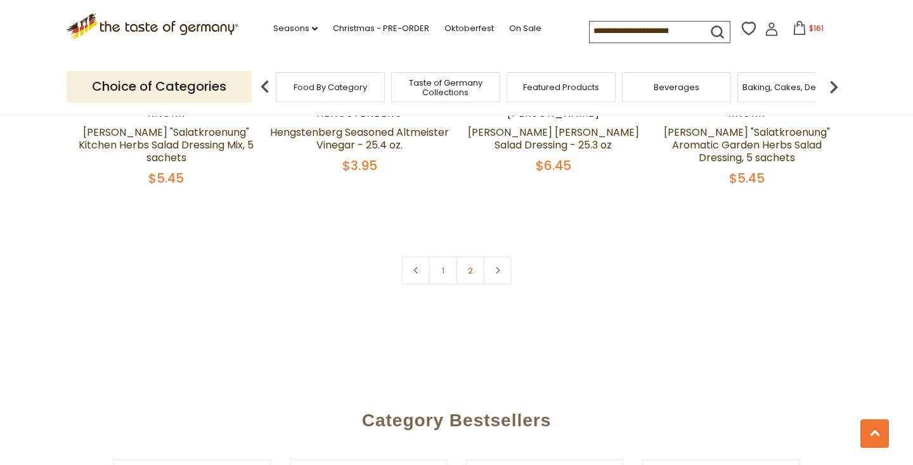
scroll to position [2871, 0]
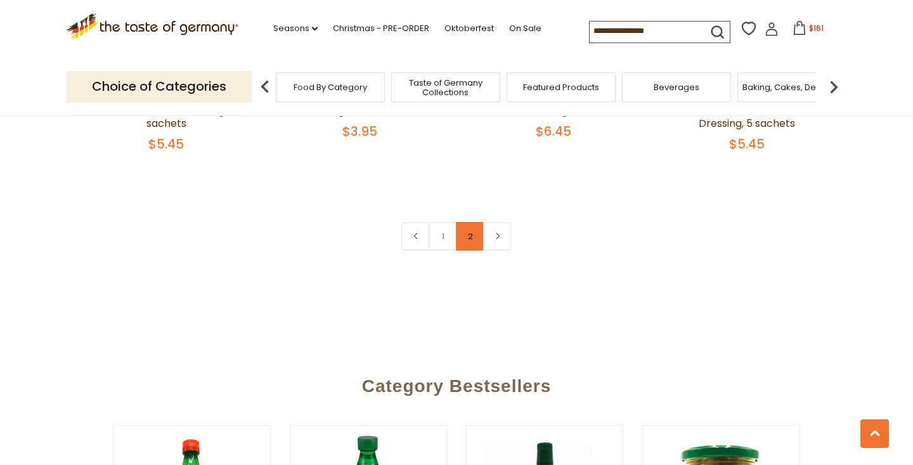
click at [472, 222] on link "2" at bounding box center [470, 236] width 29 height 29
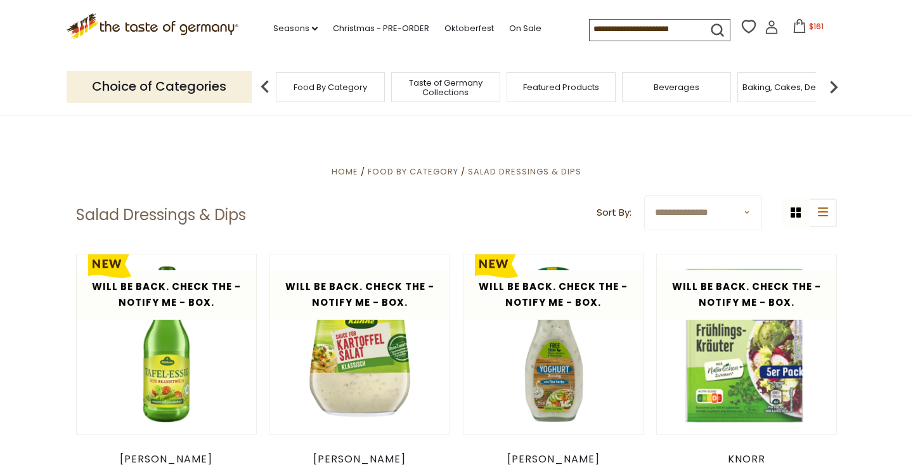
scroll to position [0, 0]
click at [833, 87] on img at bounding box center [833, 86] width 25 height 25
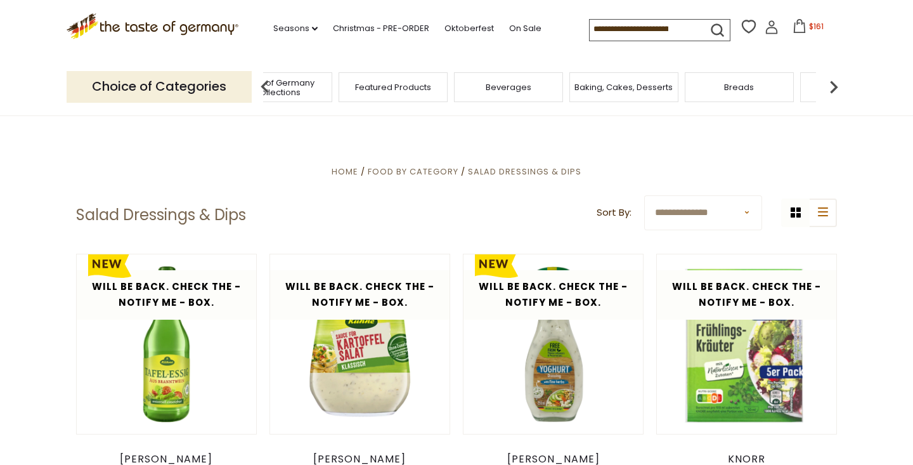
click at [833, 87] on img at bounding box center [833, 86] width 25 height 25
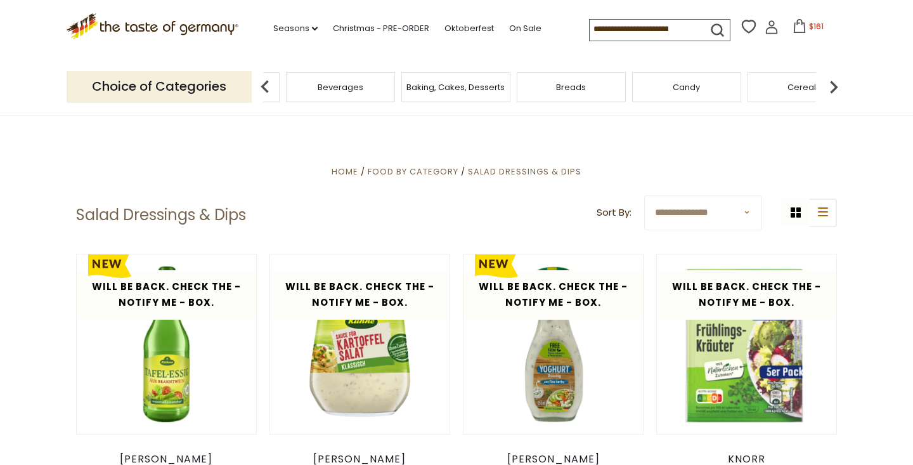
click at [833, 87] on img at bounding box center [833, 86] width 25 height 25
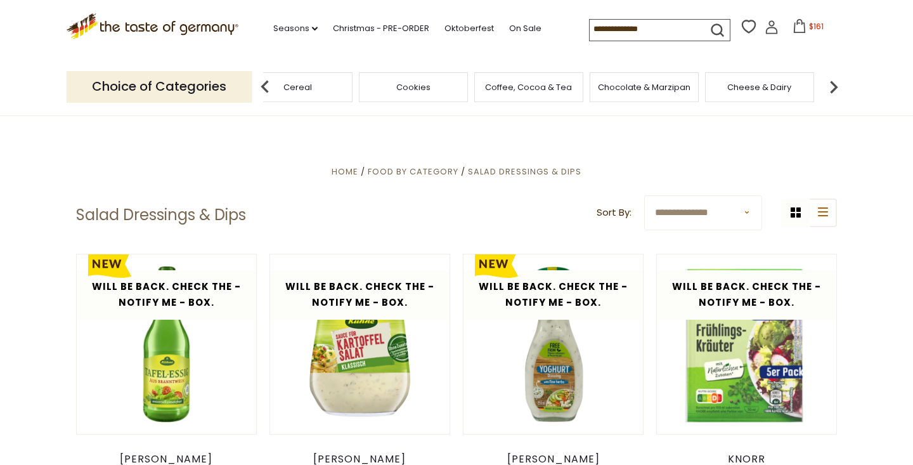
click at [833, 87] on img at bounding box center [833, 86] width 25 height 25
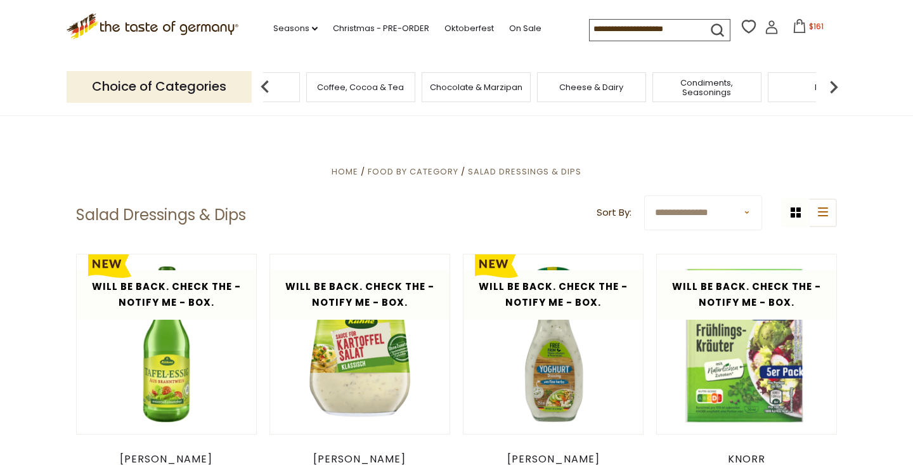
click at [833, 87] on img at bounding box center [833, 86] width 25 height 25
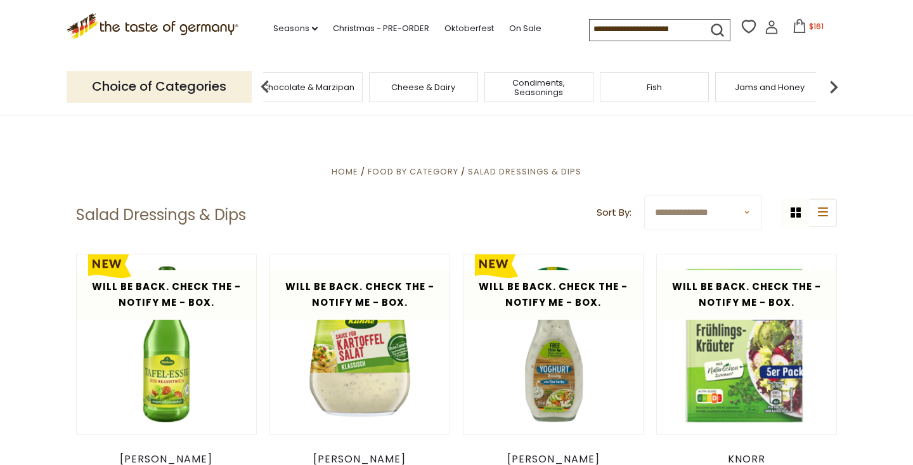
click at [833, 87] on img at bounding box center [833, 86] width 25 height 25
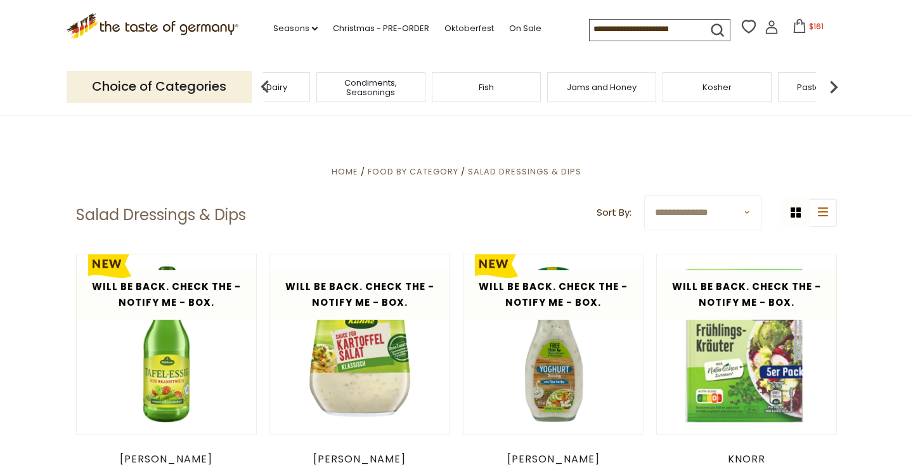
click at [833, 87] on img at bounding box center [833, 86] width 25 height 25
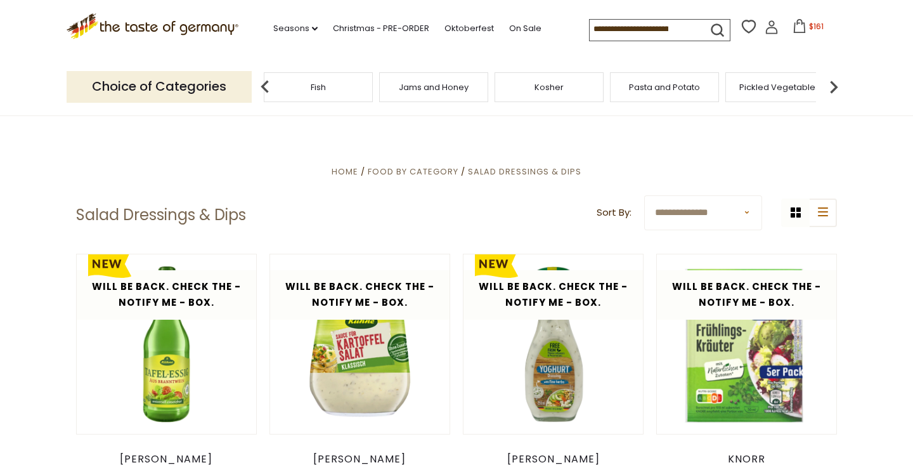
click at [833, 87] on img at bounding box center [833, 86] width 25 height 25
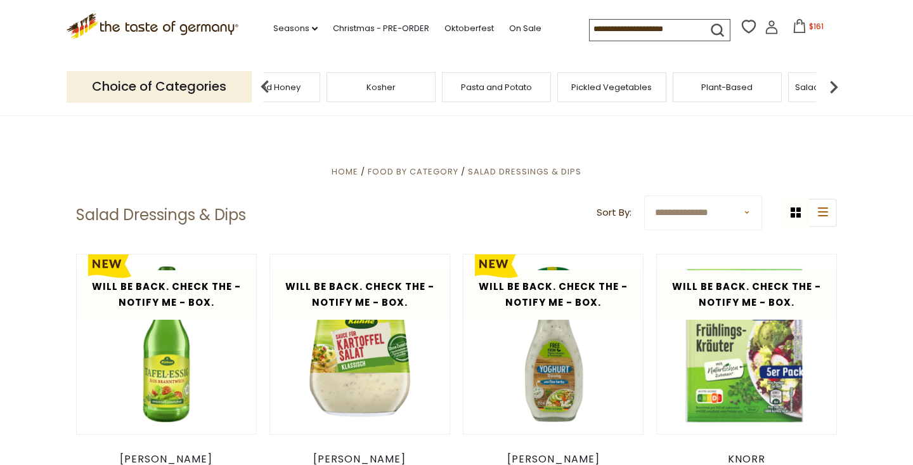
click at [833, 87] on img at bounding box center [833, 86] width 25 height 25
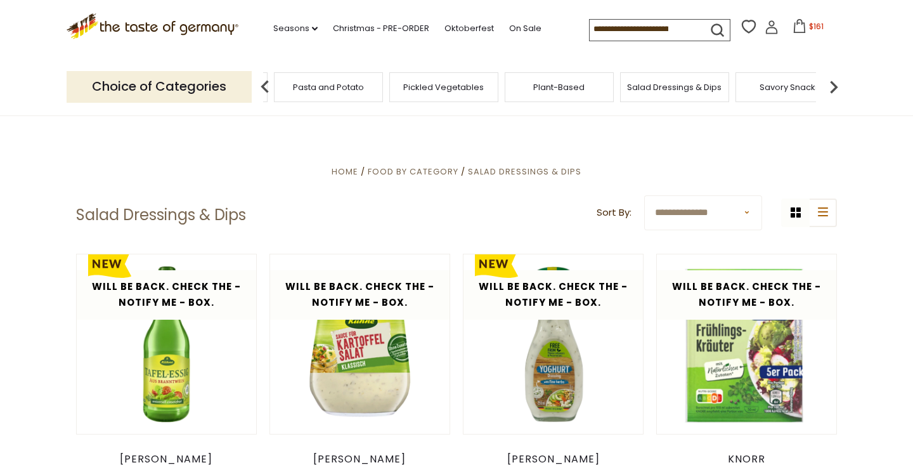
click at [833, 87] on img at bounding box center [833, 86] width 25 height 25
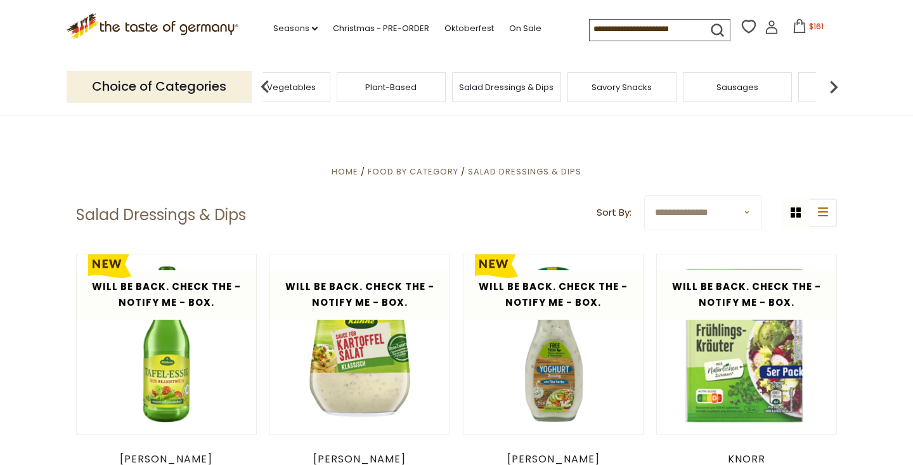
click at [833, 87] on img at bounding box center [833, 86] width 25 height 25
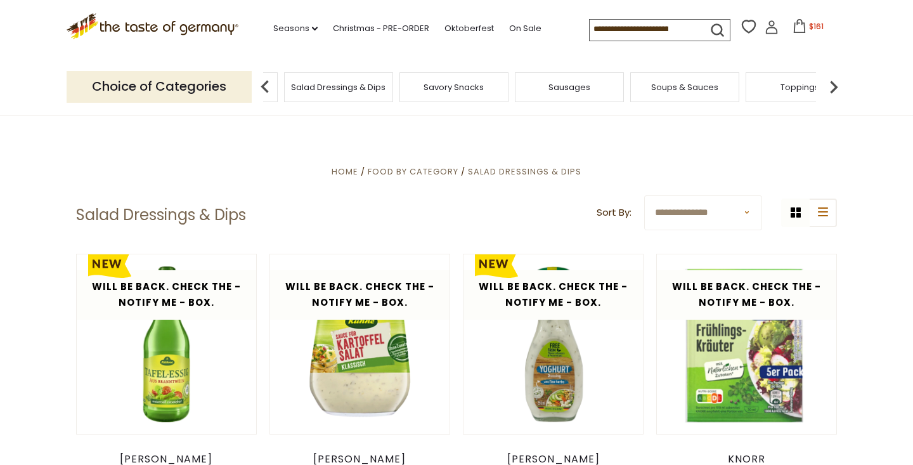
click at [833, 87] on img at bounding box center [833, 86] width 25 height 25
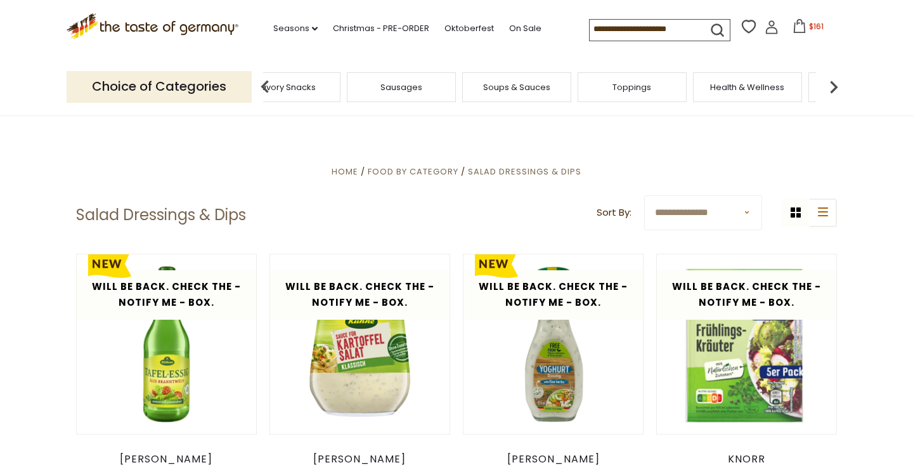
click at [755, 96] on div "Health & Wellness" at bounding box center [747, 87] width 109 height 30
click at [743, 85] on span "Health & Wellness" at bounding box center [747, 87] width 74 height 10
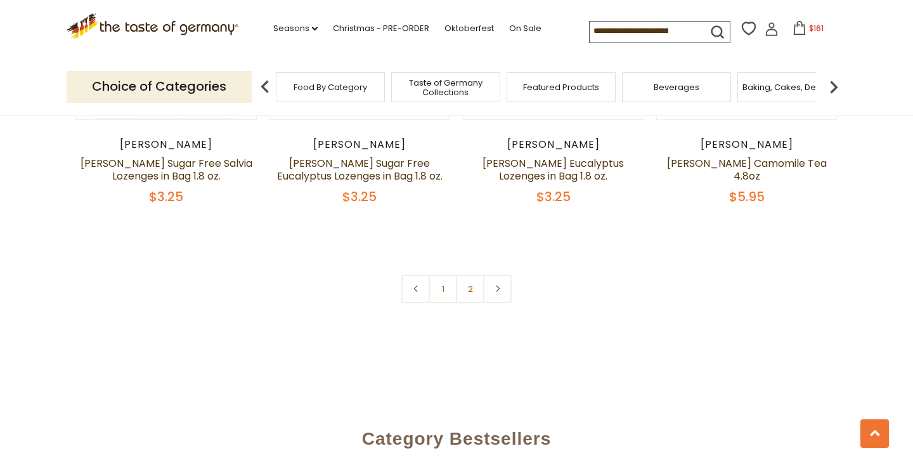
scroll to position [3069, 0]
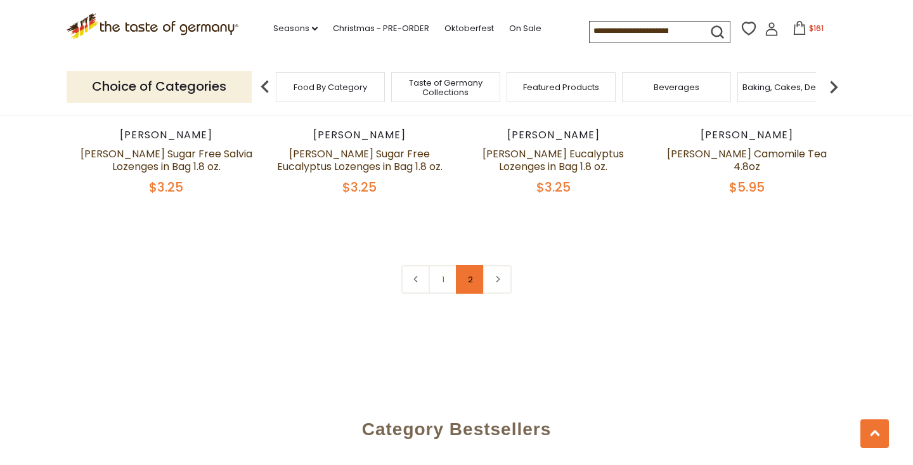
click at [472, 270] on link "2" at bounding box center [470, 279] width 29 height 29
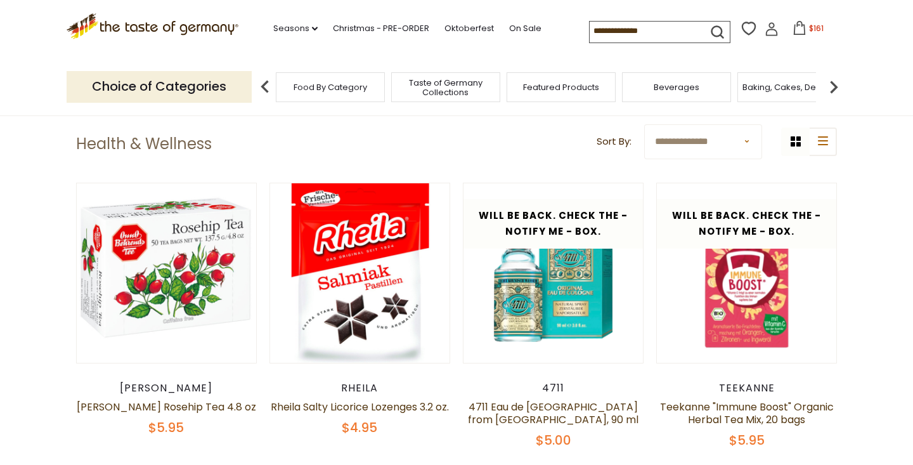
scroll to position [332, 0]
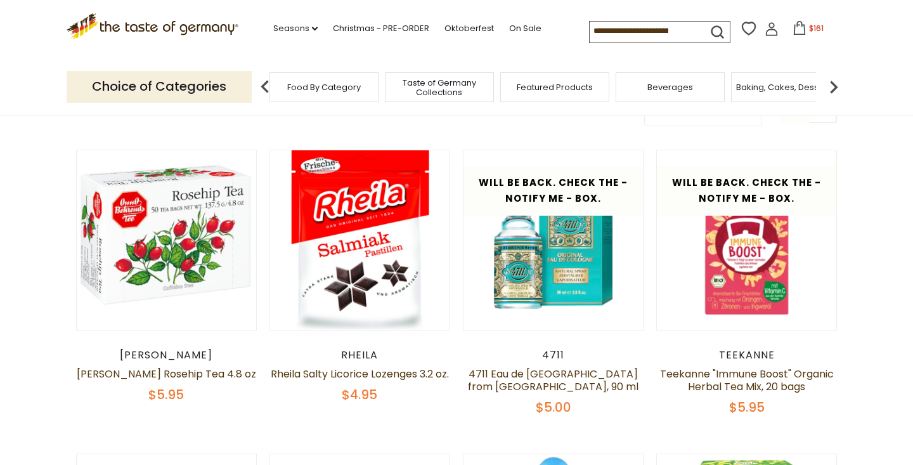
click at [598, 94] on div "Featured Products" at bounding box center [554, 87] width 109 height 30
click at [545, 76] on div "Featured Products" at bounding box center [554, 87] width 109 height 30
click at [542, 84] on span "Featured Products" at bounding box center [555, 87] width 76 height 10
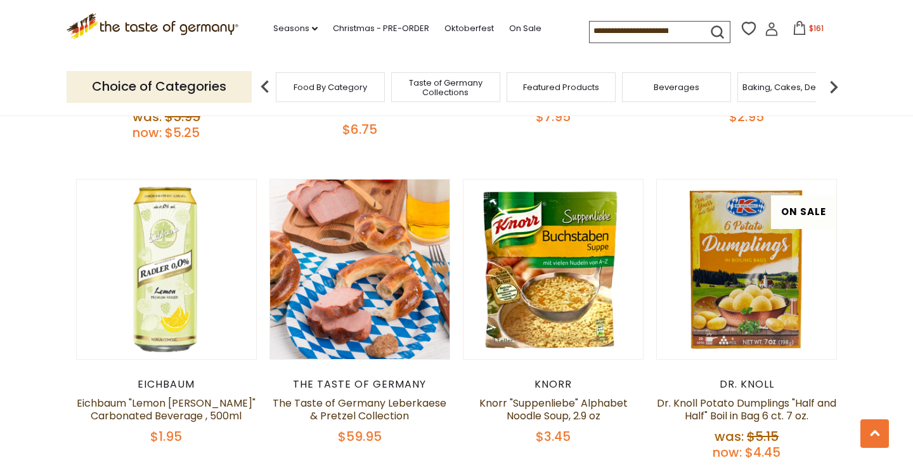
scroll to position [600, 0]
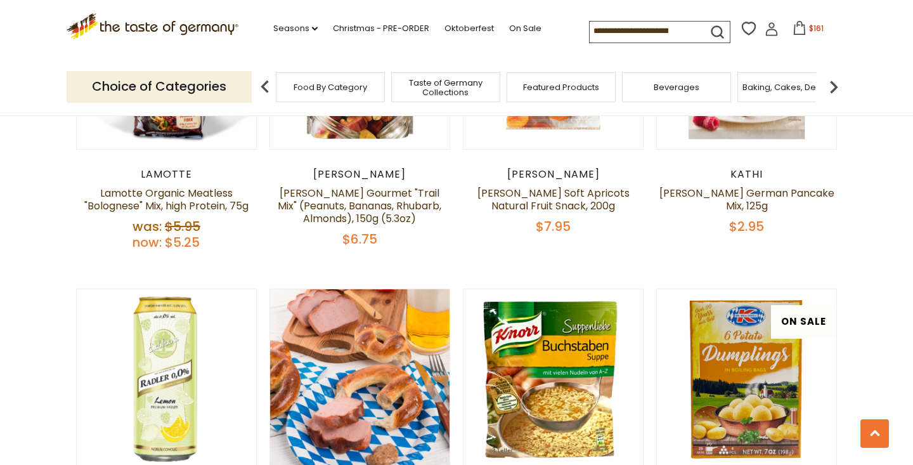
click at [690, 91] on div "Beverages" at bounding box center [676, 87] width 109 height 30
click at [672, 89] on span "Beverages" at bounding box center [677, 87] width 46 height 10
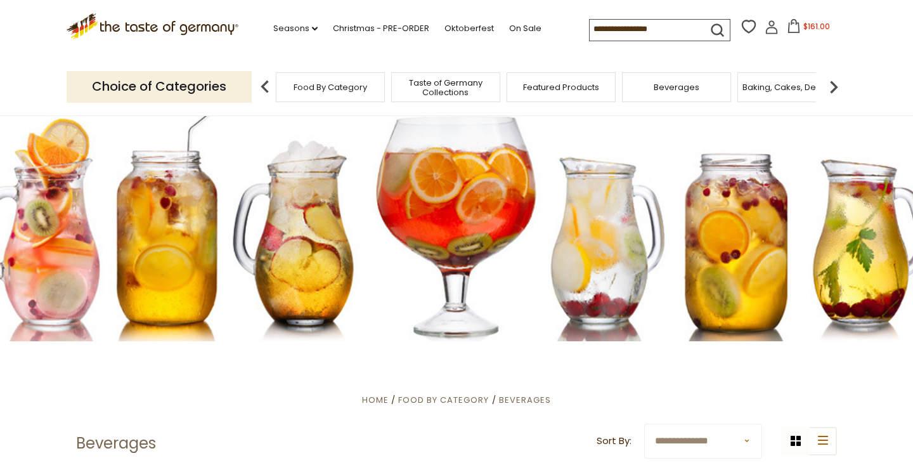
click at [664, 74] on div "Beverages" at bounding box center [676, 87] width 109 height 30
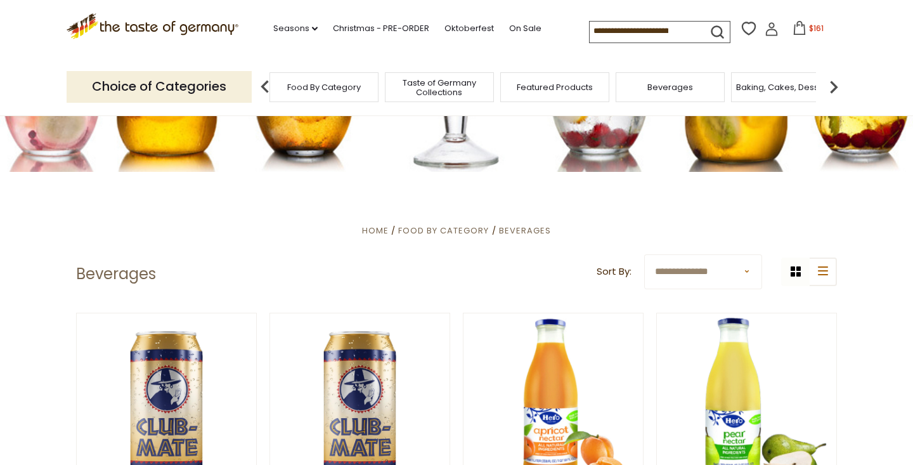
scroll to position [166, 0]
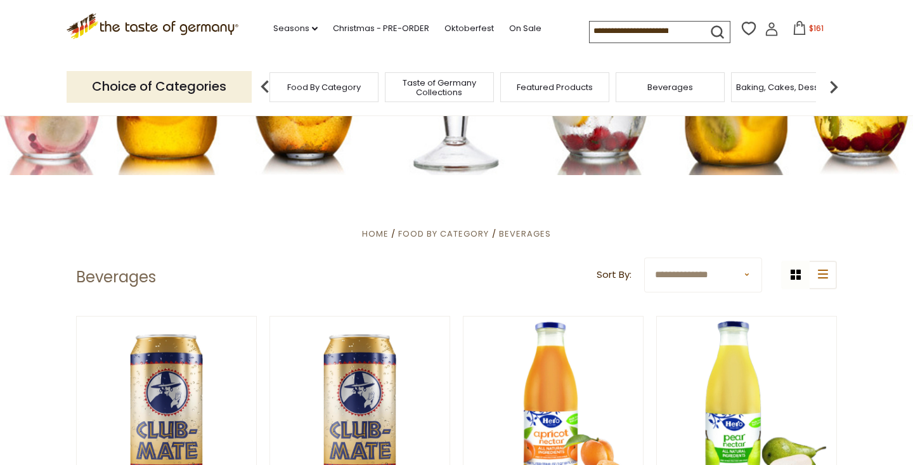
click at [841, 81] on img at bounding box center [833, 86] width 25 height 25
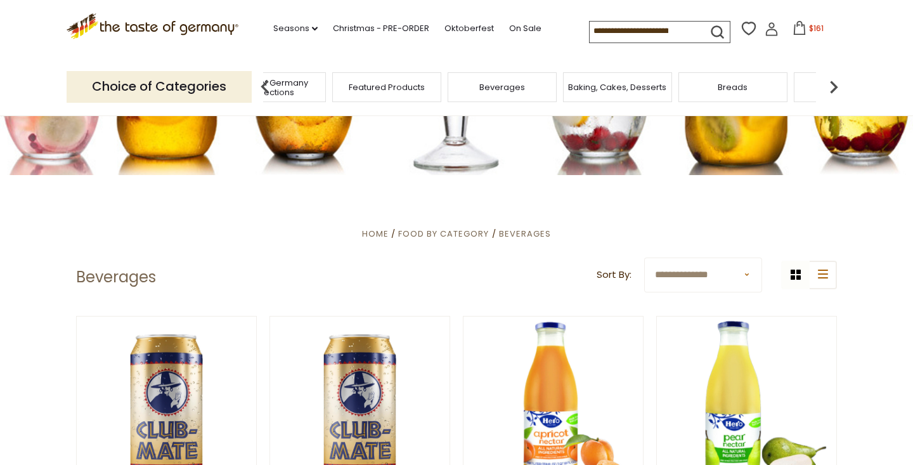
click at [841, 81] on img at bounding box center [833, 86] width 25 height 25
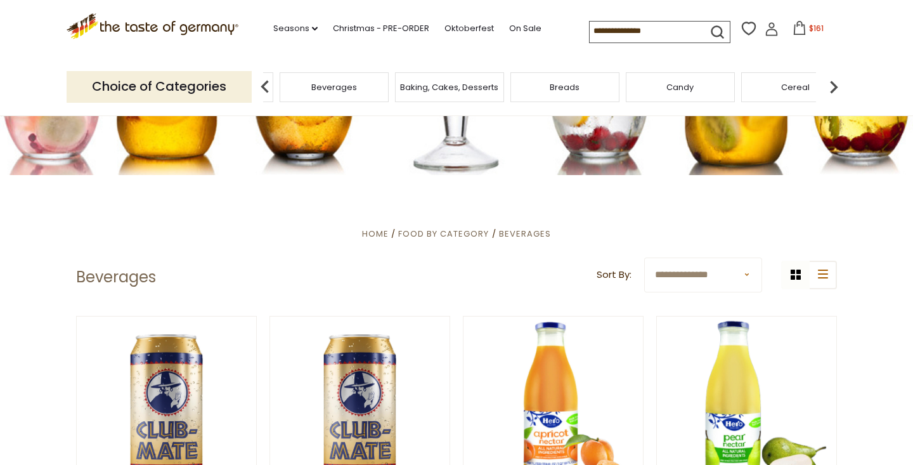
click at [841, 81] on img at bounding box center [833, 86] width 25 height 25
click at [345, 87] on span "Candy" at bounding box center [343, 87] width 27 height 10
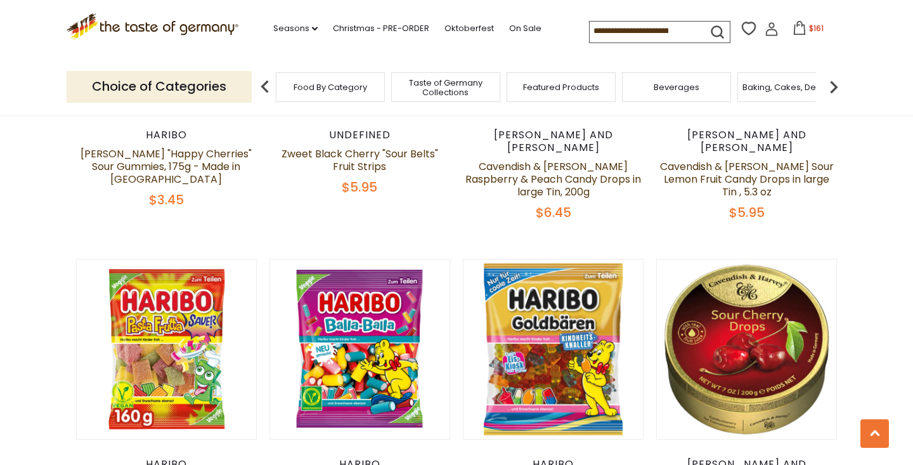
scroll to position [2051, 0]
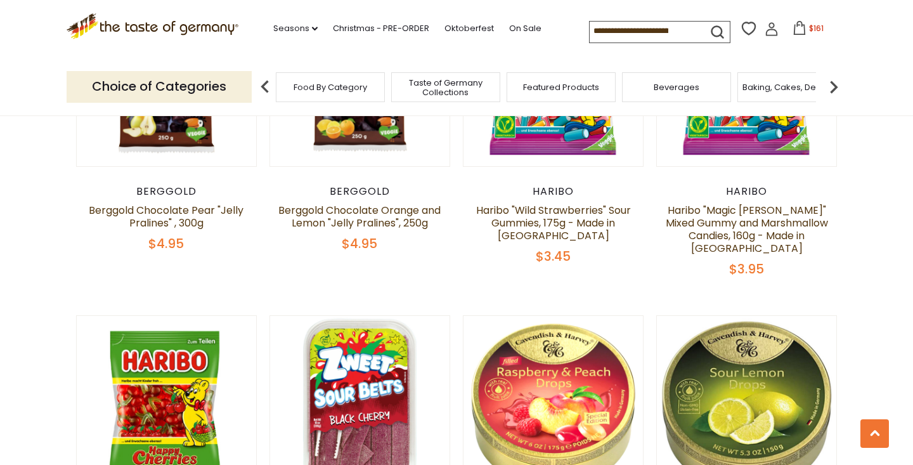
click at [839, 81] on img at bounding box center [833, 86] width 25 height 25
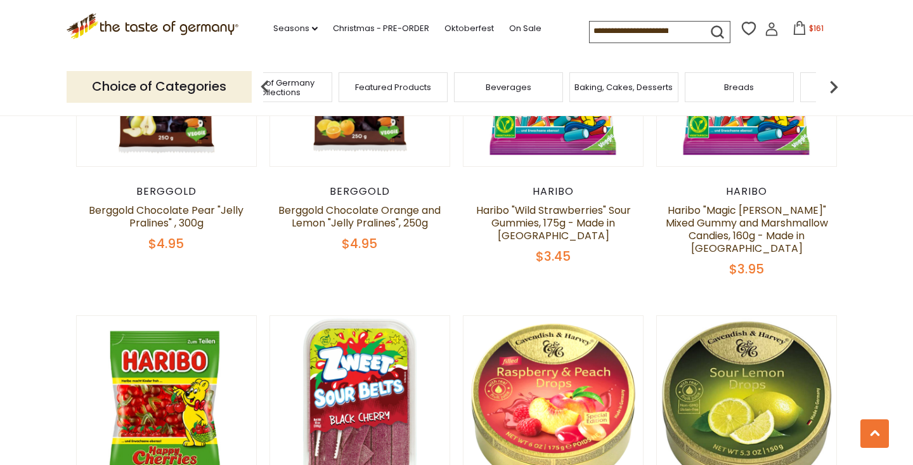
click at [839, 81] on img at bounding box center [833, 86] width 25 height 25
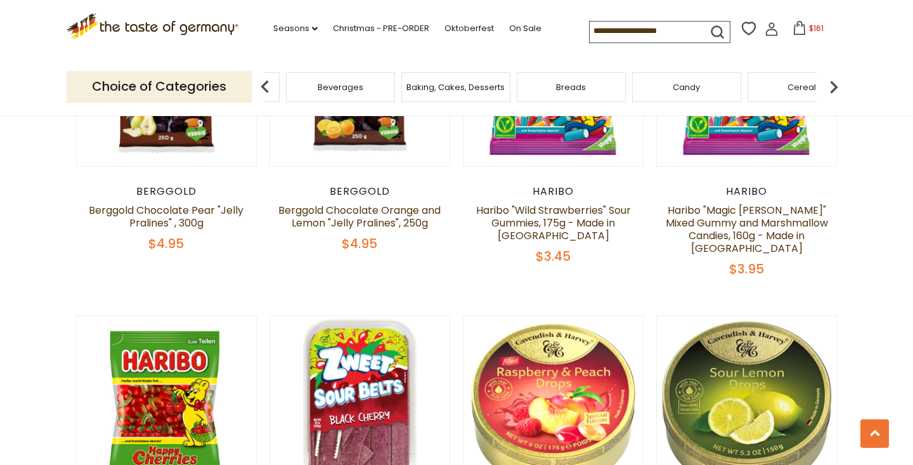
click at [839, 81] on img at bounding box center [833, 86] width 25 height 25
click at [659, 92] on div "Cereal" at bounding box center [633, 87] width 109 height 30
click at [635, 82] on span "Cereal" at bounding box center [633, 87] width 29 height 10
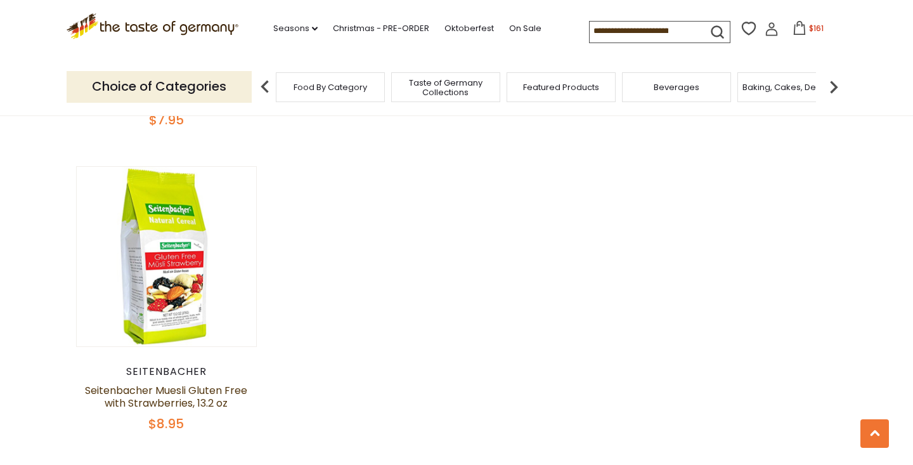
scroll to position [1643, 0]
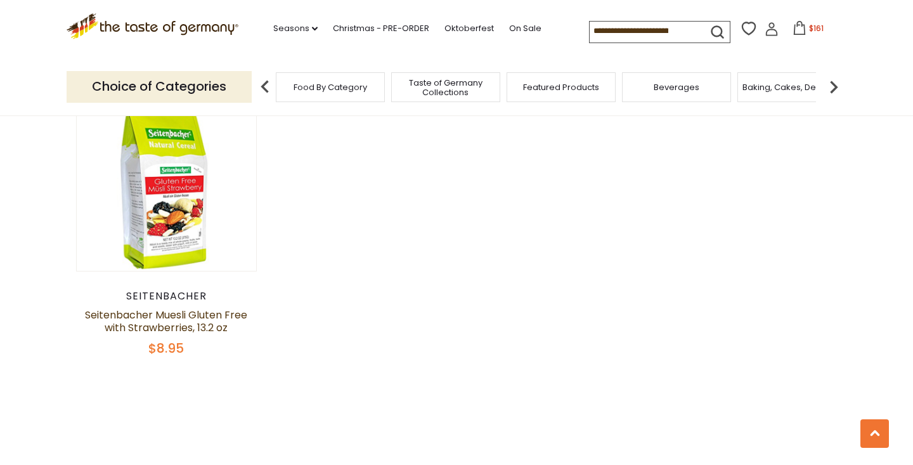
click at [836, 86] on img at bounding box center [833, 86] width 25 height 25
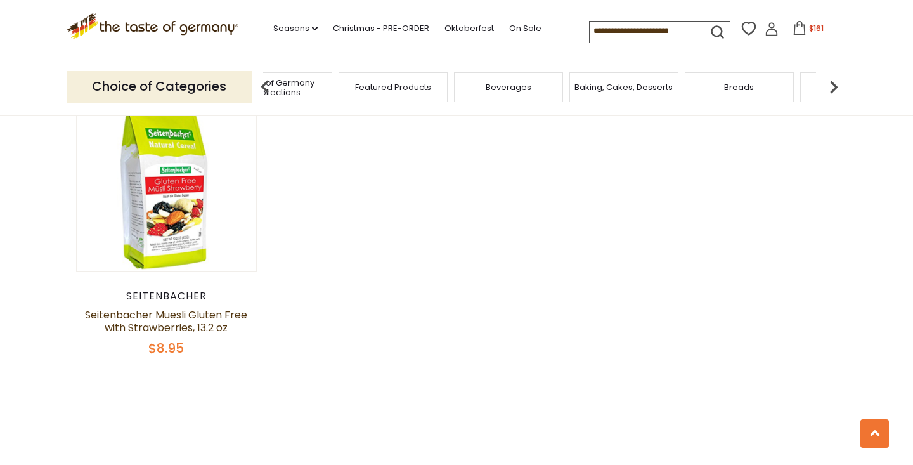
click at [836, 86] on img at bounding box center [833, 86] width 25 height 25
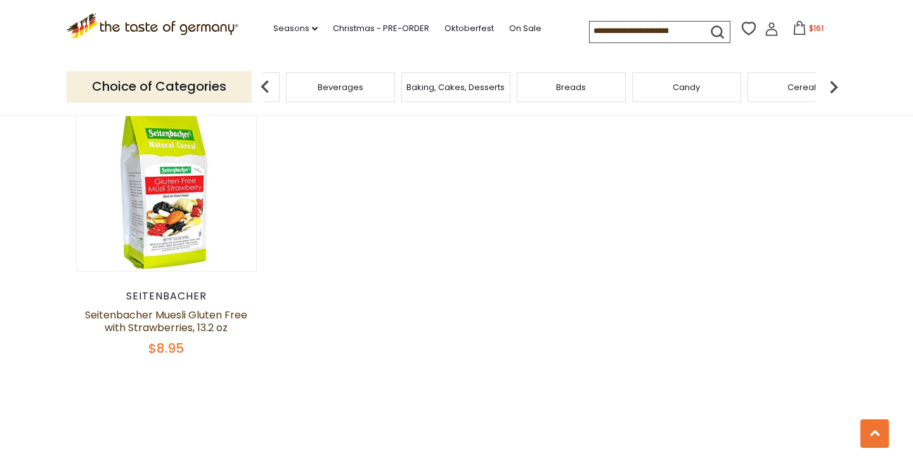
click at [836, 86] on img at bounding box center [833, 86] width 25 height 25
click at [837, 86] on img at bounding box center [833, 86] width 25 height 25
click at [834, 84] on img at bounding box center [833, 86] width 25 height 25
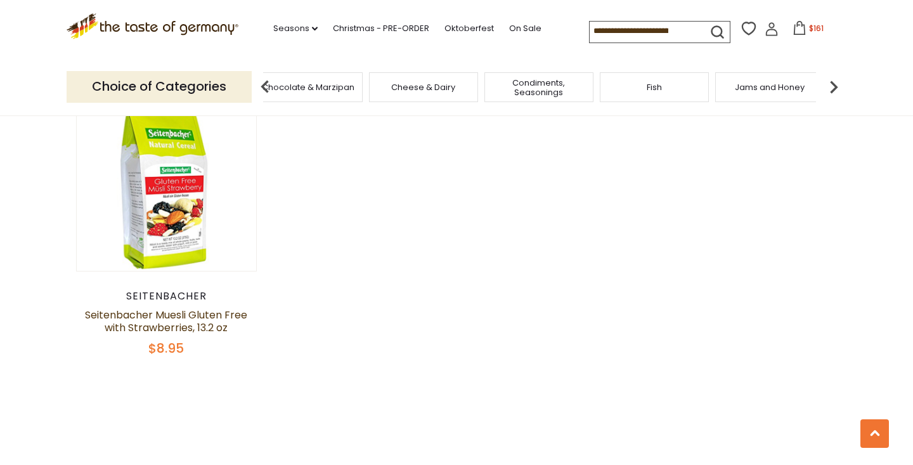
click at [834, 84] on img at bounding box center [833, 86] width 25 height 25
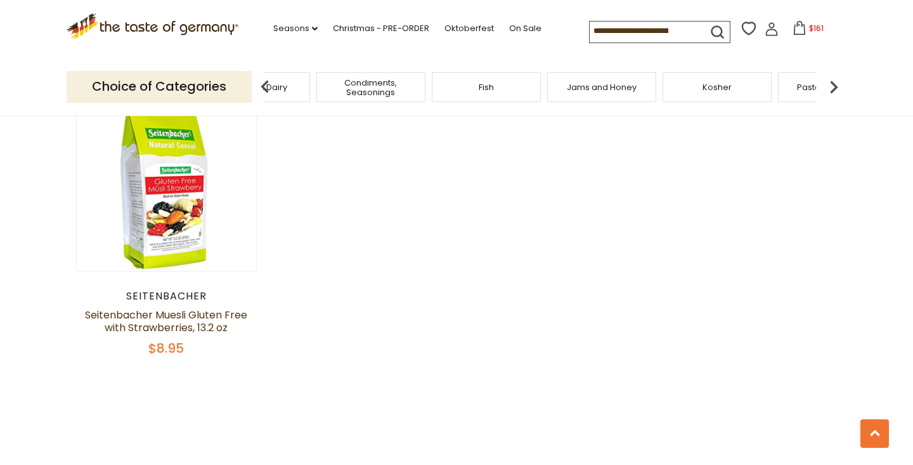
click at [834, 83] on img at bounding box center [833, 86] width 25 height 25
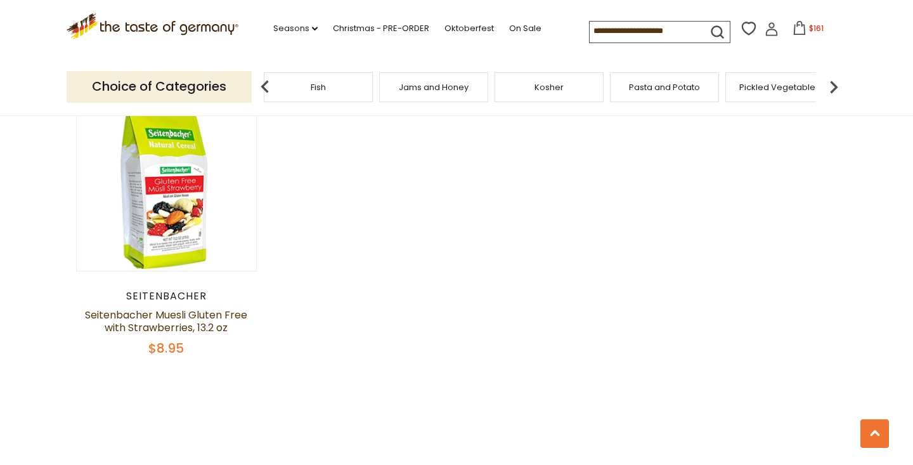
click at [834, 83] on img at bounding box center [833, 86] width 25 height 25
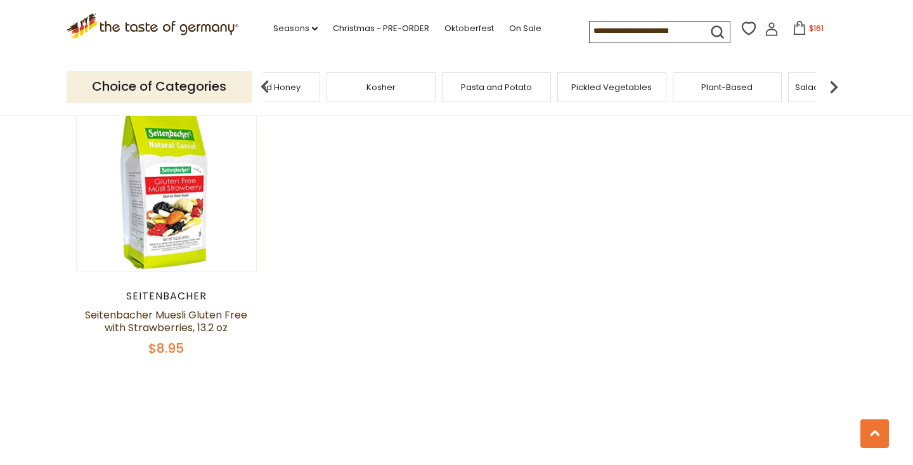
click at [833, 83] on img at bounding box center [833, 86] width 25 height 25
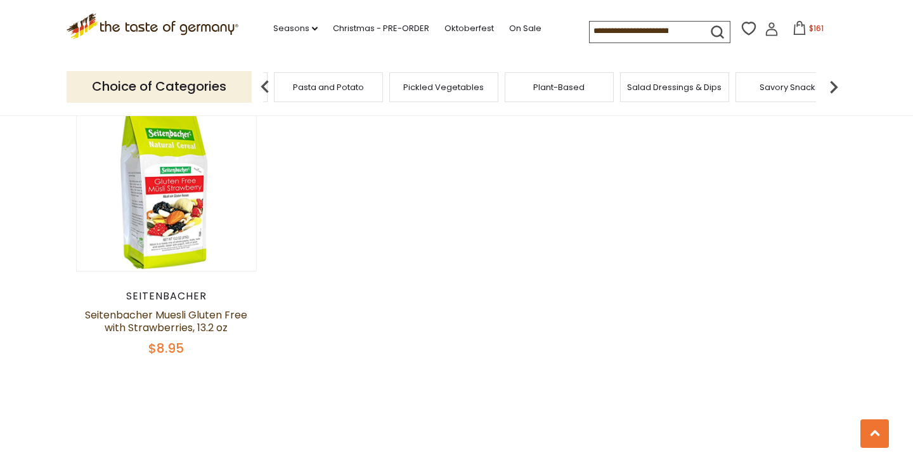
click at [833, 83] on img at bounding box center [833, 86] width 25 height 25
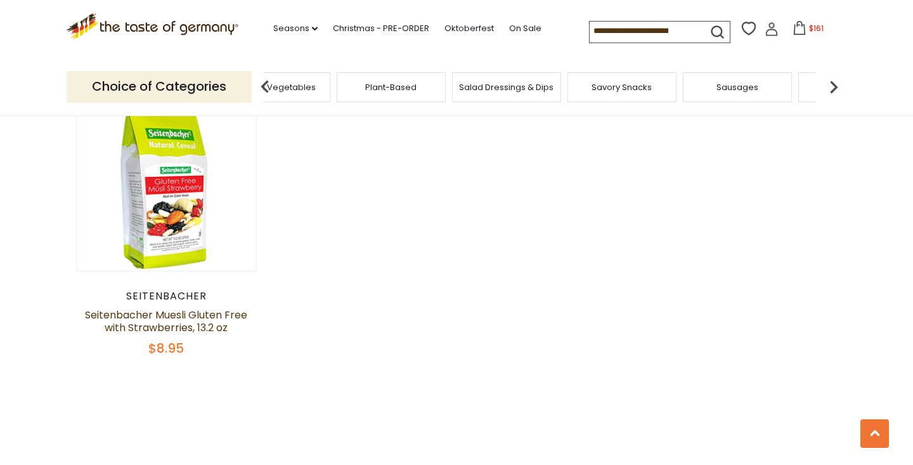
click at [833, 83] on img at bounding box center [833, 86] width 25 height 25
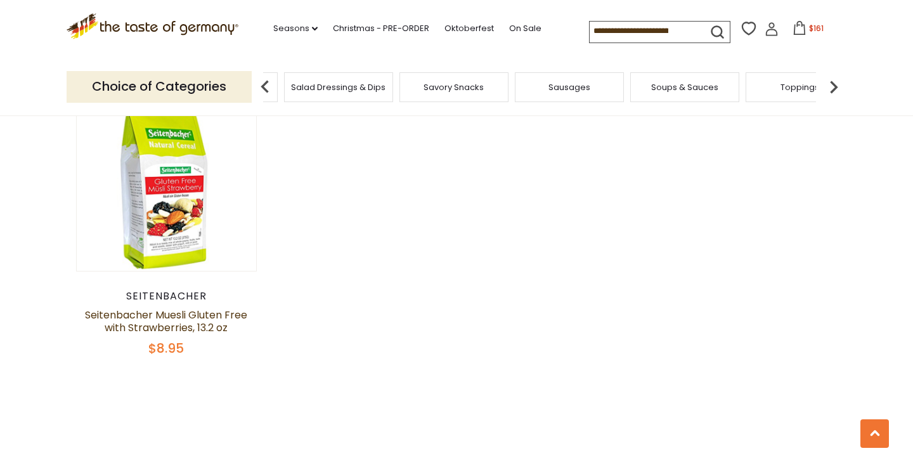
click at [833, 86] on img at bounding box center [833, 86] width 25 height 25
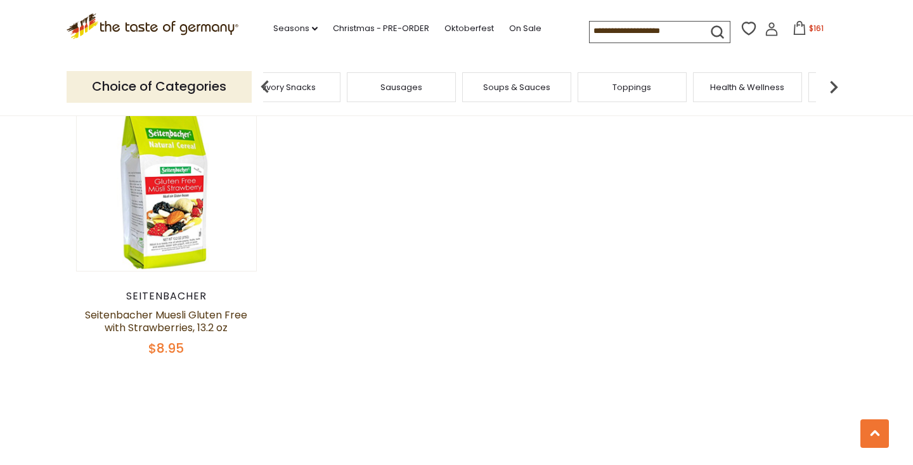
click at [831, 88] on img at bounding box center [833, 86] width 25 height 25
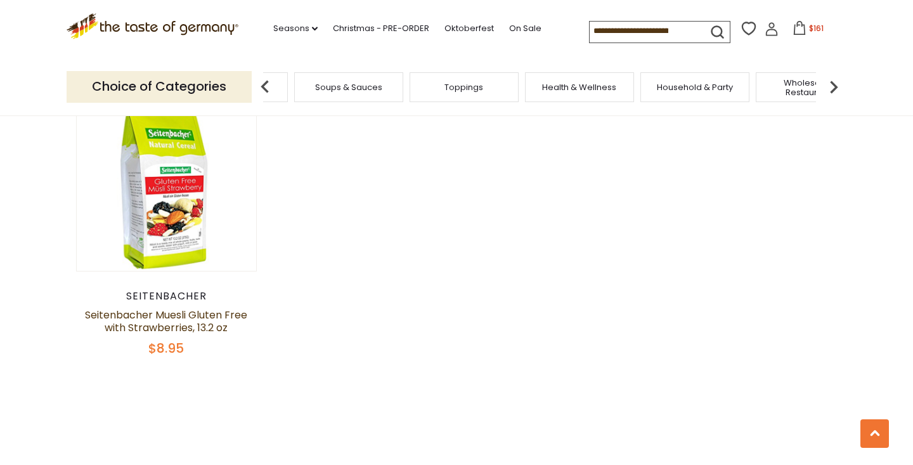
click at [829, 79] on img at bounding box center [833, 86] width 25 height 25
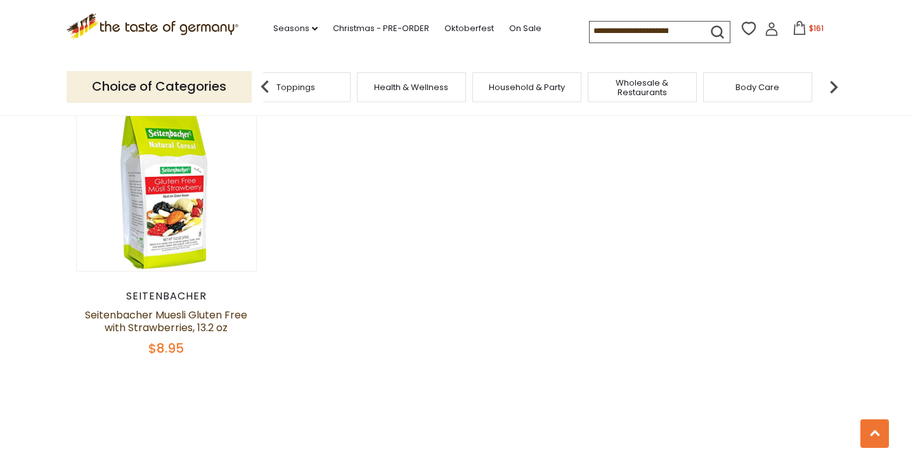
click at [668, 93] on span "Wholesale & Restaurants" at bounding box center [641, 87] width 101 height 19
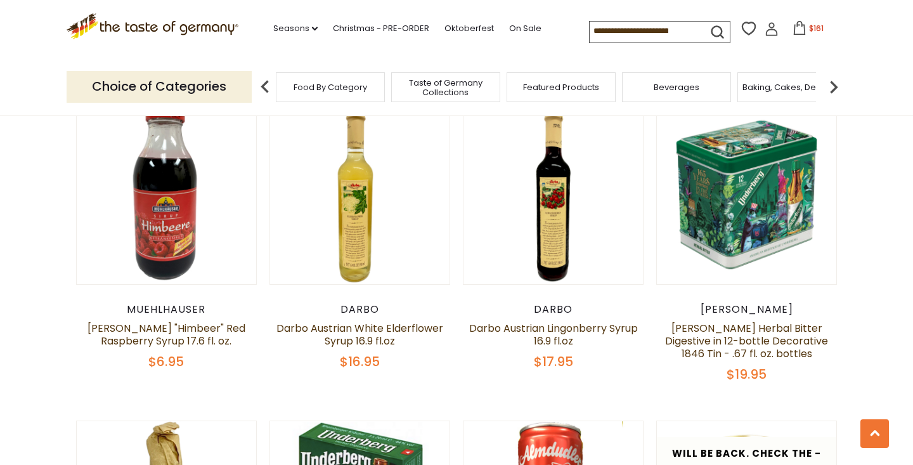
scroll to position [1552, 0]
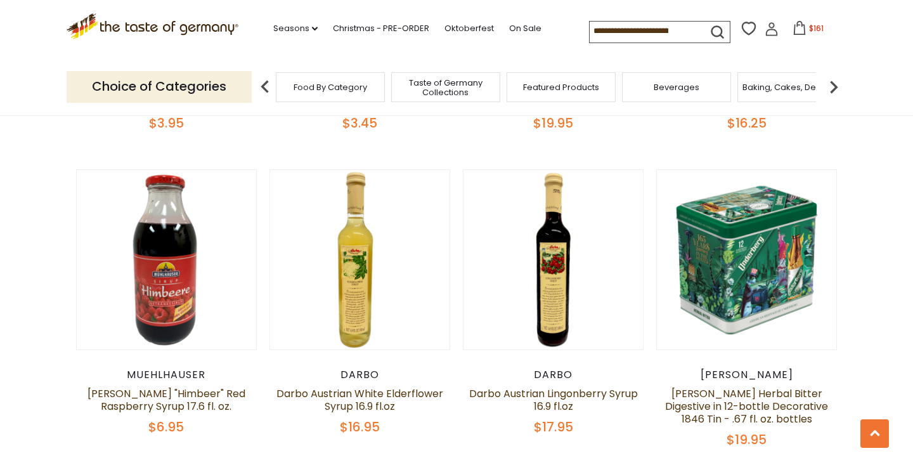
click at [834, 83] on img at bounding box center [833, 86] width 25 height 25
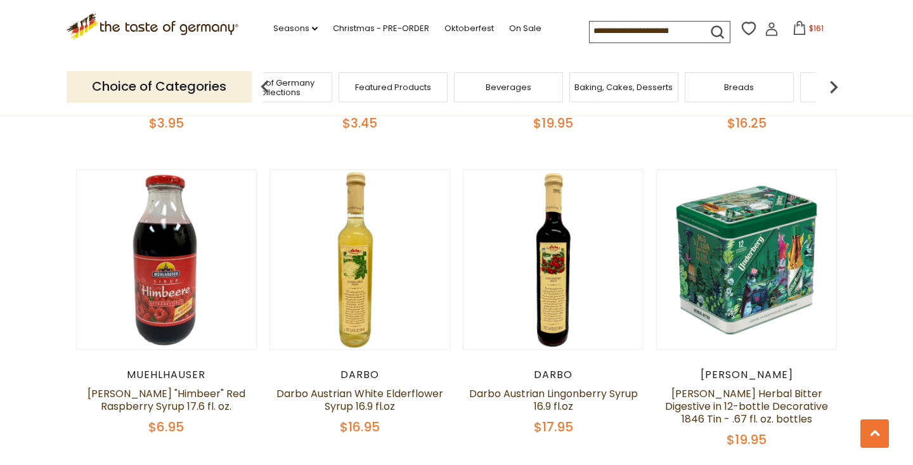
click at [834, 83] on img at bounding box center [833, 86] width 25 height 25
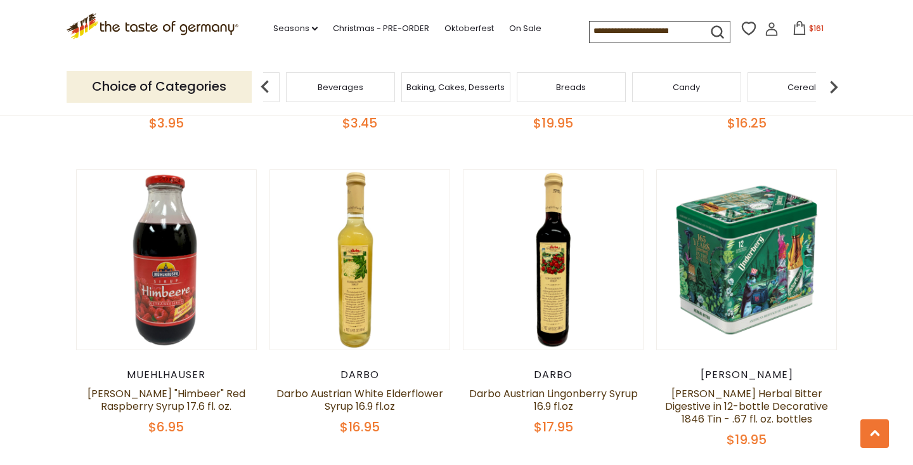
click at [834, 83] on img at bounding box center [833, 86] width 25 height 25
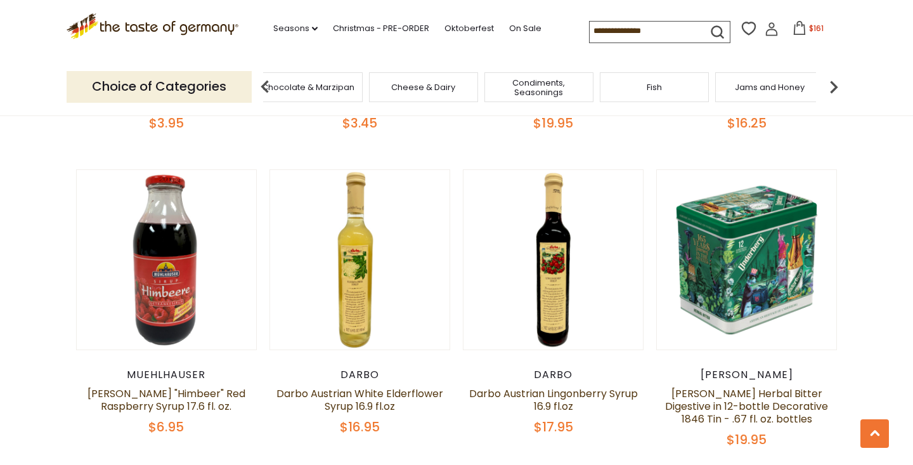
click at [834, 82] on img at bounding box center [833, 86] width 25 height 25
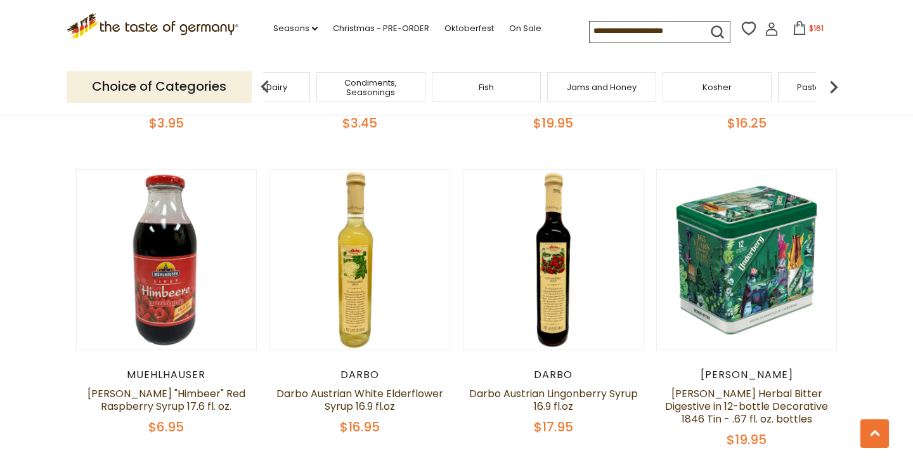
click at [834, 82] on img at bounding box center [833, 86] width 25 height 25
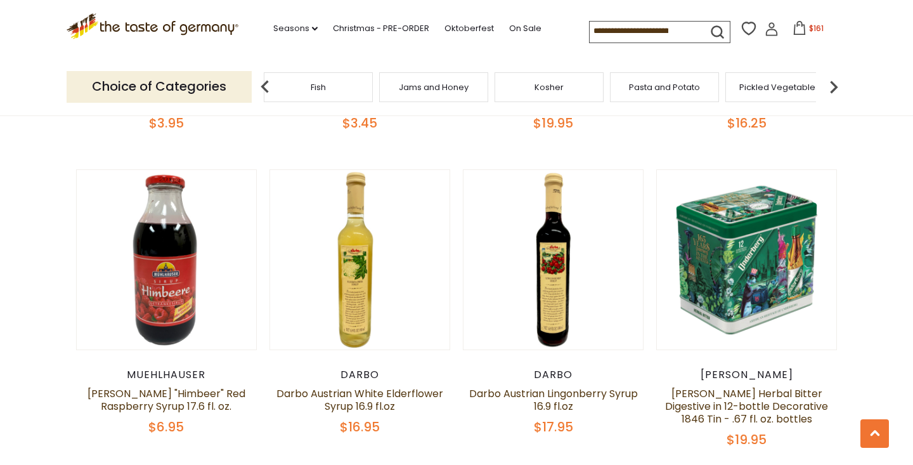
click at [834, 82] on img at bounding box center [833, 86] width 25 height 25
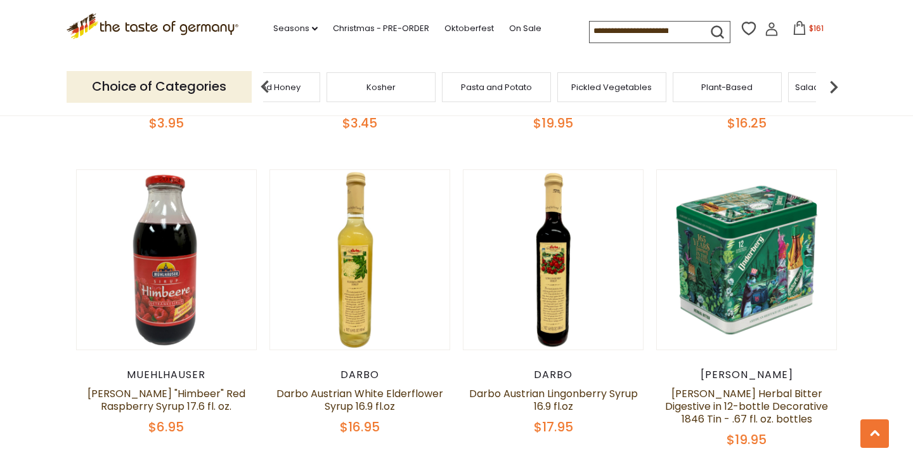
click at [834, 82] on img at bounding box center [833, 86] width 25 height 25
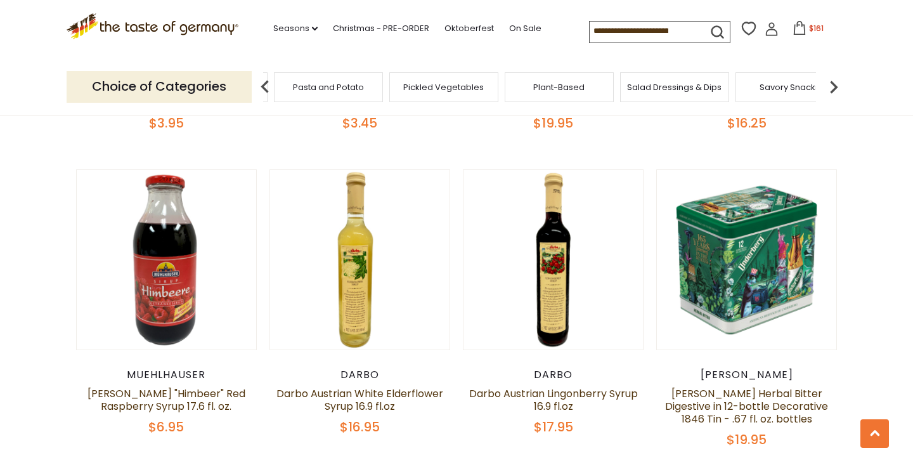
click at [834, 81] on img at bounding box center [833, 86] width 25 height 25
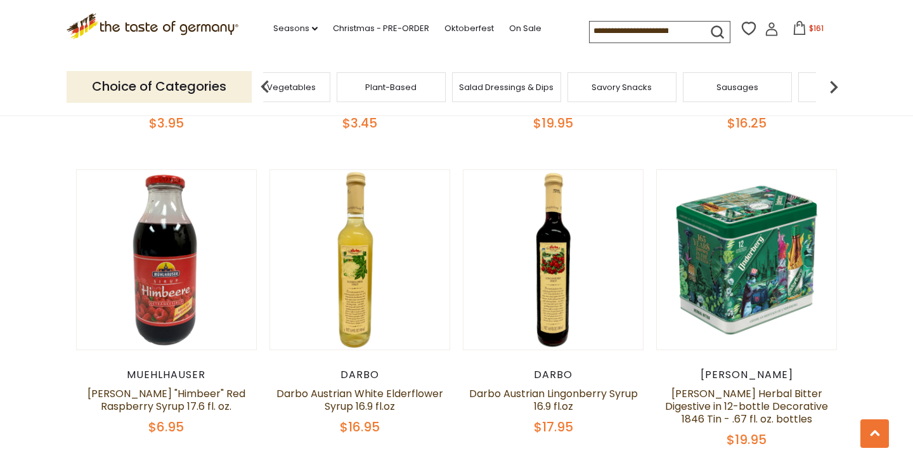
click at [834, 81] on img at bounding box center [833, 86] width 25 height 25
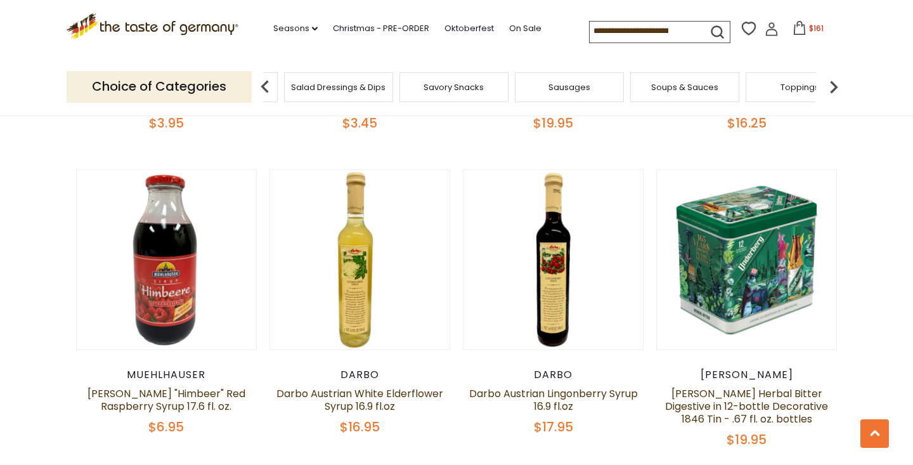
click at [834, 81] on img at bounding box center [833, 86] width 25 height 25
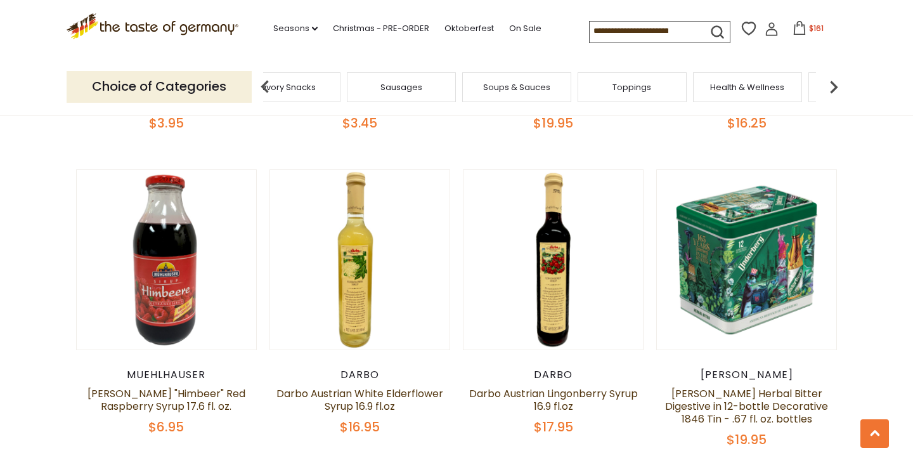
click at [834, 81] on img at bounding box center [833, 86] width 25 height 25
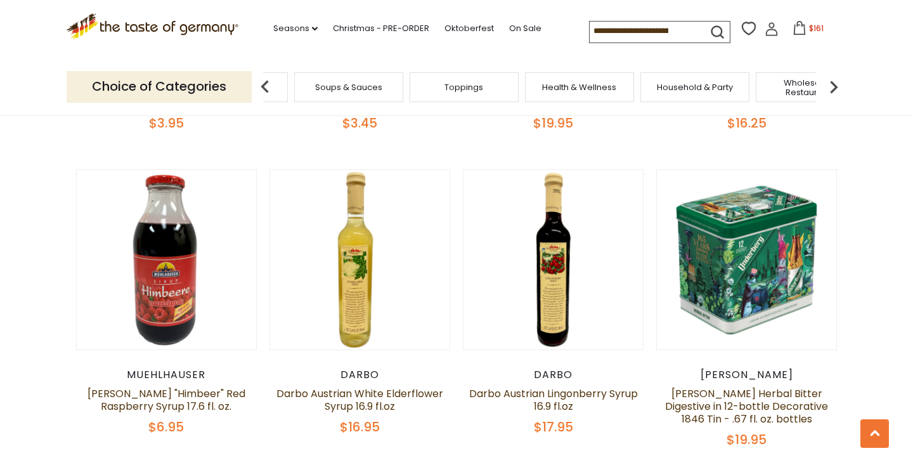
click at [834, 84] on img at bounding box center [833, 86] width 25 height 25
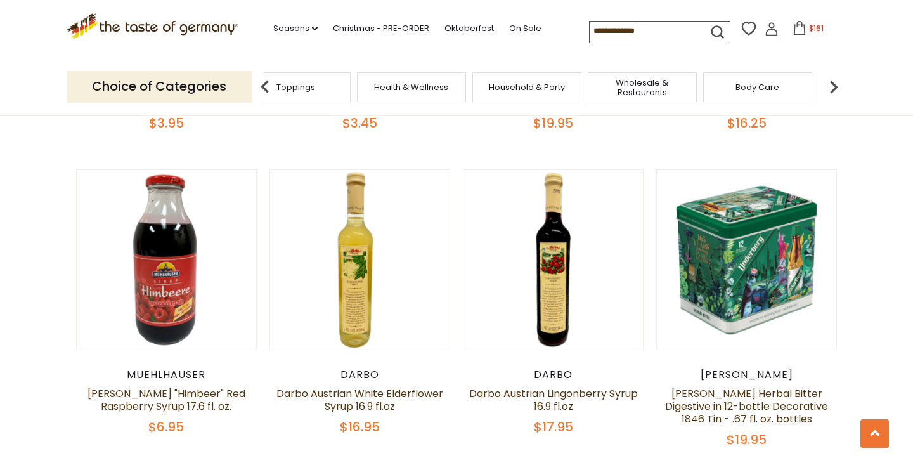
click at [652, 89] on span "Wholesale & Restaurants" at bounding box center [641, 87] width 101 height 19
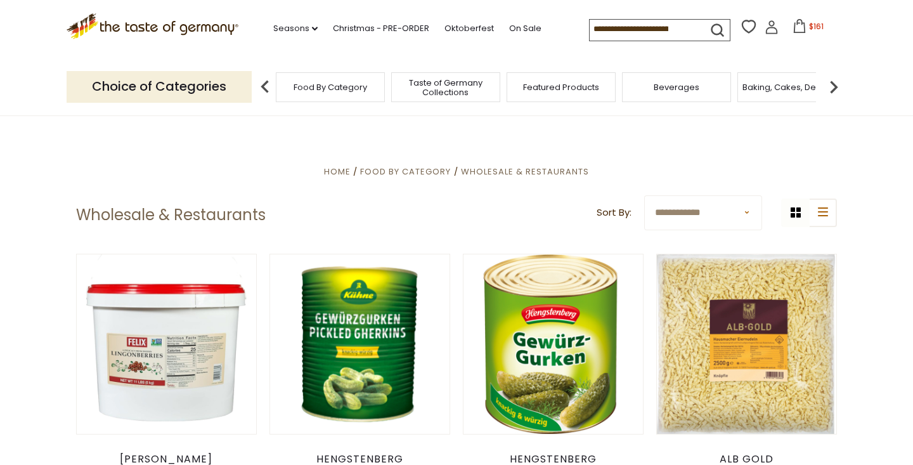
click at [836, 79] on img at bounding box center [833, 86] width 25 height 25
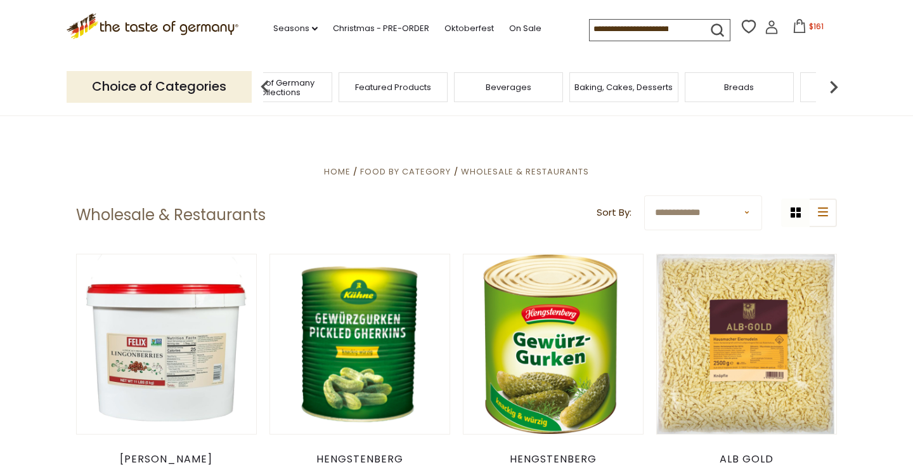
click at [836, 79] on img at bounding box center [833, 86] width 25 height 25
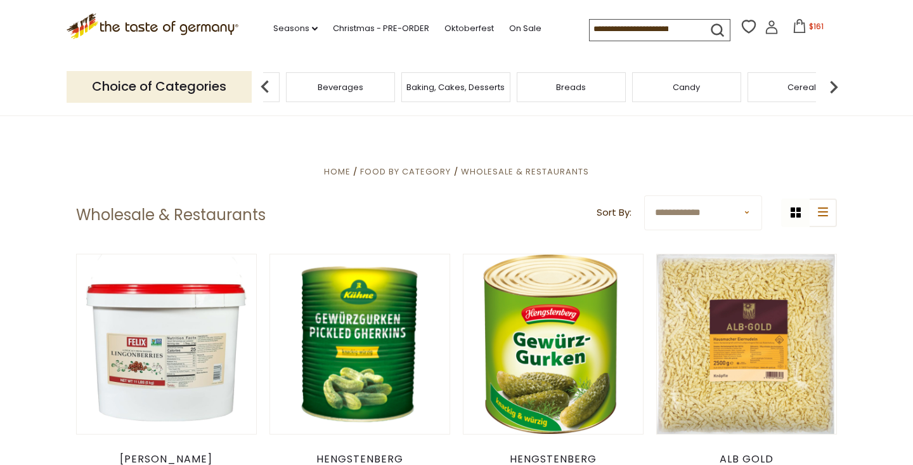
click at [836, 79] on img at bounding box center [833, 86] width 25 height 25
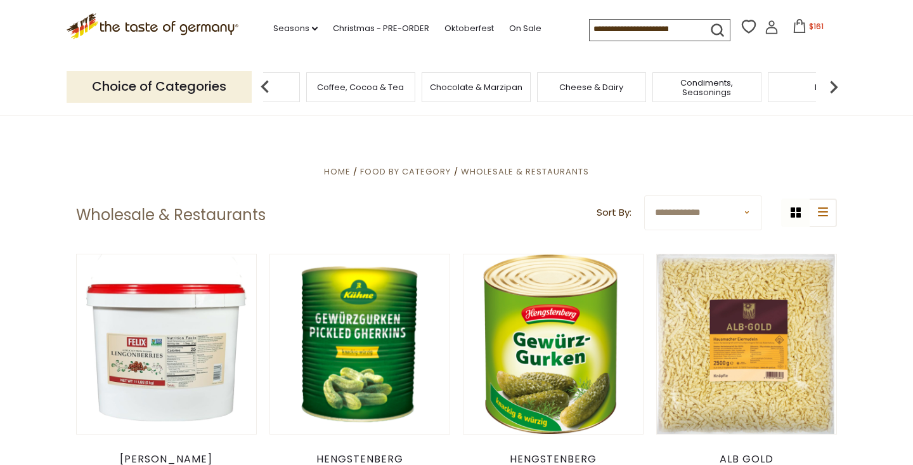
click at [836, 79] on img at bounding box center [833, 86] width 25 height 25
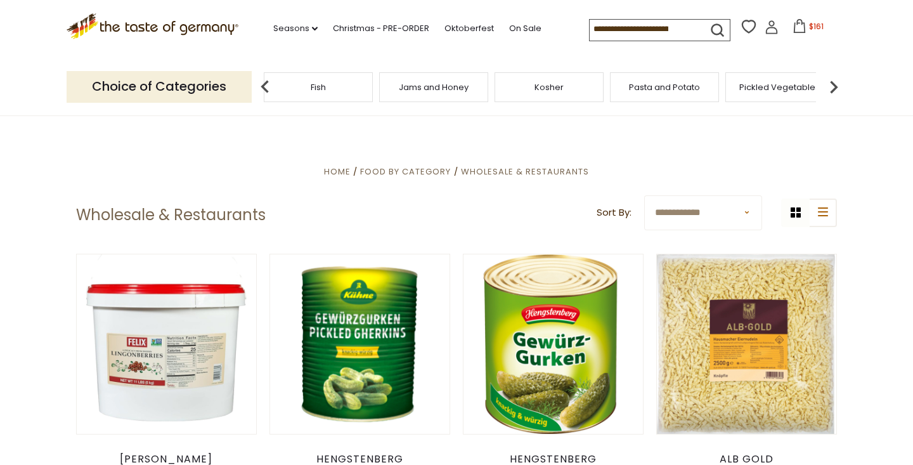
click at [836, 79] on img at bounding box center [833, 86] width 25 height 25
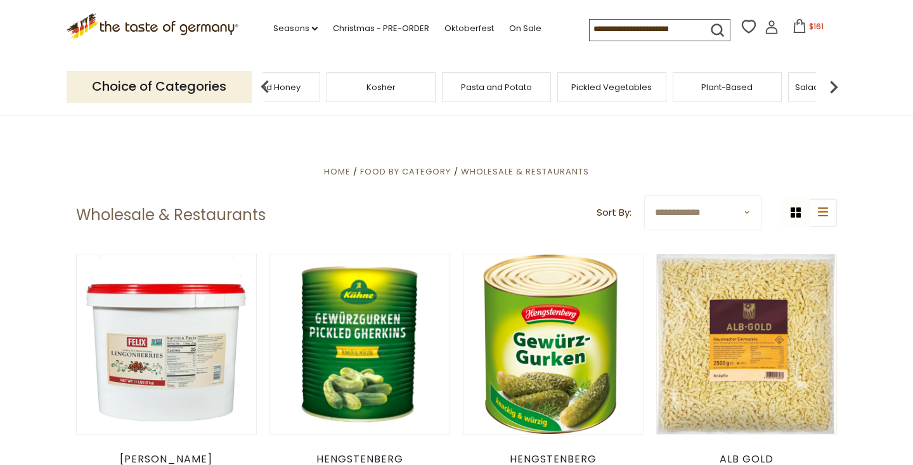
click at [834, 74] on img at bounding box center [833, 86] width 25 height 25
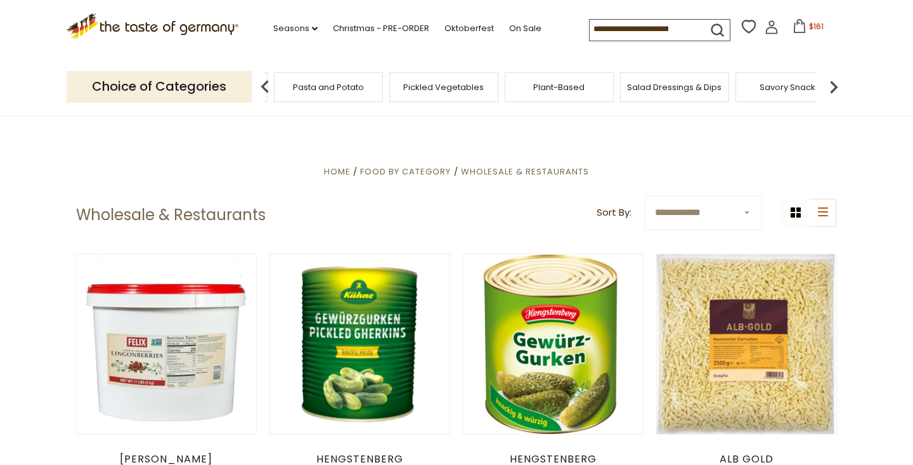
click at [834, 74] on img at bounding box center [833, 86] width 25 height 25
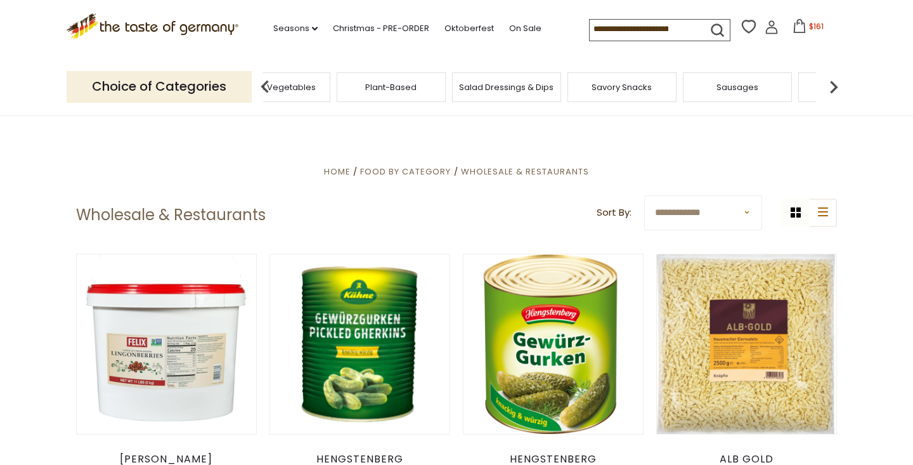
click at [834, 74] on img at bounding box center [833, 86] width 25 height 25
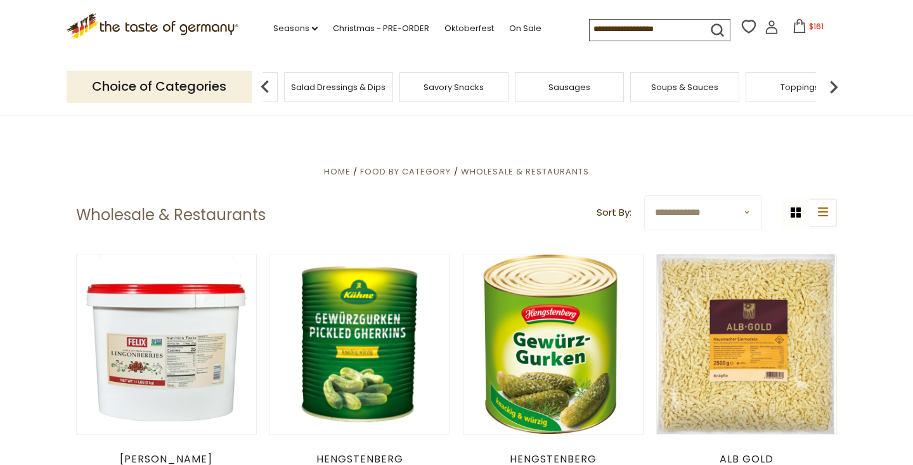
click at [834, 74] on img at bounding box center [833, 86] width 25 height 25
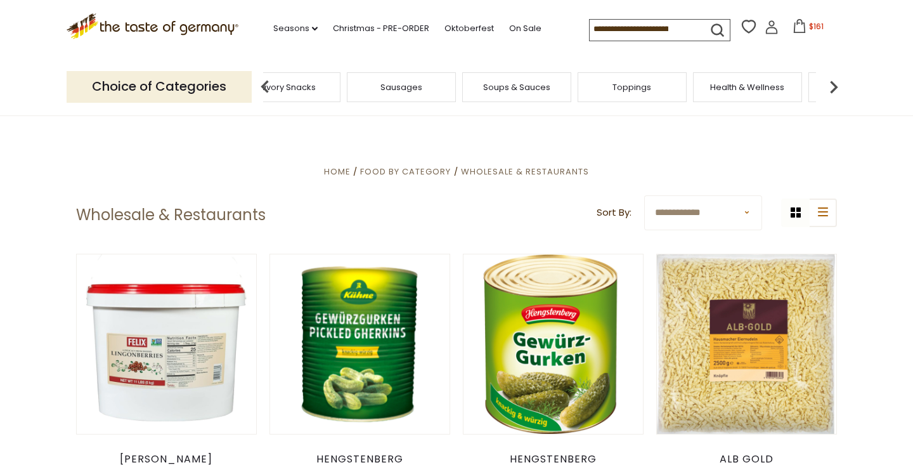
click at [834, 74] on img at bounding box center [833, 86] width 25 height 25
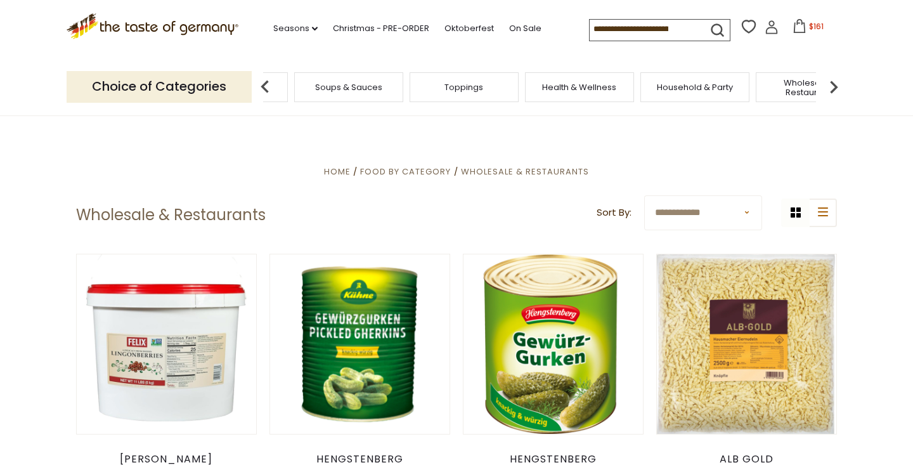
click at [834, 74] on img at bounding box center [833, 86] width 25 height 25
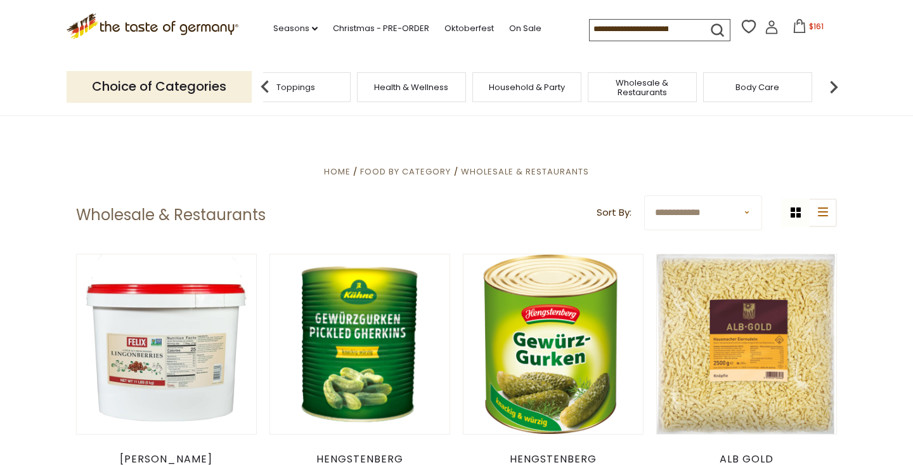
click at [514, 87] on span "Household & Party" at bounding box center [527, 87] width 76 height 10
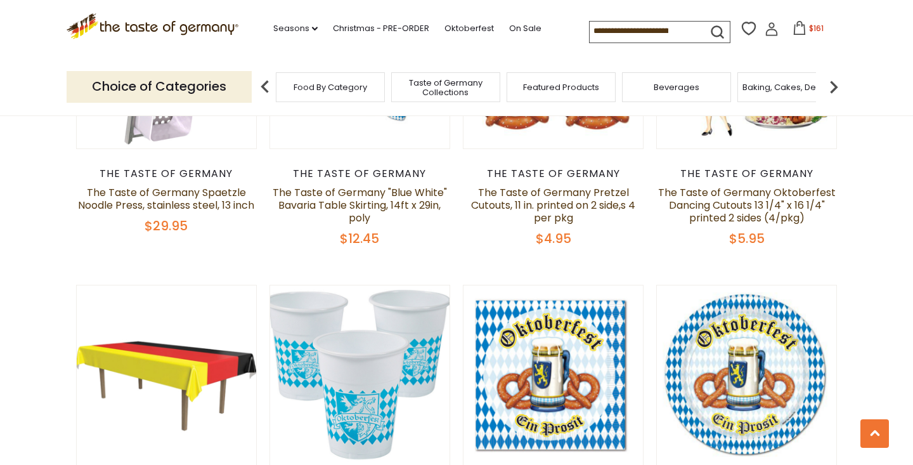
scroll to position [1835, 0]
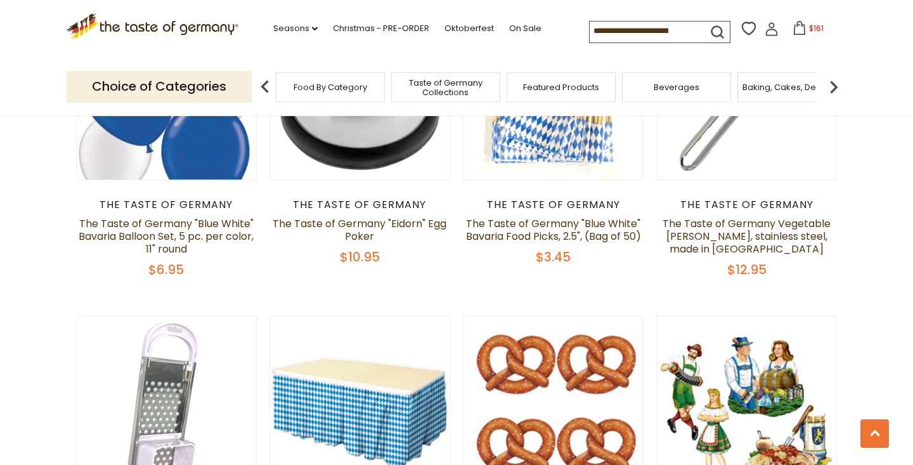
click at [834, 86] on img at bounding box center [833, 86] width 25 height 25
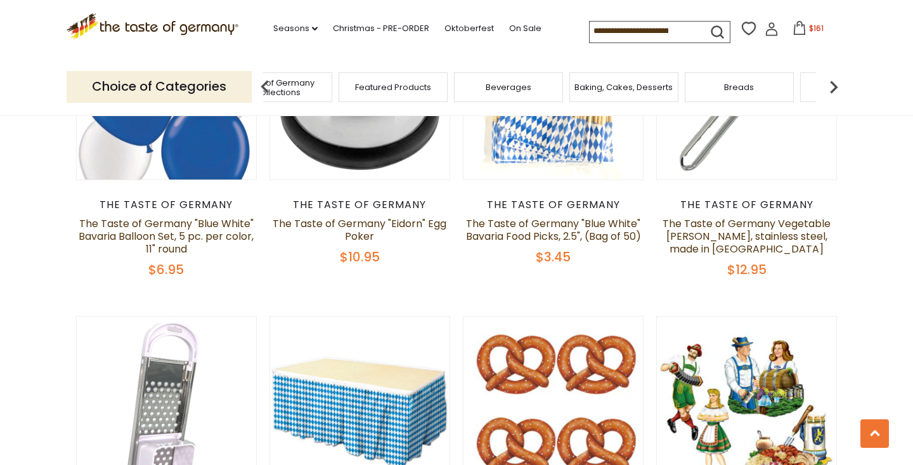
click at [834, 86] on img at bounding box center [833, 86] width 25 height 25
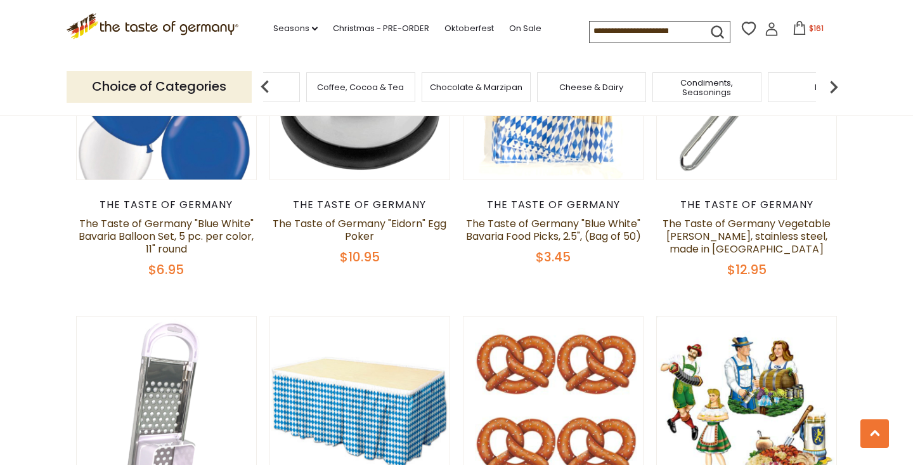
click at [834, 86] on img at bounding box center [833, 86] width 25 height 25
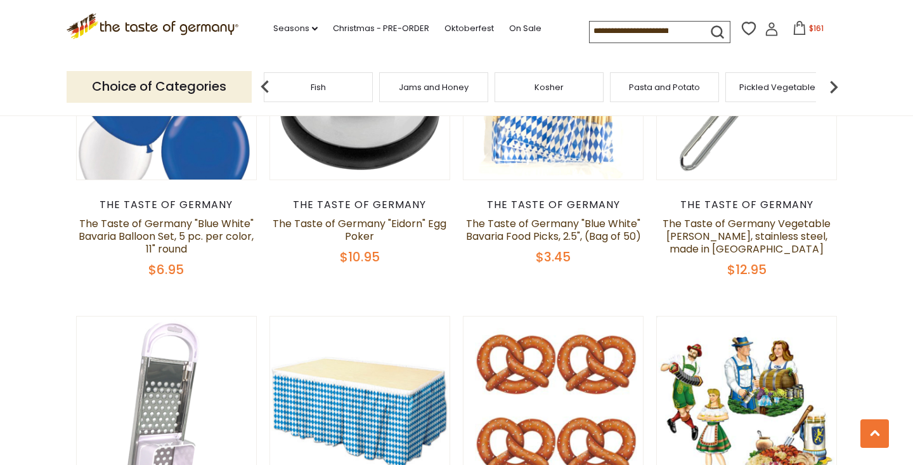
click at [834, 86] on img at bounding box center [833, 86] width 25 height 25
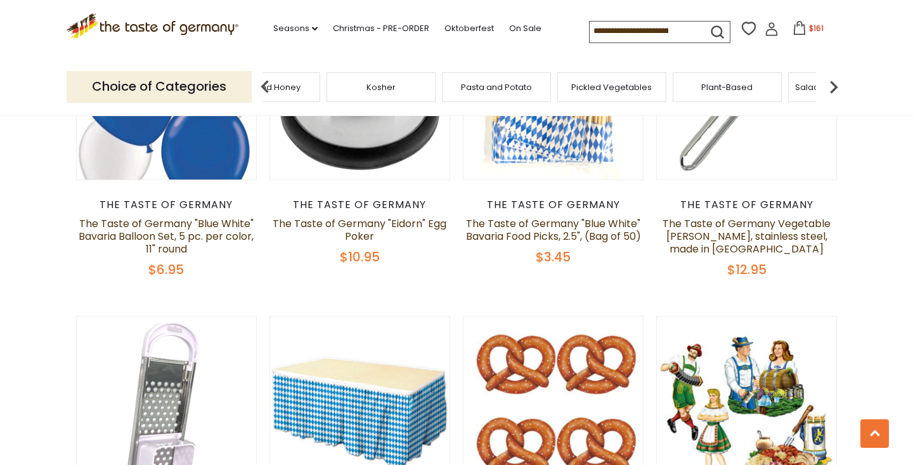
click at [834, 86] on img at bounding box center [833, 86] width 25 height 25
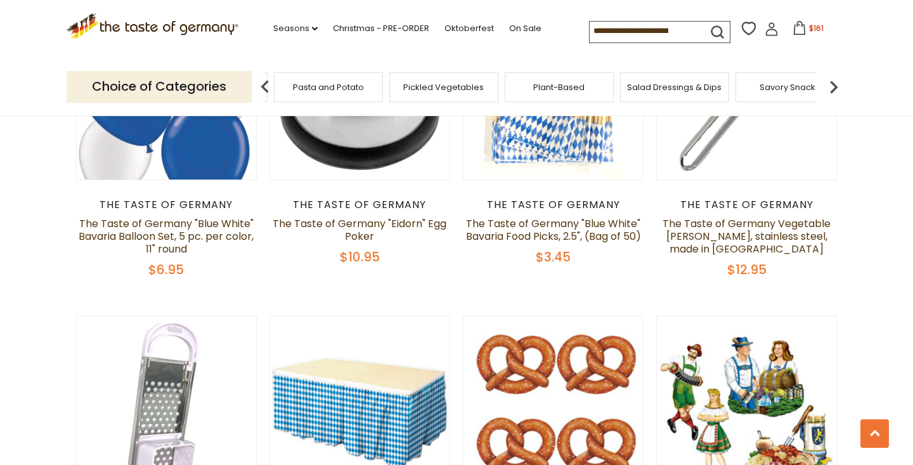
click at [834, 86] on img at bounding box center [833, 86] width 25 height 25
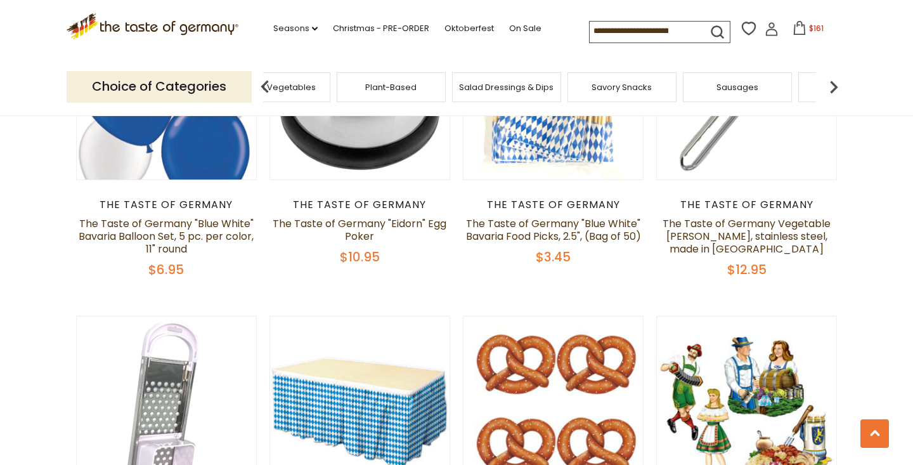
click at [834, 85] on img at bounding box center [833, 86] width 25 height 25
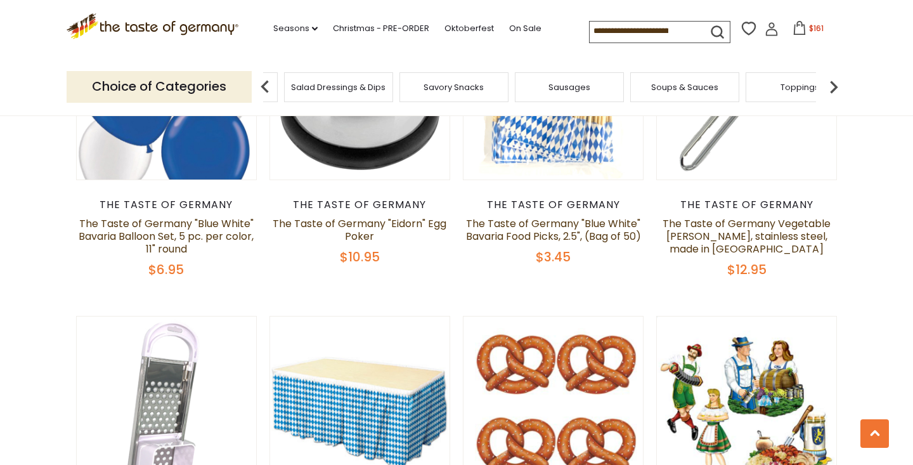
click at [834, 85] on img at bounding box center [833, 86] width 25 height 25
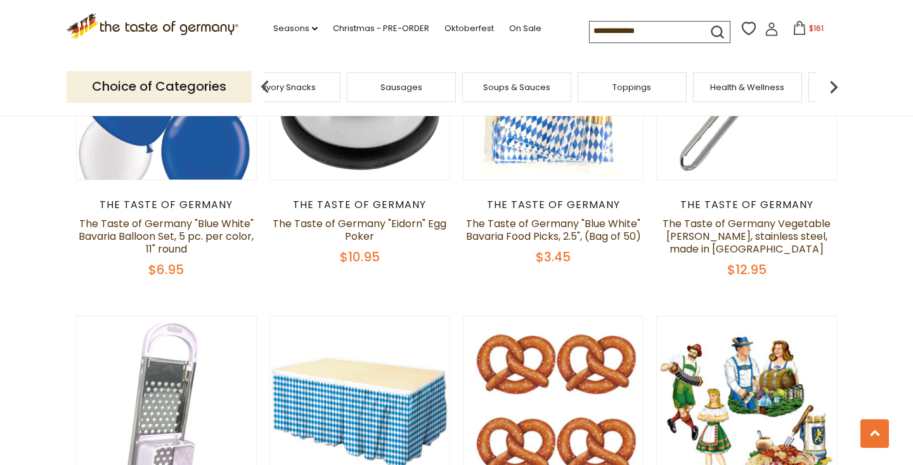
click at [834, 85] on img at bounding box center [833, 86] width 25 height 25
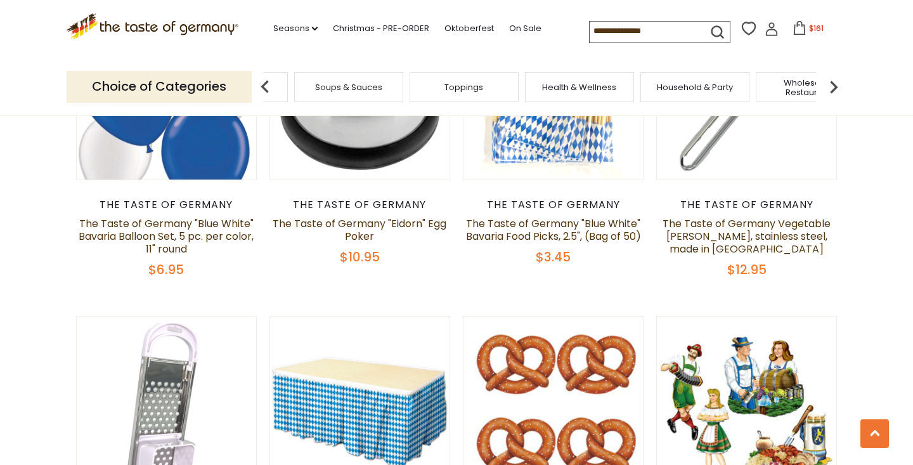
click at [834, 85] on img at bounding box center [833, 86] width 25 height 25
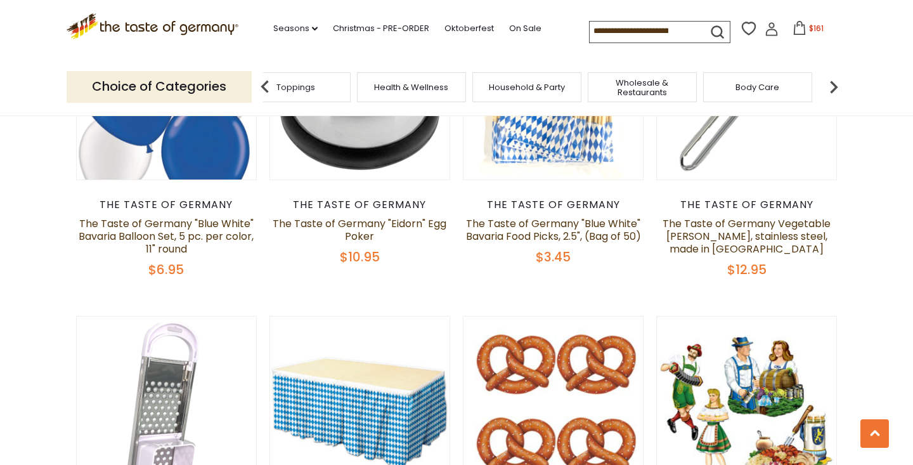
click at [749, 87] on span "Body Care" at bounding box center [757, 87] width 44 height 10
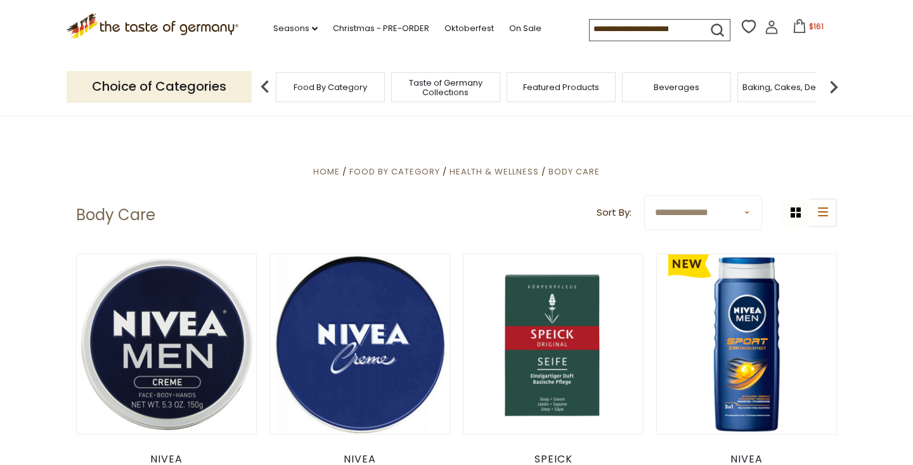
click at [809, 25] on span "$161" at bounding box center [816, 26] width 15 height 11
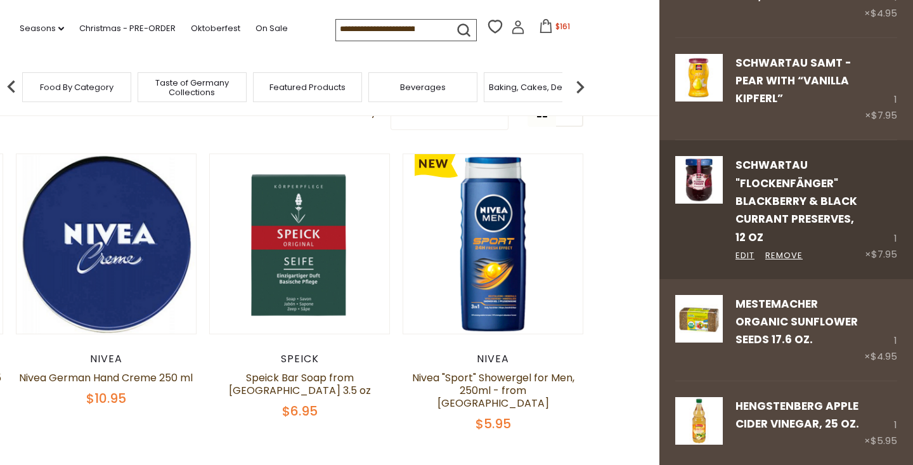
scroll to position [134, 0]
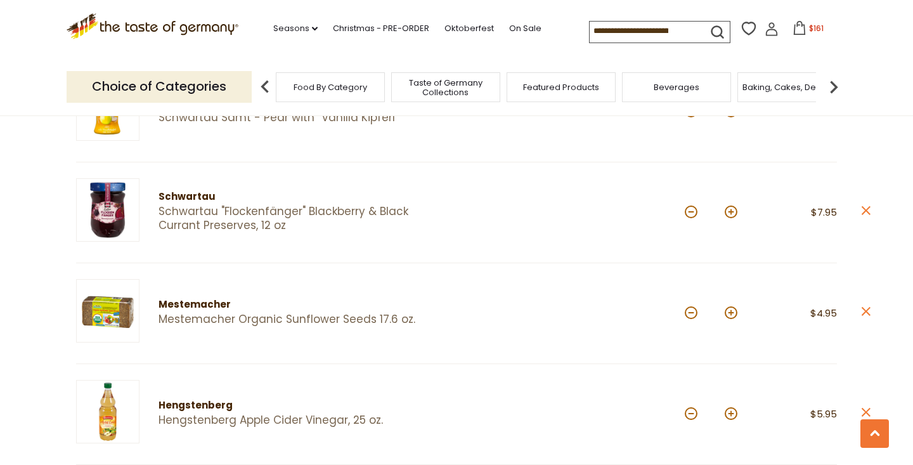
scroll to position [617, 0]
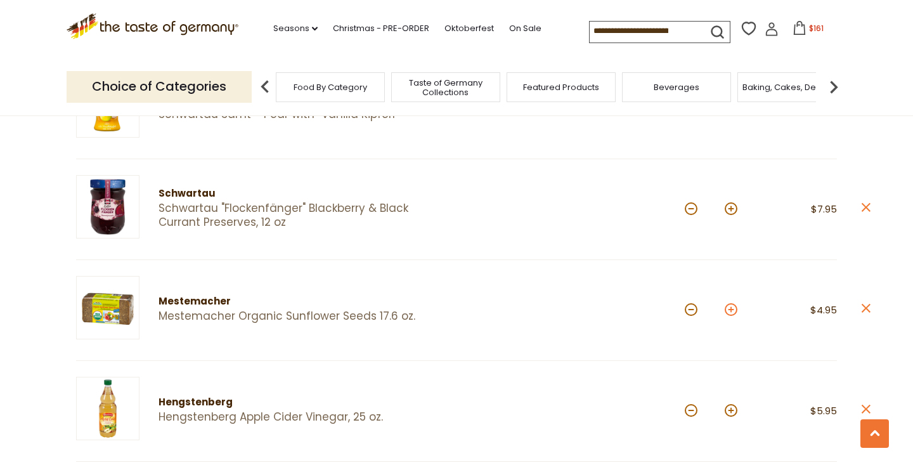
click at [733, 305] on button at bounding box center [731, 309] width 13 height 13
type input "*"
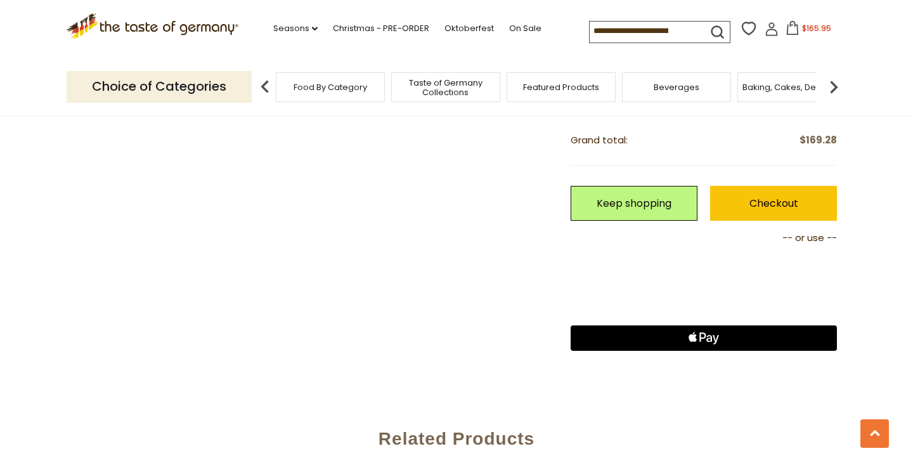
scroll to position [1062, 0]
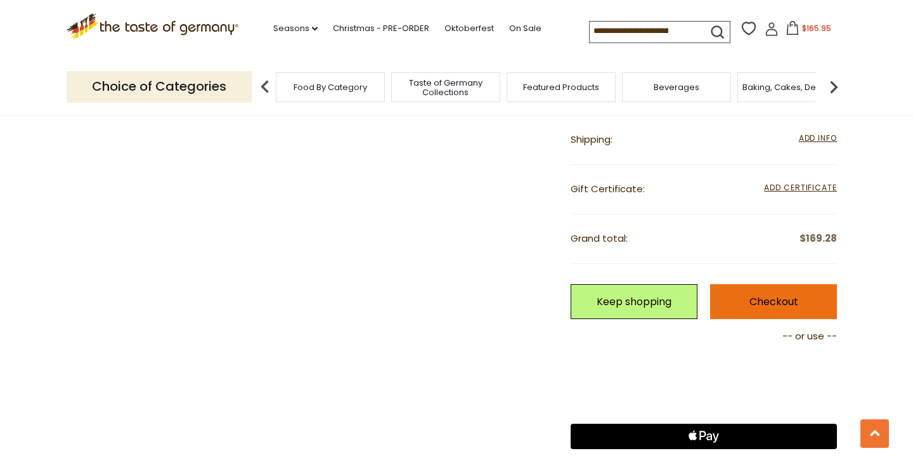
click at [746, 297] on link "Checkout" at bounding box center [773, 301] width 127 height 35
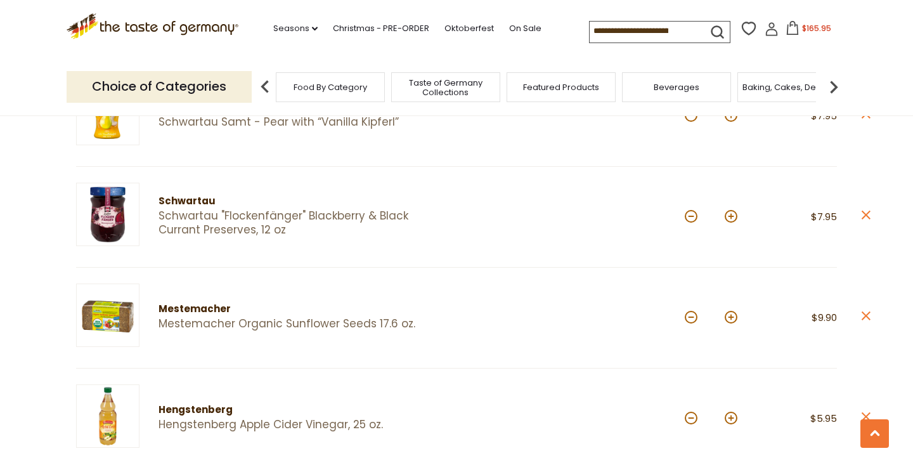
scroll to position [692, 0]
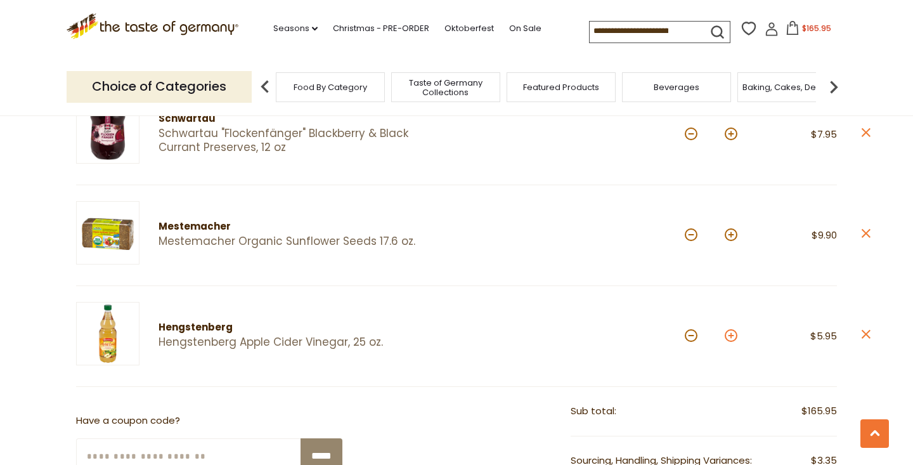
click at [728, 332] on button at bounding box center [731, 335] width 13 height 13
type input "*"
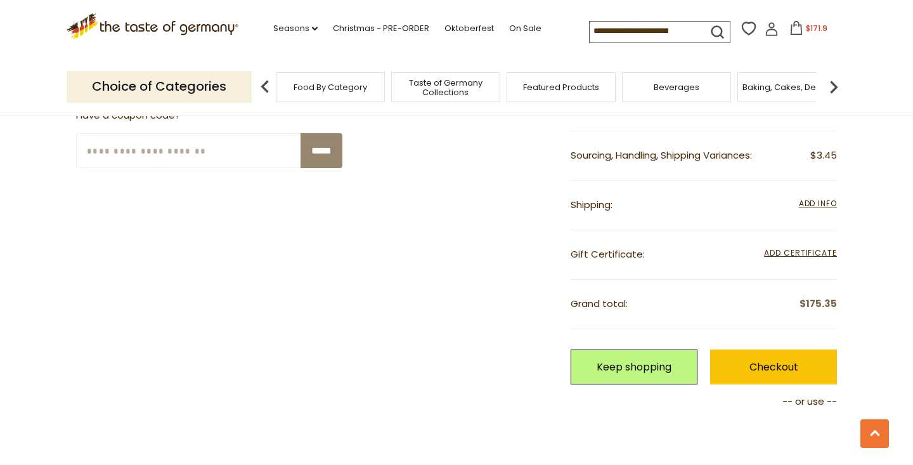
scroll to position [1011, 0]
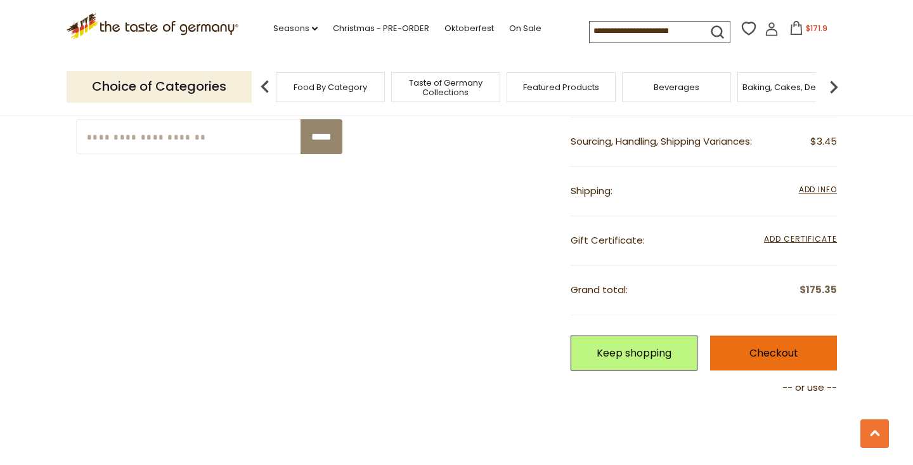
click at [753, 346] on link "Checkout" at bounding box center [773, 352] width 127 height 35
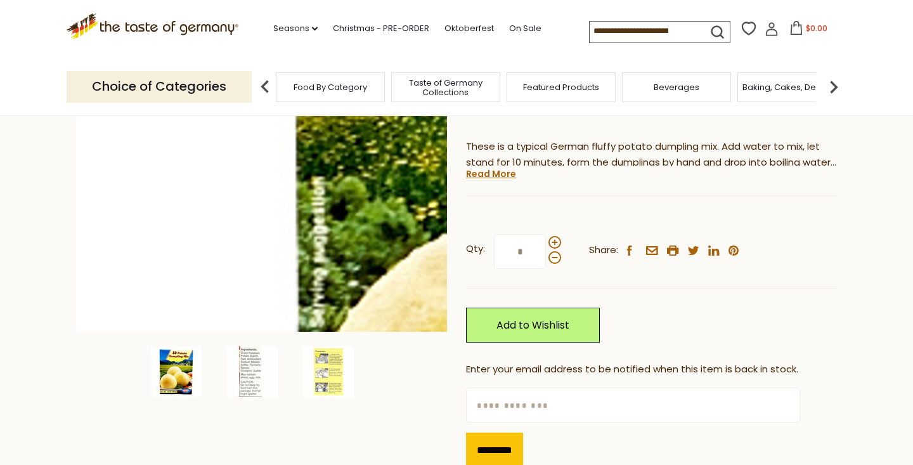
scroll to position [233, 0]
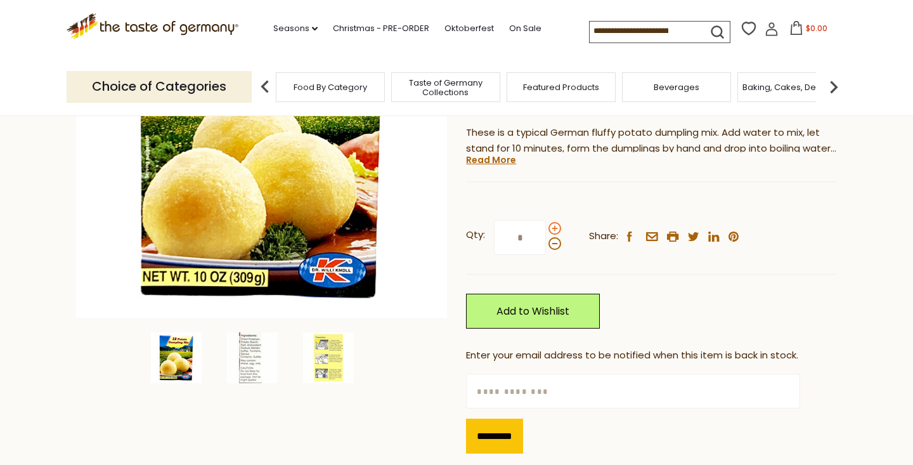
click at [553, 228] on span at bounding box center [554, 228] width 13 height 13
click at [546, 228] on input "*" at bounding box center [520, 237] width 52 height 35
click at [553, 224] on span at bounding box center [554, 228] width 13 height 13
click at [546, 224] on input "*" at bounding box center [520, 237] width 52 height 35
click at [553, 224] on span at bounding box center [554, 228] width 13 height 13
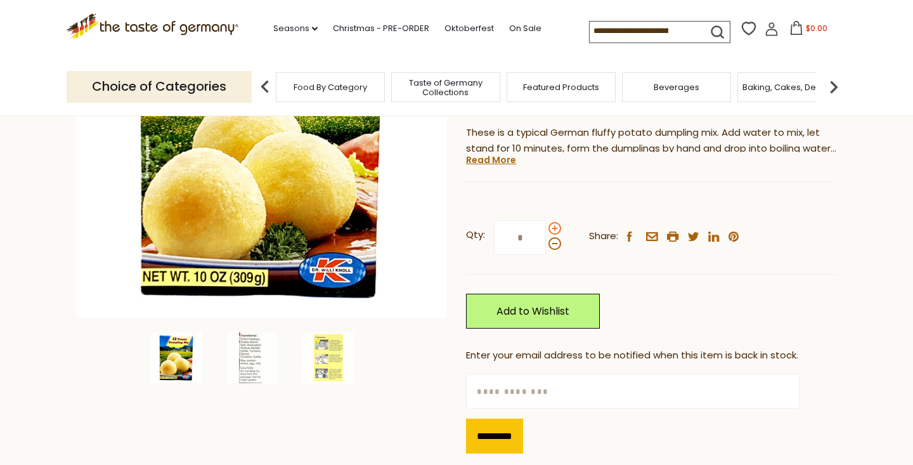
click at [546, 224] on input "*" at bounding box center [520, 237] width 52 height 35
click at [553, 224] on span at bounding box center [554, 228] width 13 height 13
click at [546, 224] on input "*" at bounding box center [520, 237] width 52 height 35
click at [553, 224] on span at bounding box center [554, 228] width 13 height 13
click at [546, 224] on input "*" at bounding box center [520, 237] width 52 height 35
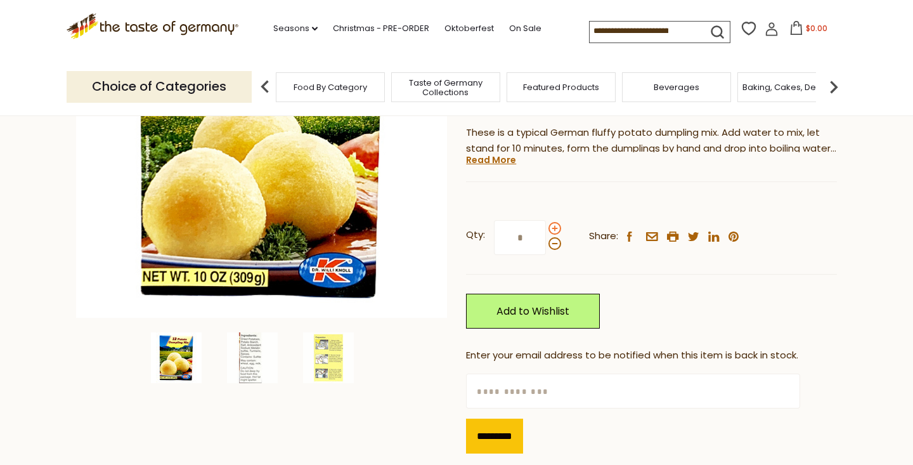
type input "**"
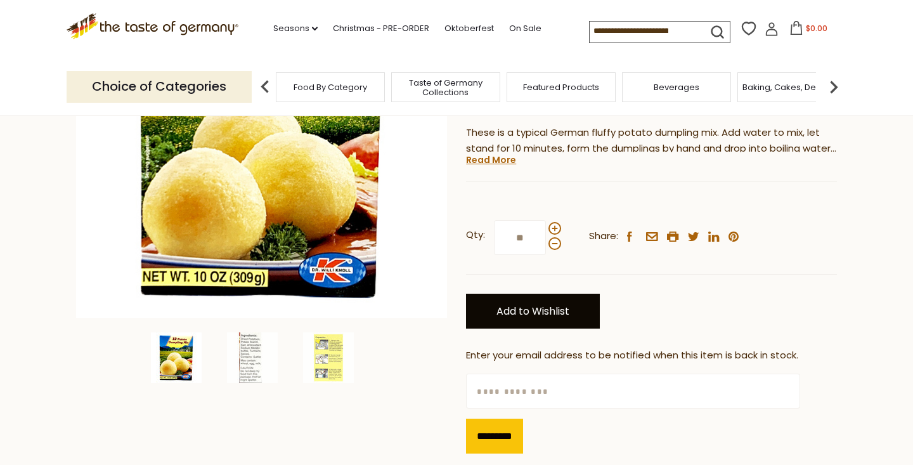
click at [559, 307] on link "Add to Wishlist" at bounding box center [533, 311] width 134 height 35
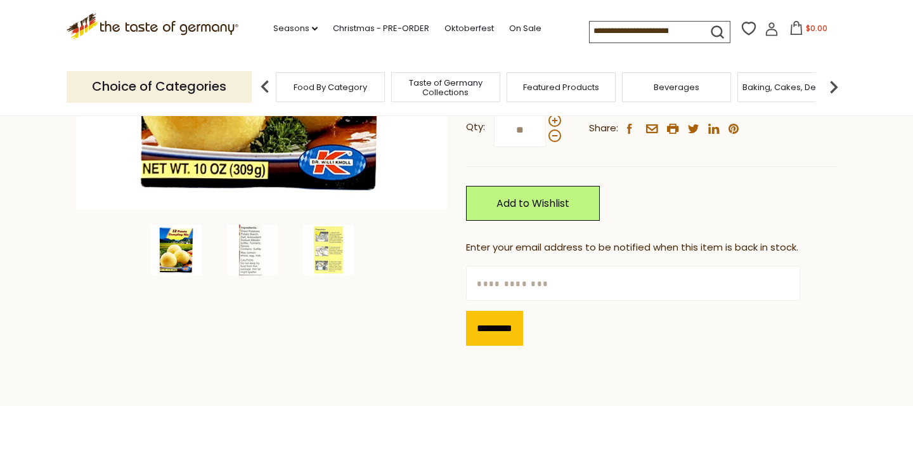
scroll to position [307, 0]
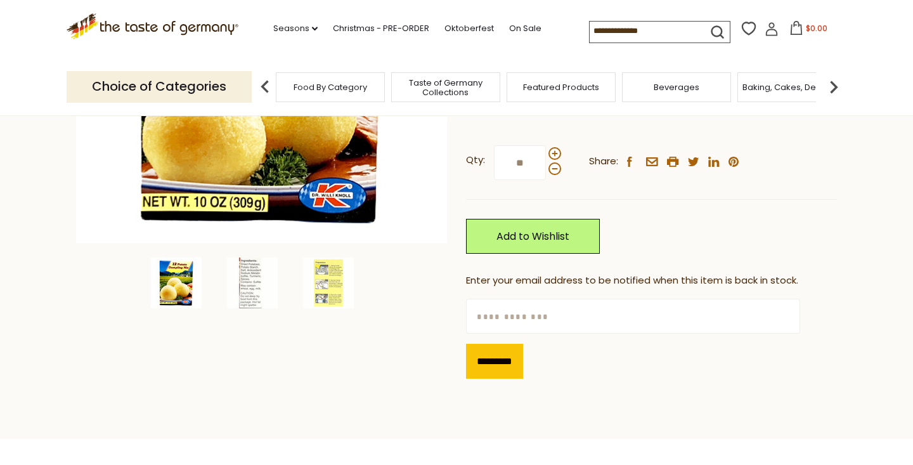
click at [493, 316] on input "text" at bounding box center [632, 316] width 333 height 35
type input "*"
type input "**********"
click at [507, 358] on input "*********" at bounding box center [494, 361] width 57 height 35
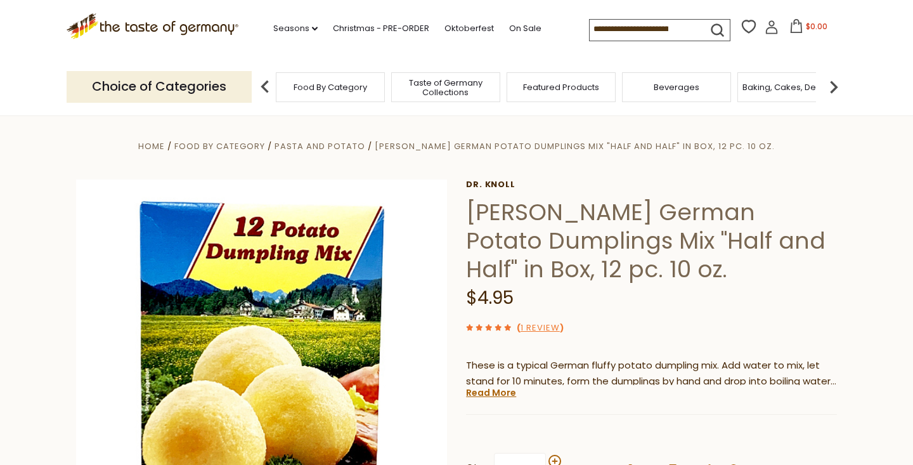
scroll to position [0, 0]
